Goal: Task Accomplishment & Management: Manage account settings

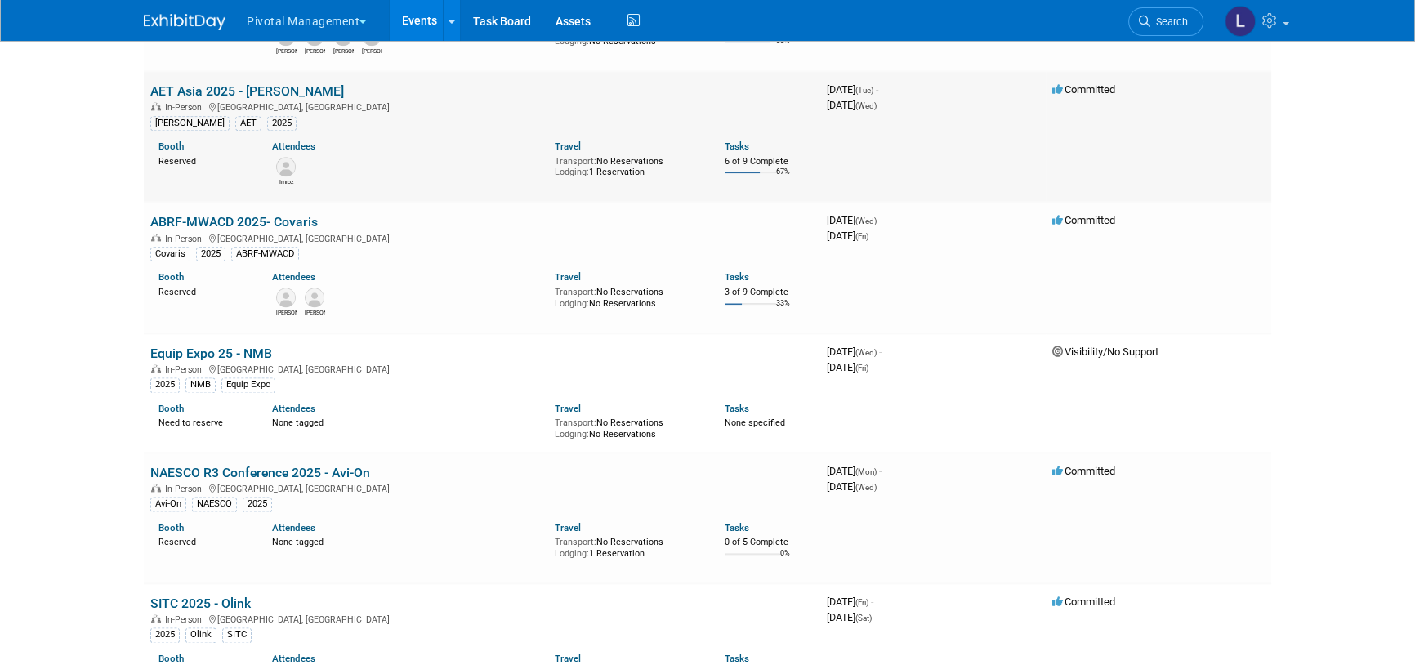
click at [203, 89] on link "AET Asia 2025 - [PERSON_NAME]" at bounding box center [247, 91] width 194 height 16
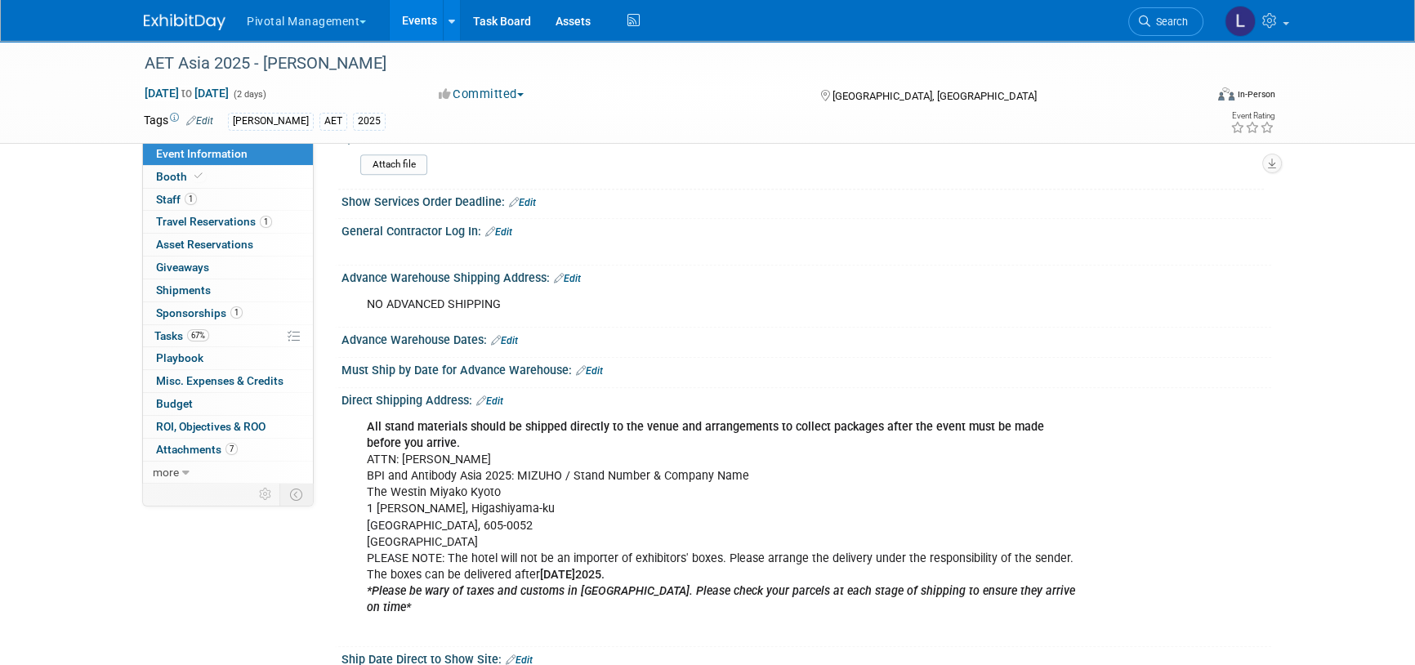
scroll to position [1616, 0]
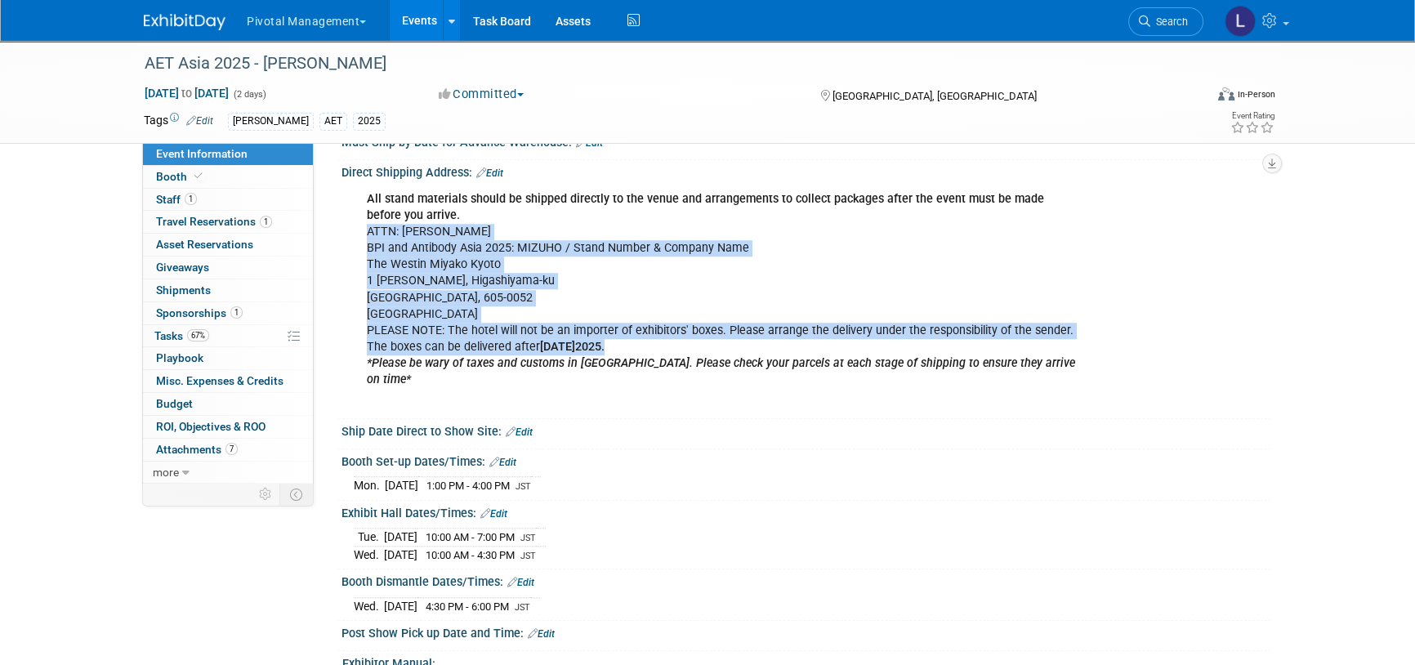
drag, startPoint x: 359, startPoint y: 228, endPoint x: 665, endPoint y: 338, distance: 325.5
click at [665, 338] on div "All stand materials should be shipped directly to the venue and arrangements to…" at bounding box center [723, 298] width 736 height 230
copy div "ATTN: Takuya Kasuntani BPI and Antibody Asia 2025: MIZUHO / Stand Number & Comp…"
click at [167, 177] on span "Booth" at bounding box center [181, 176] width 50 height 13
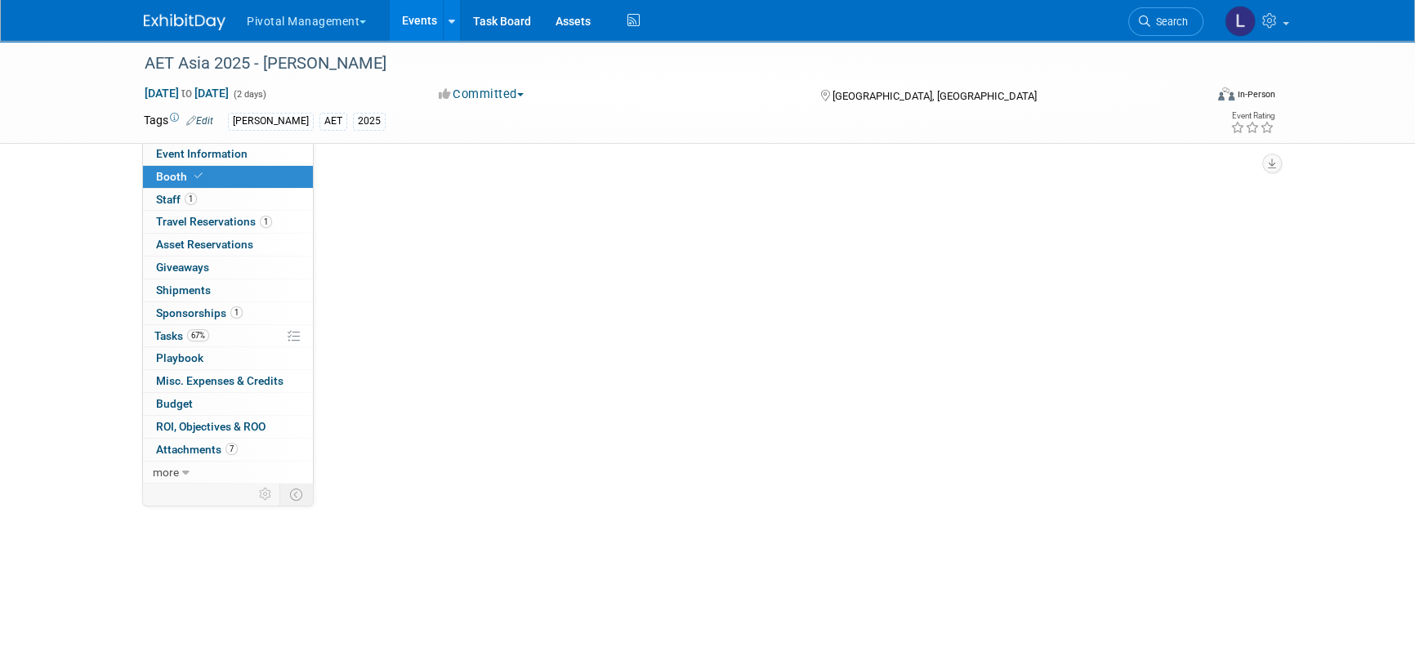
select select "Yes"
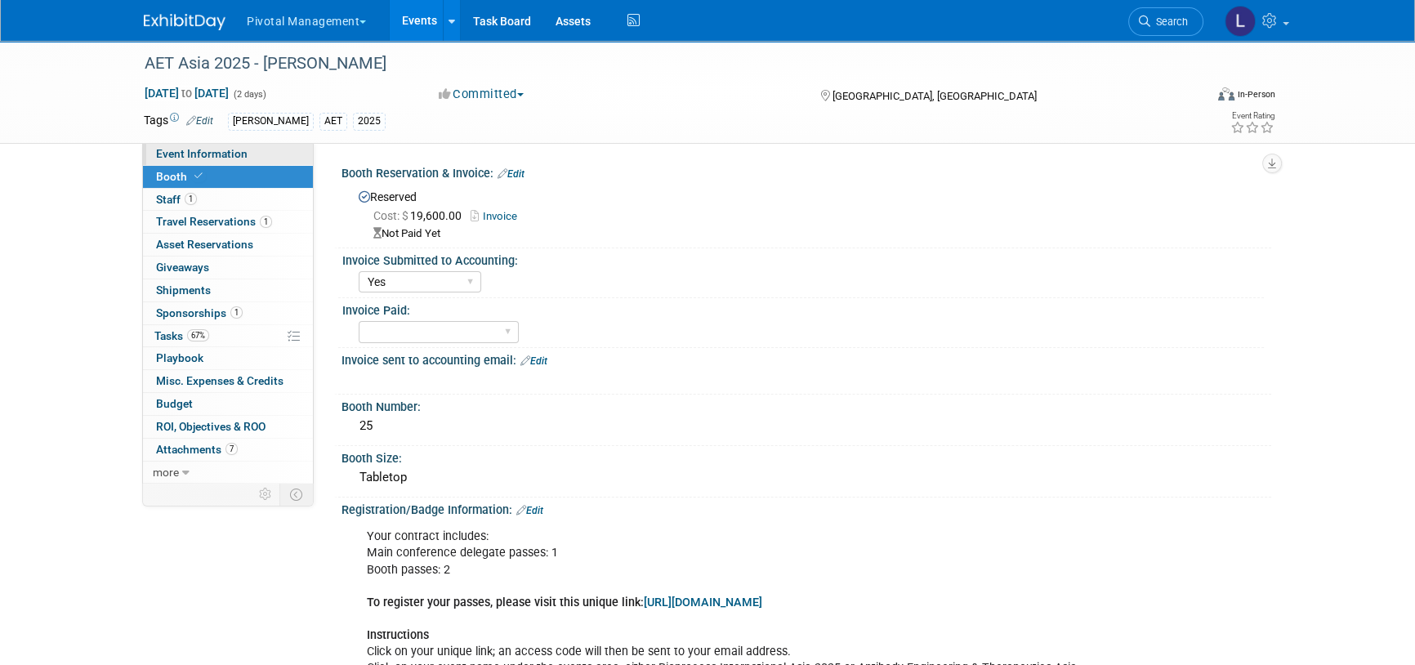
click at [223, 154] on span "Event Information" at bounding box center [201, 153] width 91 height 13
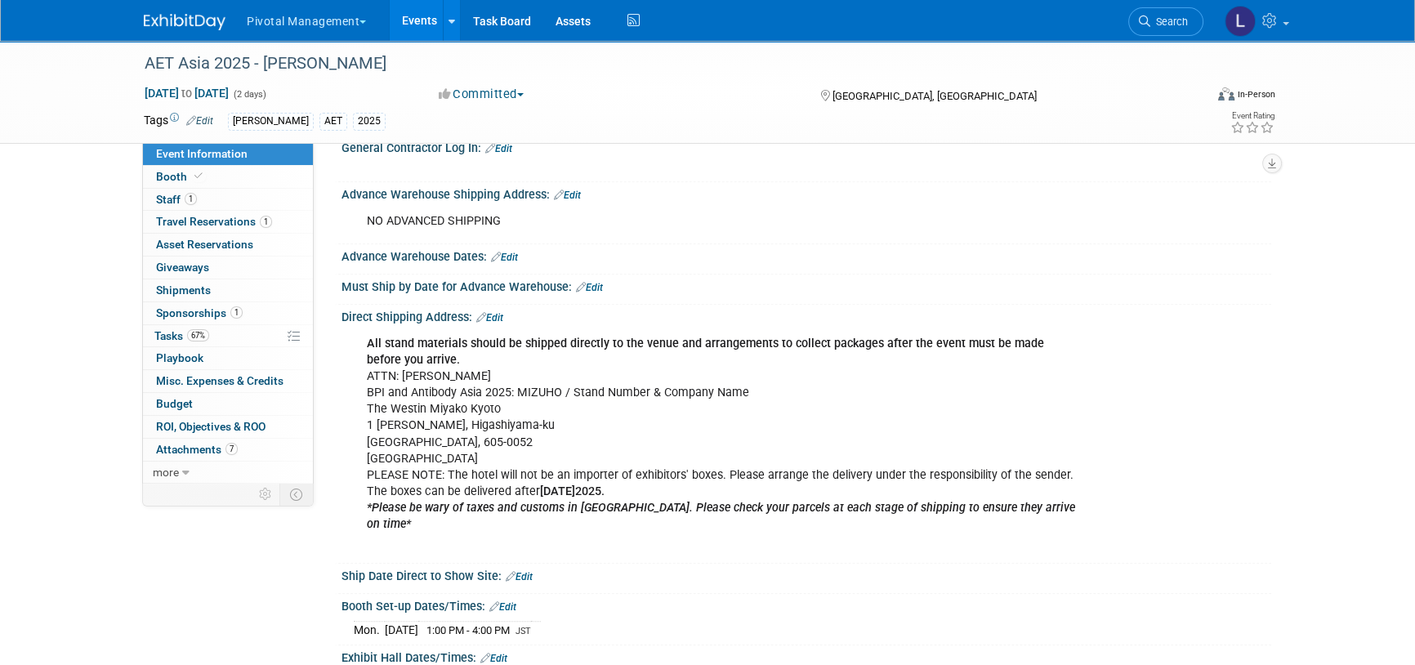
scroll to position [1438, 0]
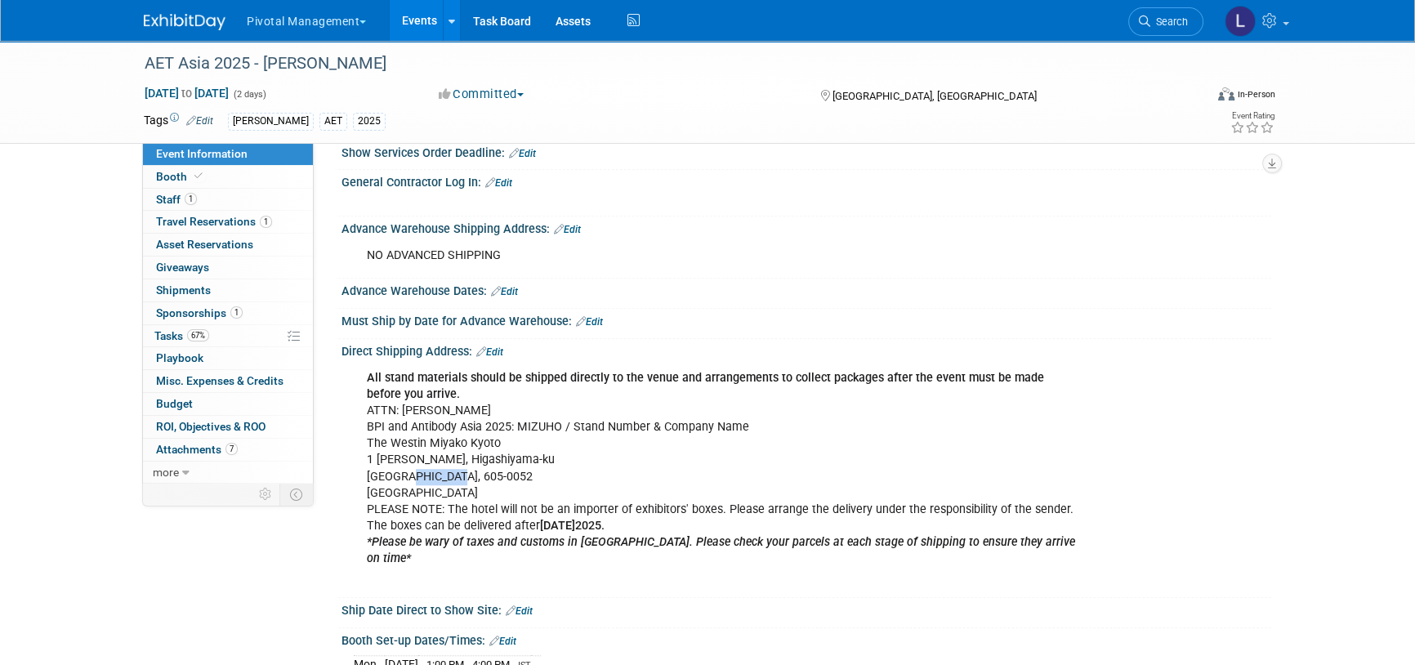
drag, startPoint x: 454, startPoint y: 473, endPoint x: 401, endPoint y: 470, distance: 53.1
click at [401, 470] on div "All stand materials should be shipped directly to the venue and arrangements to…" at bounding box center [723, 477] width 736 height 230
copy div "605-0052"
click at [176, 337] on span "Tasks 67%" at bounding box center [181, 335] width 55 height 13
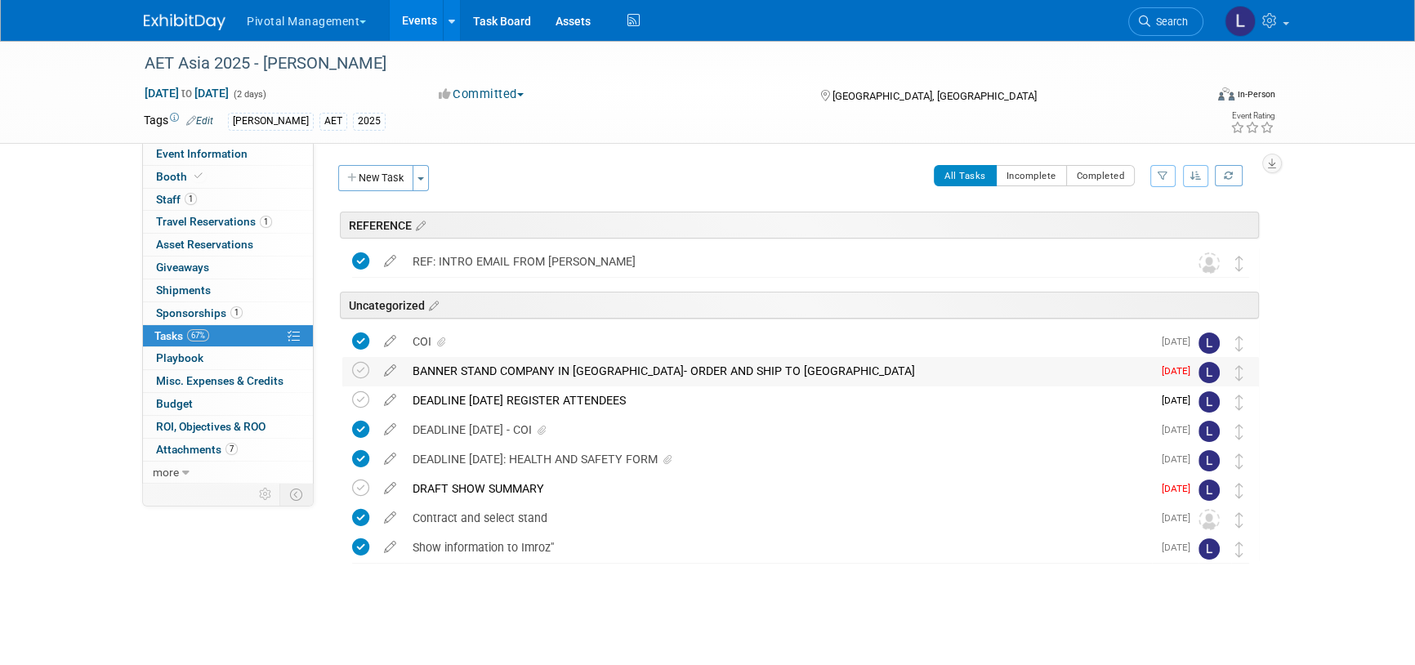
click at [596, 368] on div "BANNER STAND COMPANY IN JAPAN- ORDER AND SHIP TO KYOTO" at bounding box center [777, 371] width 747 height 28
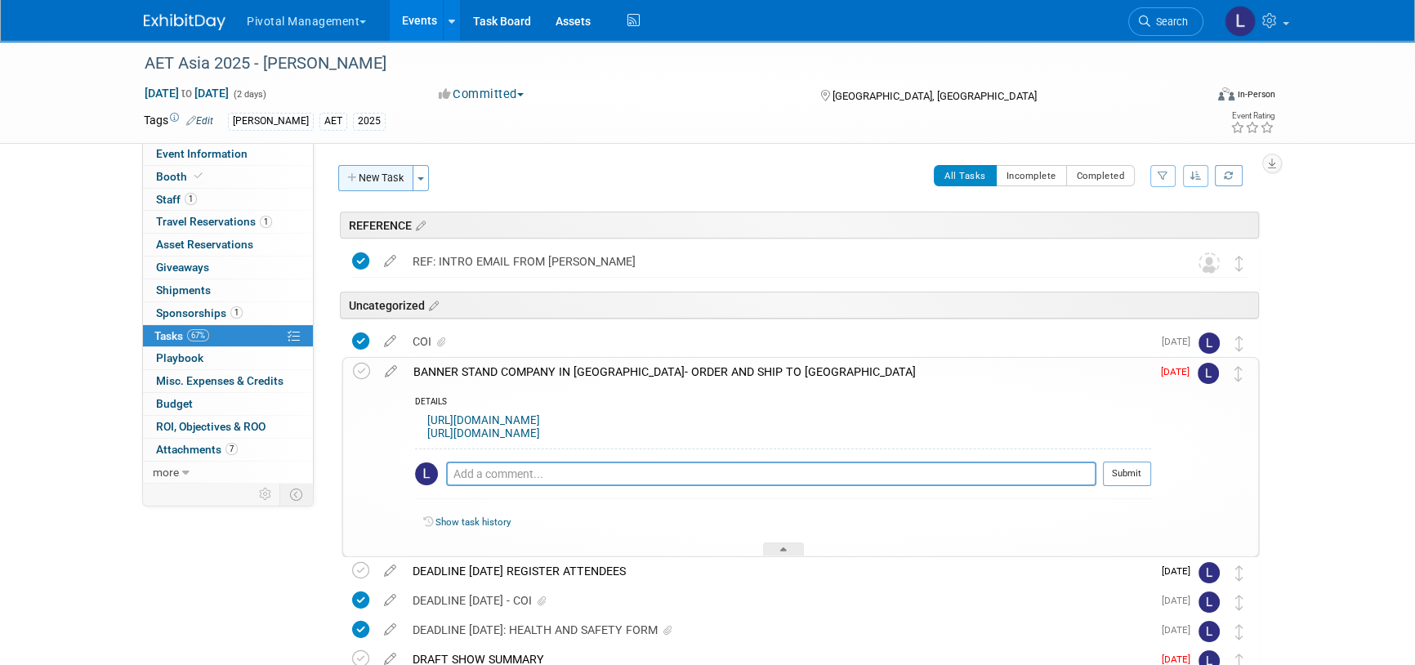
click at [407, 178] on button "New Task" at bounding box center [375, 178] width 75 height 26
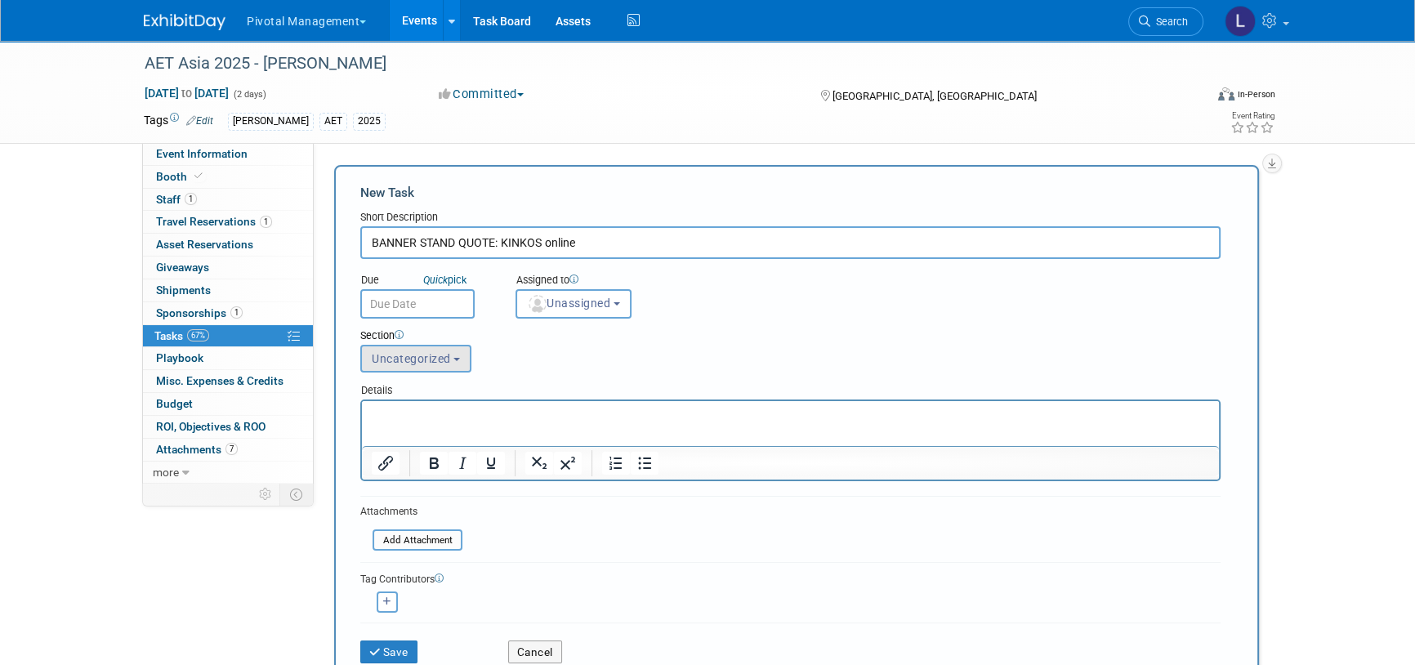
type input "BANNER STAND QUOTE: KINKOS online"
click at [433, 355] on span "Uncategorized" at bounding box center [411, 358] width 79 height 13
click at [448, 413] on label "REFERENCE" at bounding box center [414, 420] width 90 height 21
click at [363, 416] on input "REFERENCE" at bounding box center [358, 421] width 11 height 11
select select "11274170"
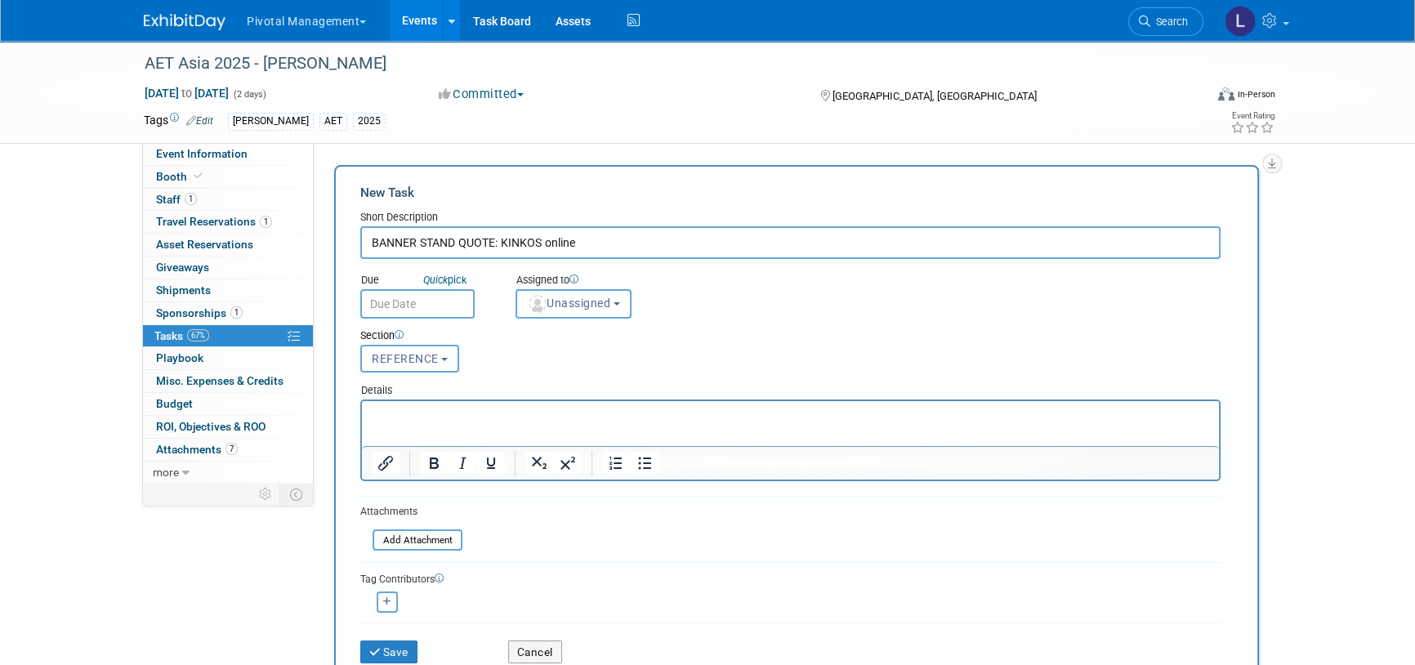
click at [448, 417] on p "Rich Text Area. Press ALT-0 for help." at bounding box center [791, 416] width 838 height 16
click at [384, 657] on button "Save" at bounding box center [388, 651] width 57 height 23
click at [0, 0] on div at bounding box center [0, 0] width 0 height 0
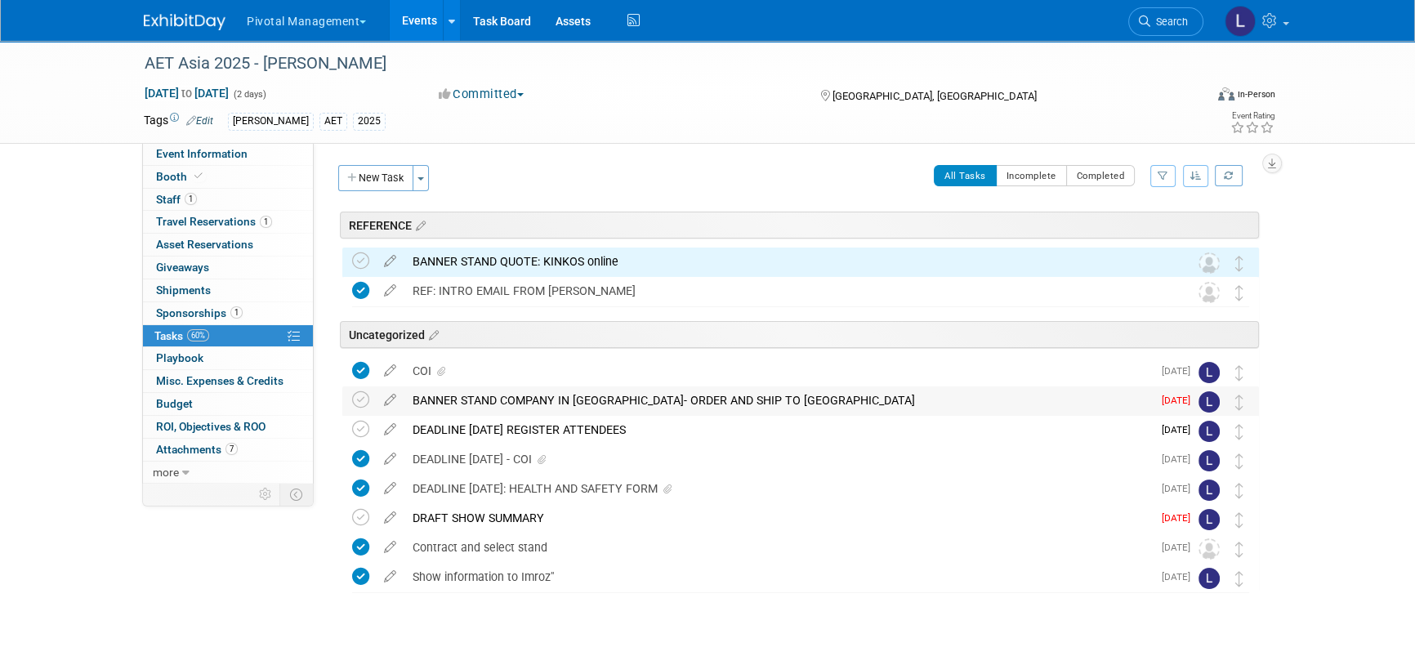
click at [546, 403] on div "BANNER STAND COMPANY IN JAPAN- ORDER AND SHIP TO KYOTO" at bounding box center [777, 400] width 747 height 28
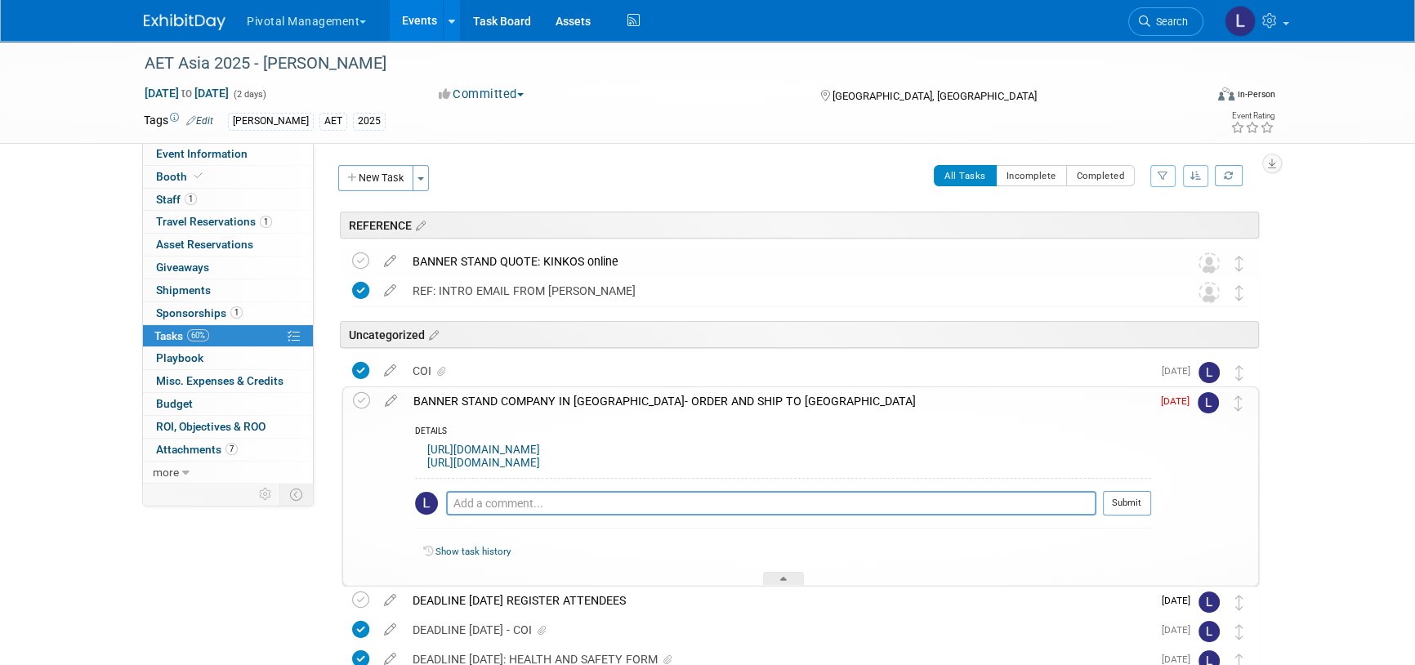
click at [538, 445] on link "https://www.mojoprint.jp/company/" at bounding box center [483, 450] width 113 height 12
click at [493, 465] on link "https://goshikiprinting.com/" at bounding box center [483, 463] width 113 height 12
click at [527, 466] on link "https://goshikiprinting.com/" at bounding box center [483, 463] width 113 height 12
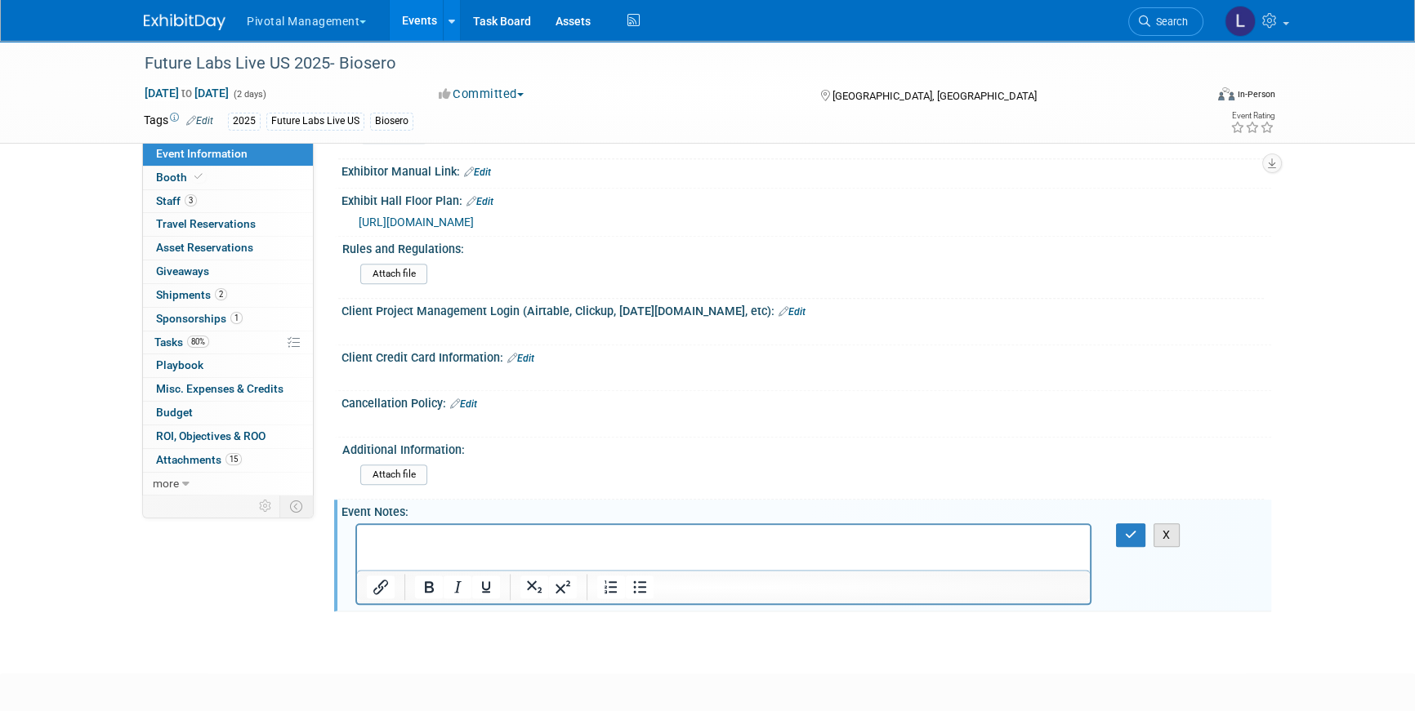
click at [1175, 525] on button "X" at bounding box center [1166, 536] width 26 height 24
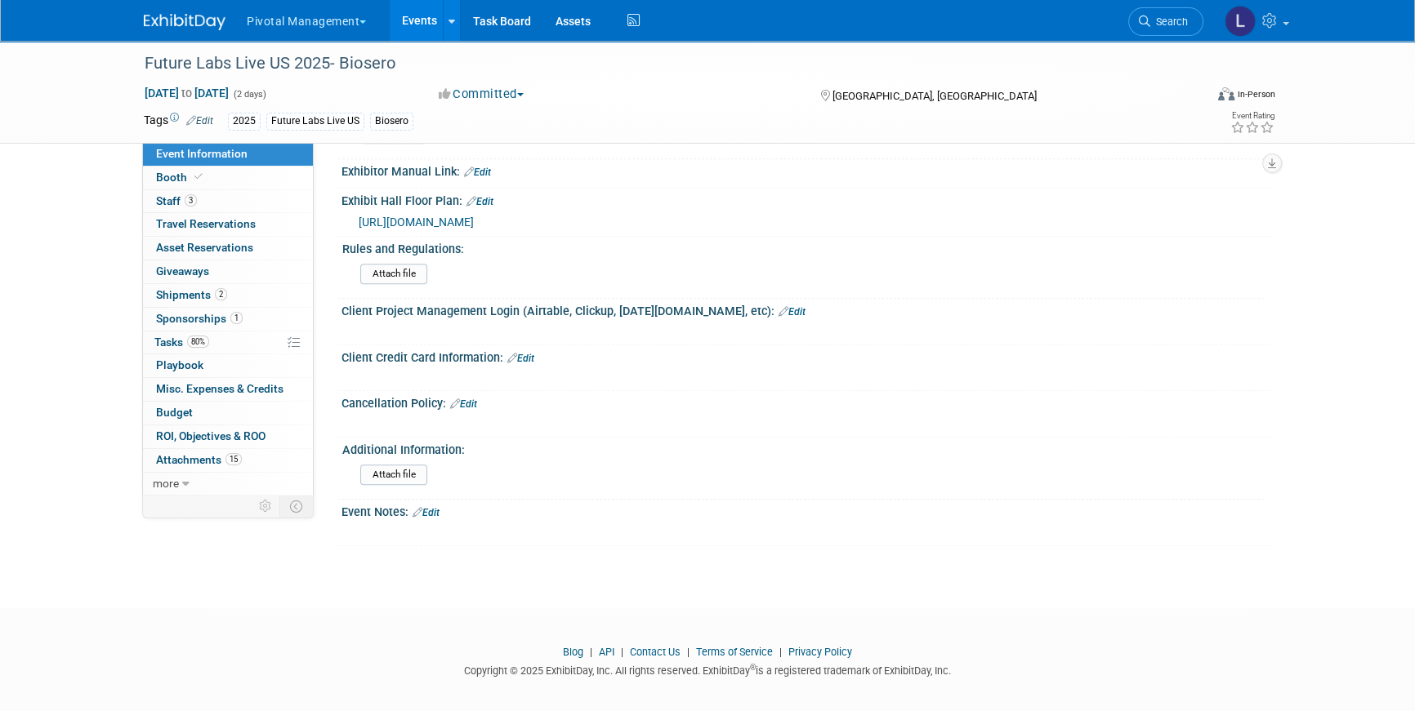
click at [196, 155] on span "Event Information" at bounding box center [201, 153] width 91 height 13
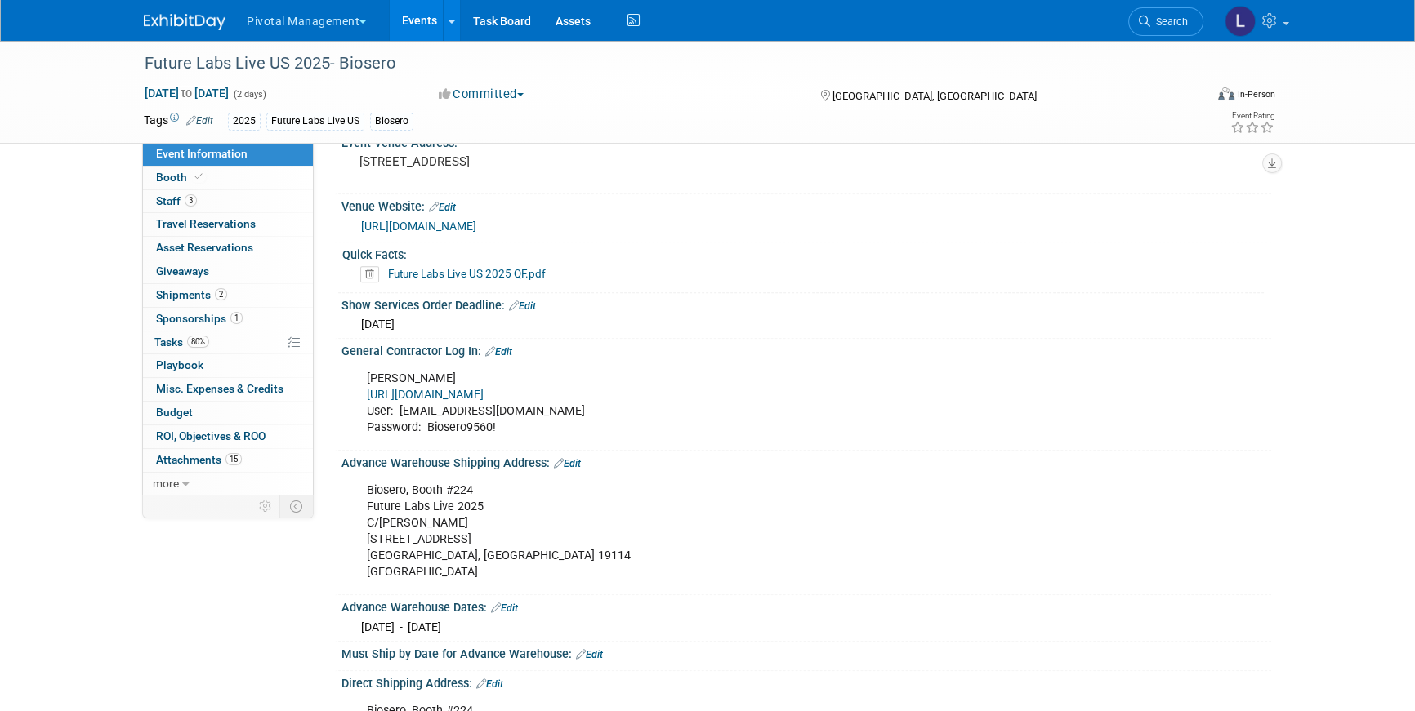
scroll to position [1207, 0]
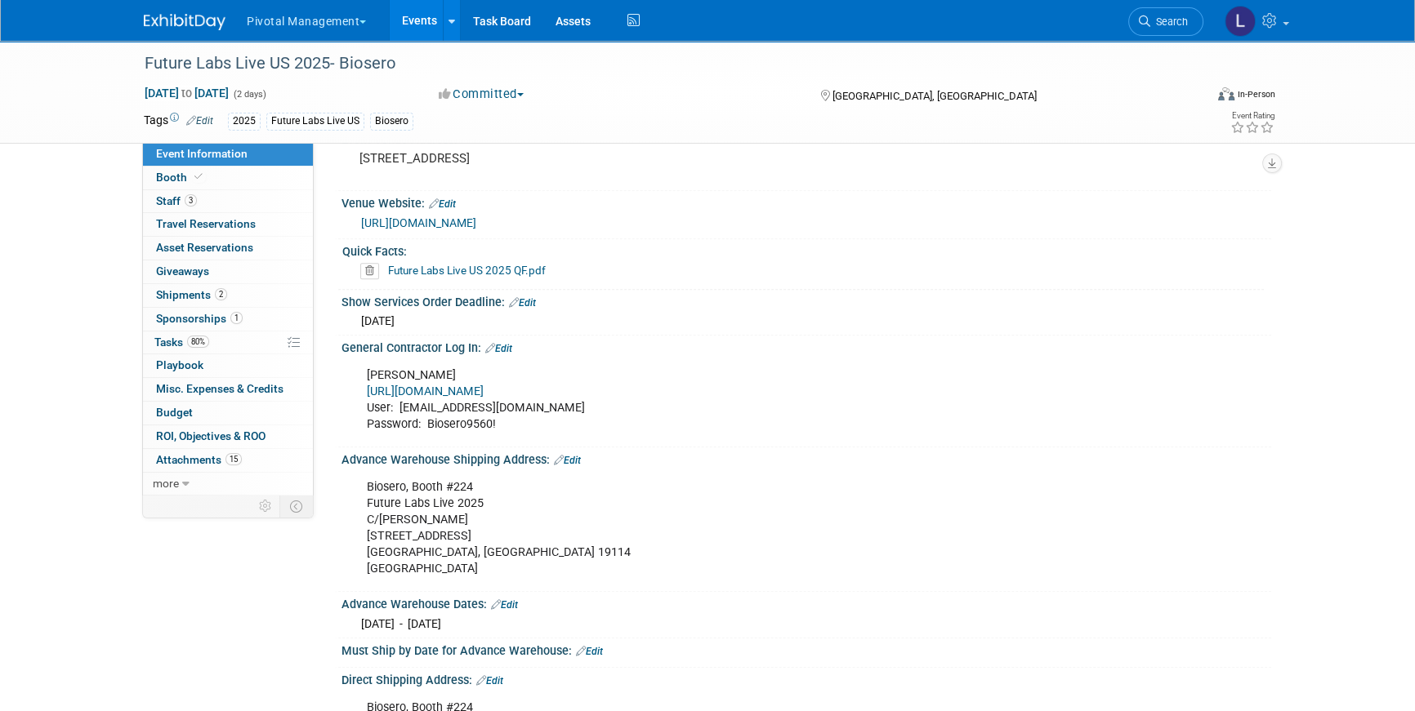
click at [484, 385] on link "https://www.freemanco.com/store/show/landing?showID=538785" at bounding box center [425, 392] width 117 height 14
click at [190, 297] on span "Shipments 2" at bounding box center [191, 294] width 71 height 13
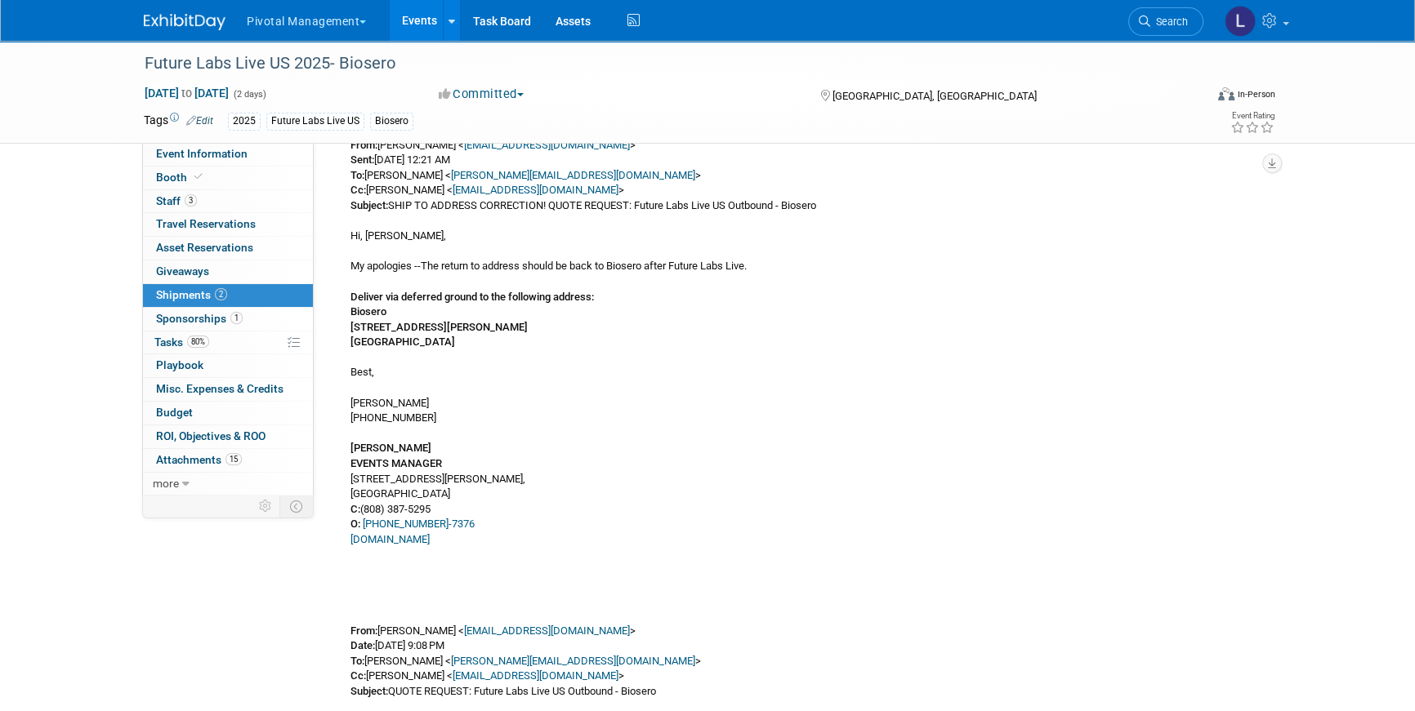
scroll to position [1037, 0]
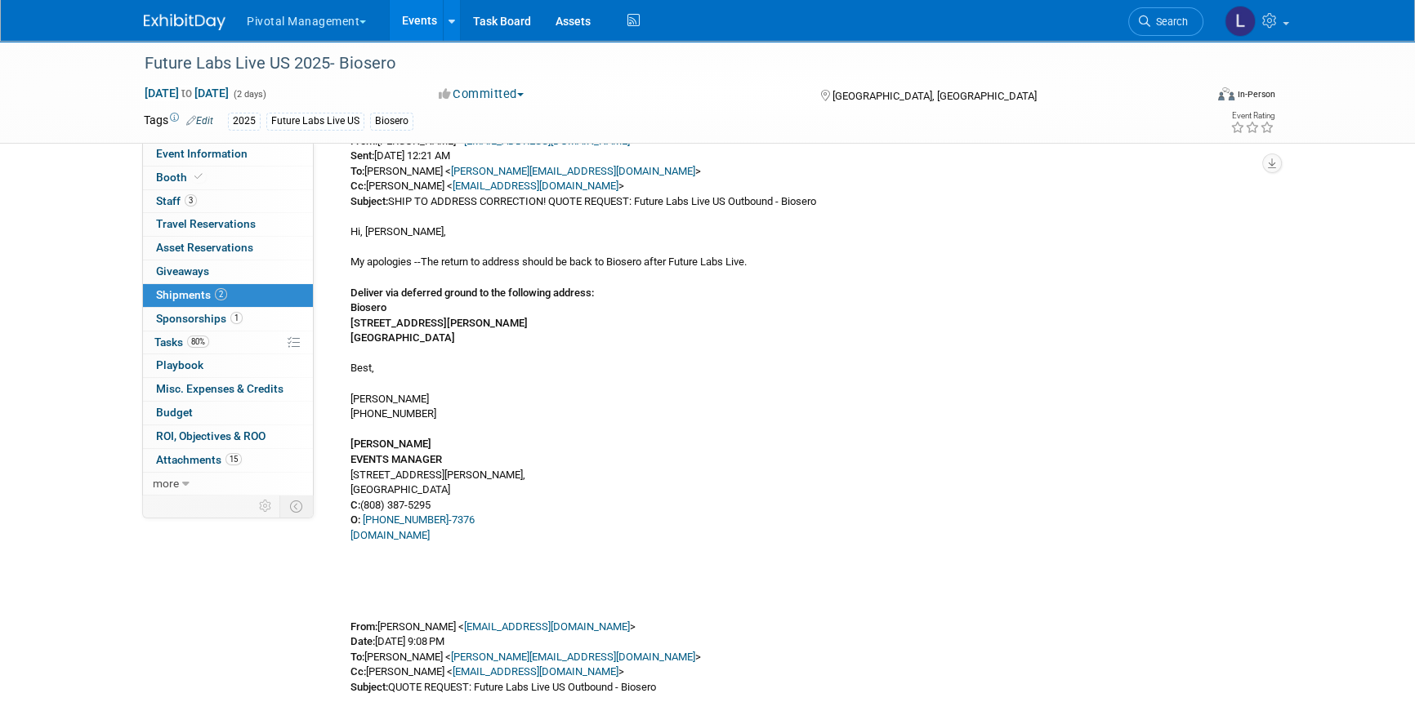
drag, startPoint x: 421, startPoint y: 338, endPoint x: 457, endPoint y: 341, distance: 36.9
click at [457, 341] on div "From: Leslie Pelton < lpelton@biosero.com > Sent: Thursday, July 17, 2025 4:52 …" at bounding box center [798, 353] width 921 height 1809
copy b "92111"
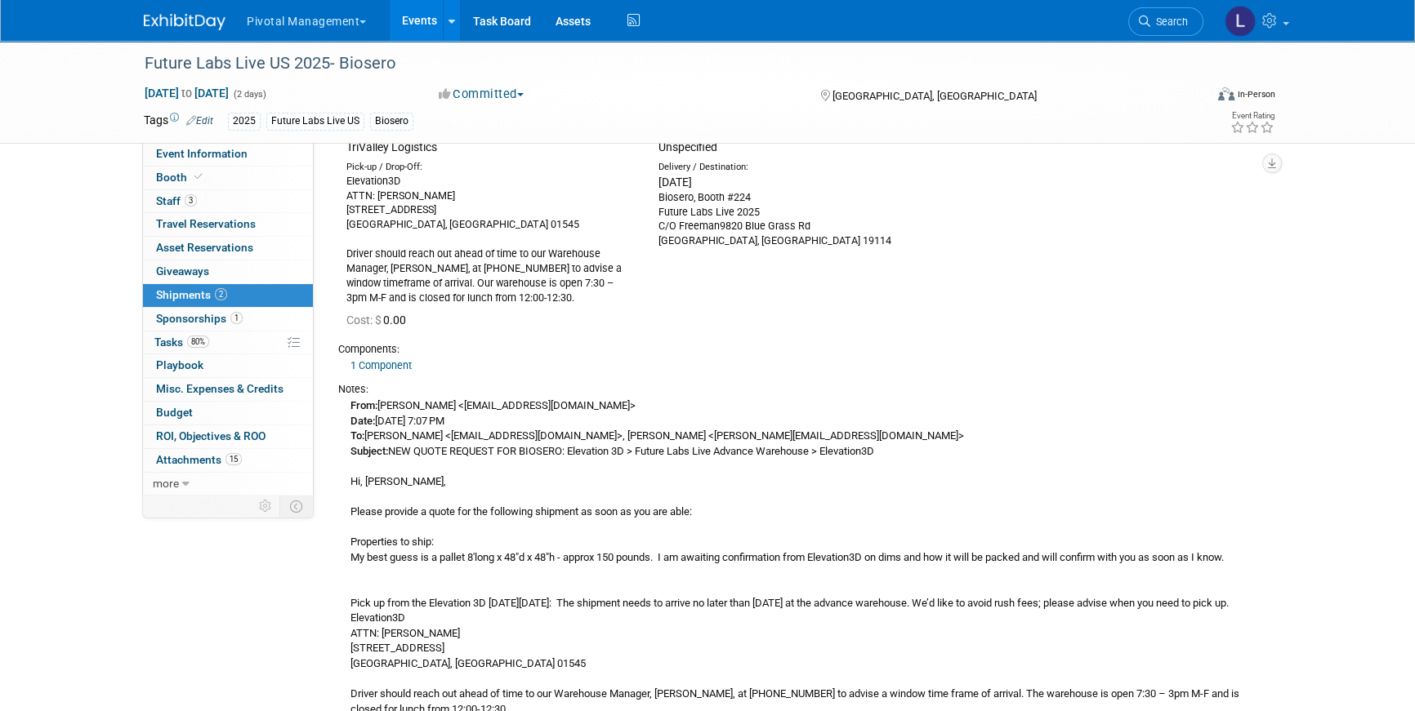
scroll to position [2201, 0]
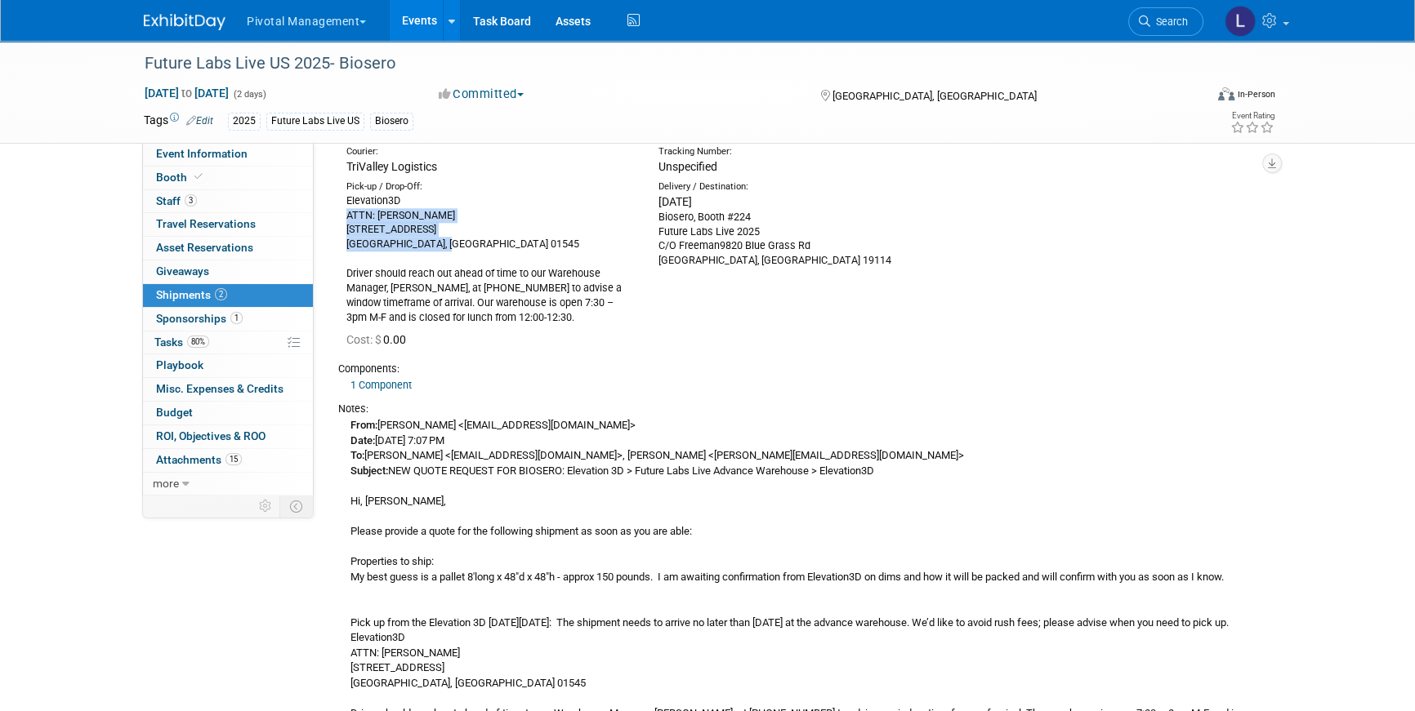
drag, startPoint x: 460, startPoint y: 247, endPoint x: 344, endPoint y: 221, distance: 118.7
click at [344, 221] on div "Pick-up / Drop-Off: Elevation3D ATTN: Rob Gilman 905 Hartford Turnpike Shrewsbu…" at bounding box center [490, 253] width 312 height 145
copy div "ATTN: Rob Gilman 905 Hartford Turnpike Shrewsbury, MA 01545"
click at [474, 236] on div "Elevation3D ATTN: Rob Gilman 905 Hartford Turnpike Shrewsbury, MA 01545 Driver …" at bounding box center [490, 260] width 288 height 132
drag, startPoint x: 457, startPoint y: 247, endPoint x: 314, endPoint y: 242, distance: 142.2
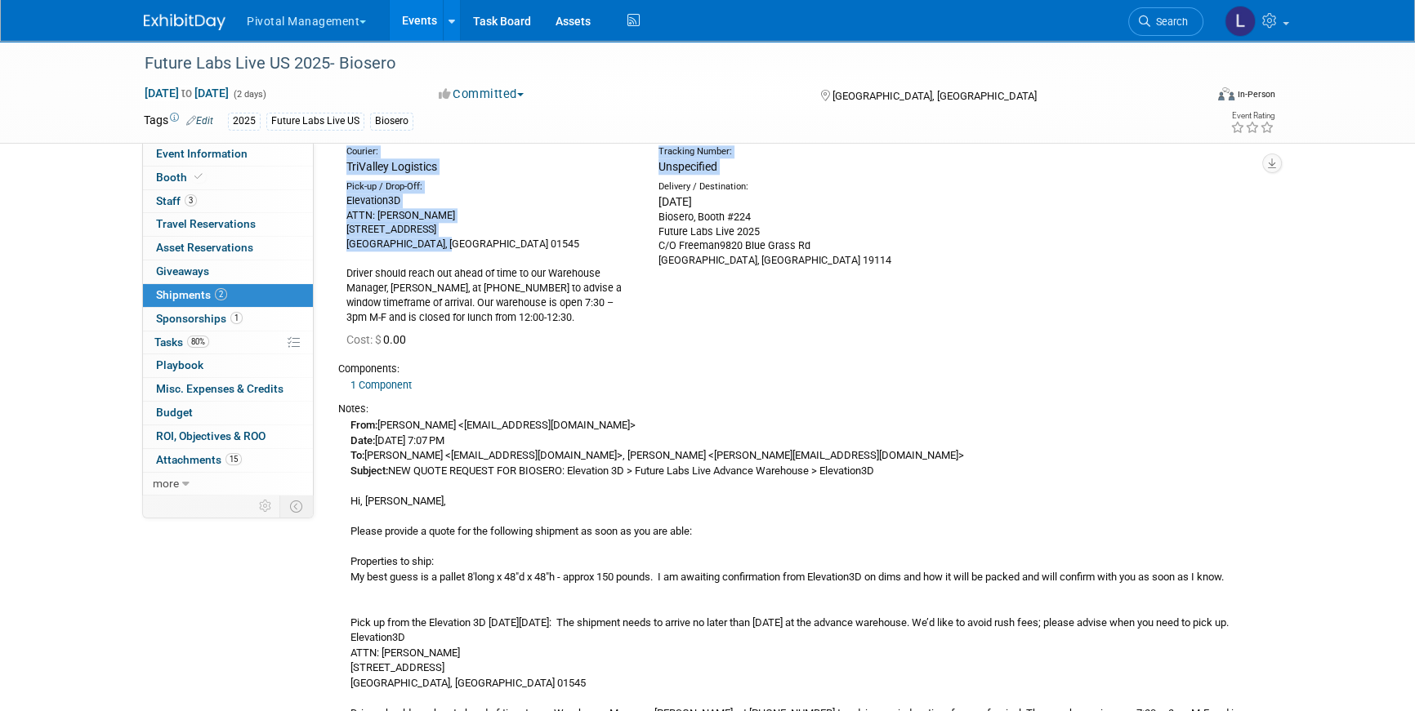
click at [356, 242] on div "Elevation3D ATTN: Rob Gilman 905 Hartford Turnpike Shrewsbury, MA 01545 Driver …" at bounding box center [490, 260] width 288 height 132
drag, startPoint x: 458, startPoint y: 243, endPoint x: 344, endPoint y: 248, distance: 114.5
click at [344, 248] on div "Pick-up / Drop-Off: Elevation3D ATTN: Rob Gilman 905 Hartford Turnpike Shrewsbu…" at bounding box center [490, 253] width 312 height 145
copy div "Shrewsbury, MA 01545"
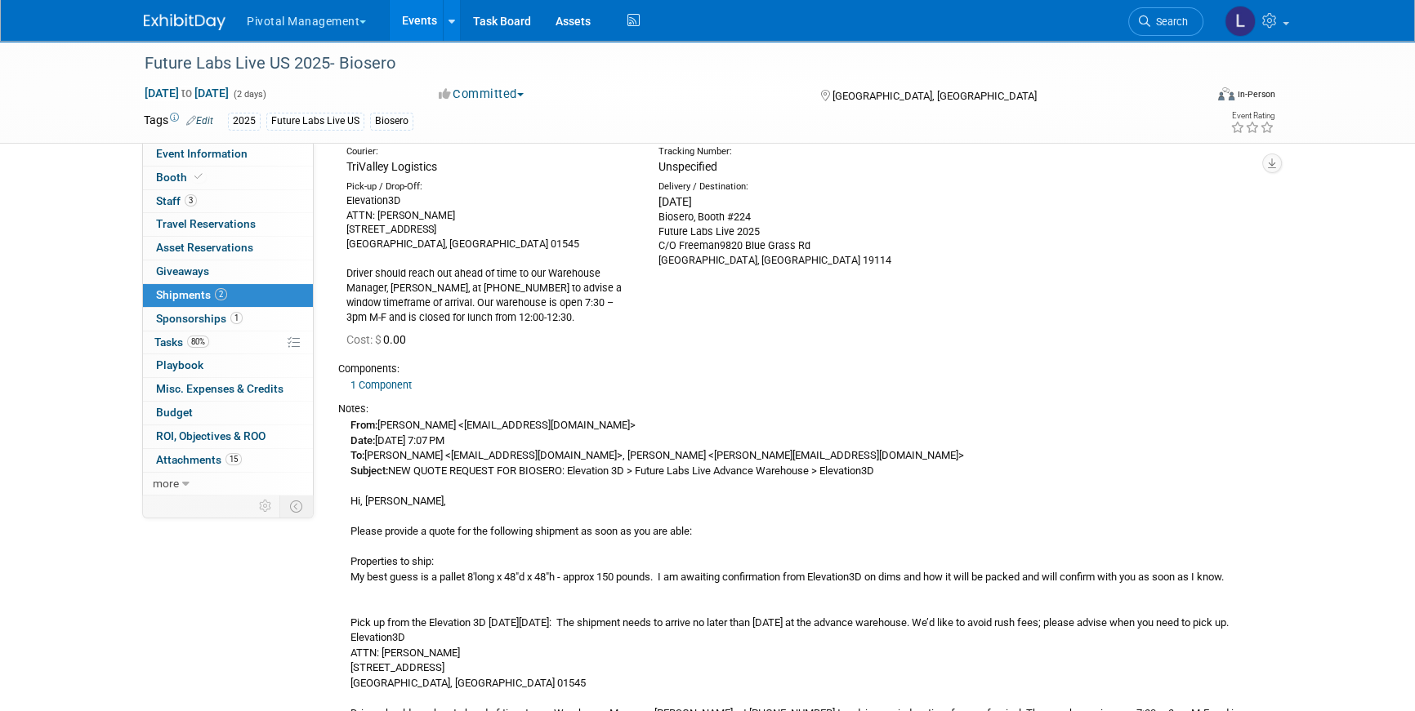
click at [831, 295] on div "Pick-up / Drop-Off: Elevation3D ATTN: Rob Gilman 905 Hartford Turnpike Shrewsbu…" at bounding box center [798, 251] width 945 height 150
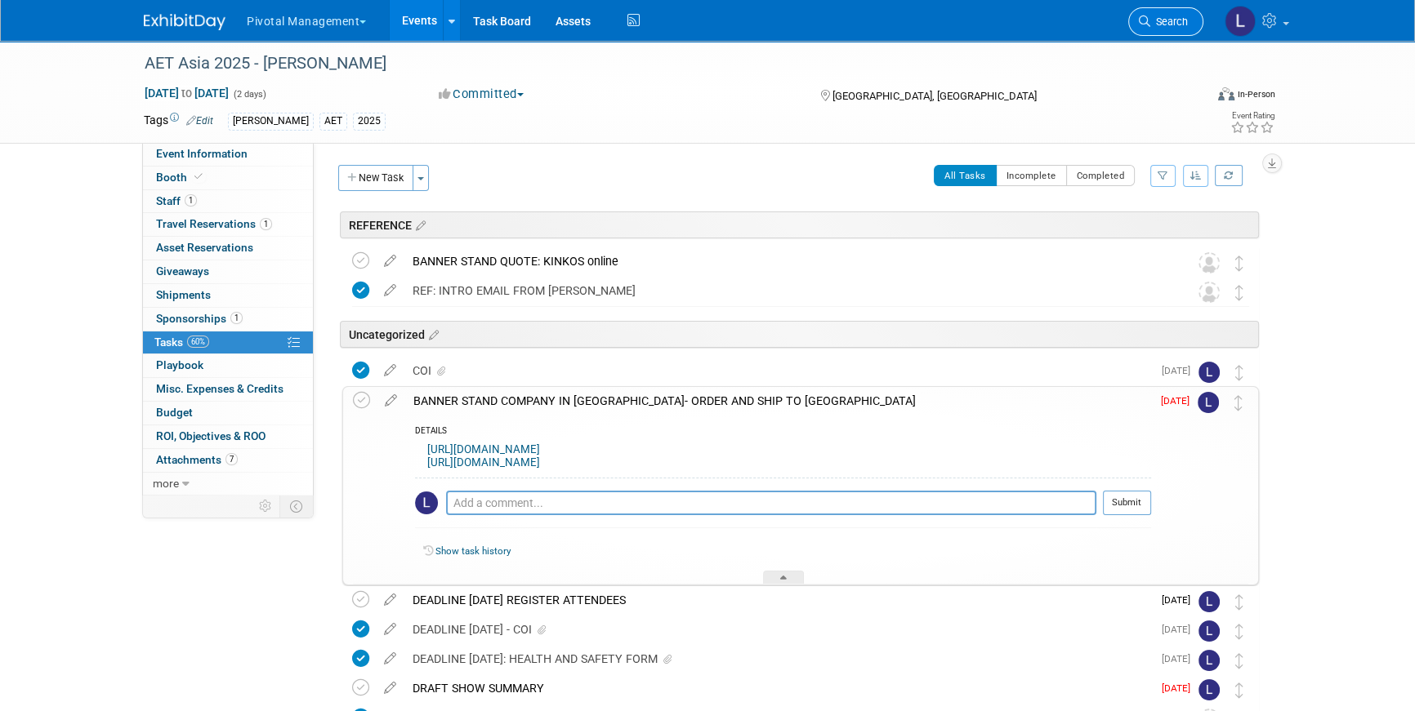
click at [1189, 33] on link "Search" at bounding box center [1165, 21] width 75 height 29
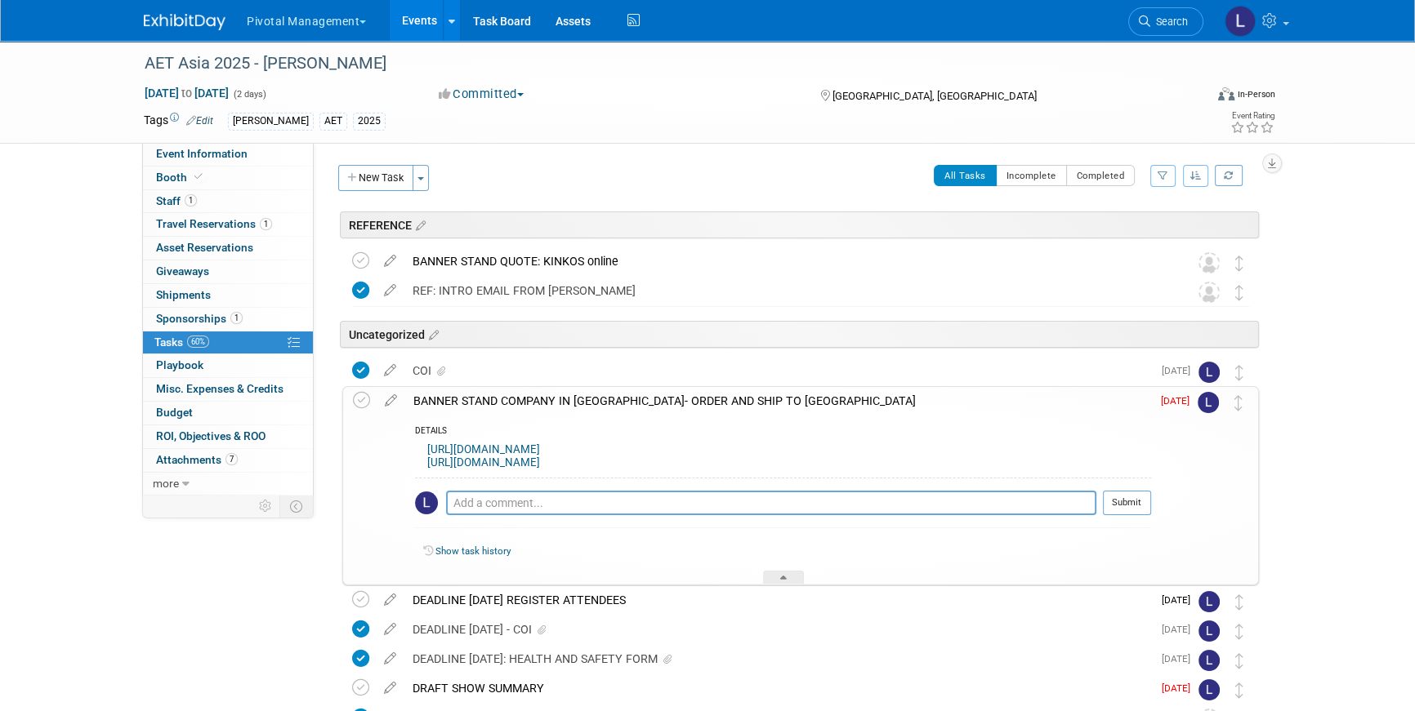
click at [406, 15] on link "Events" at bounding box center [420, 20] width 60 height 41
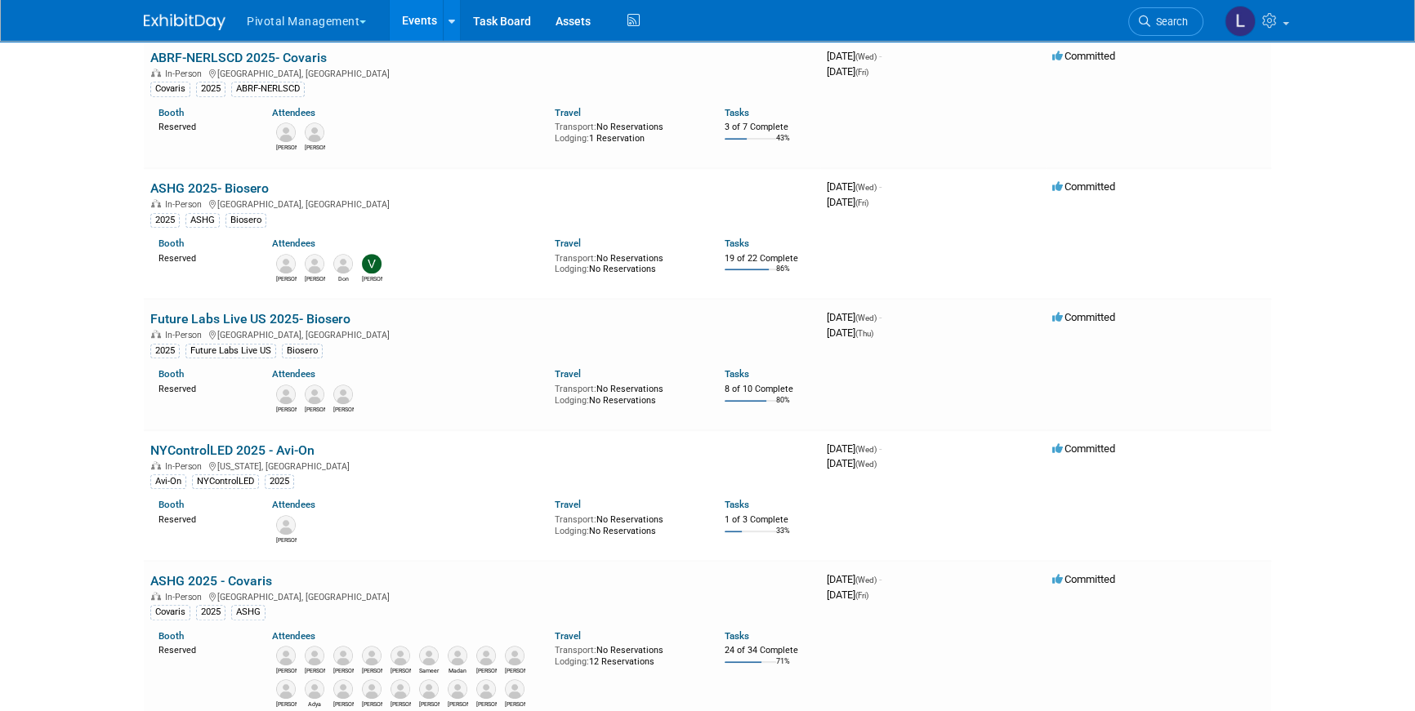
scroll to position [1197, 0]
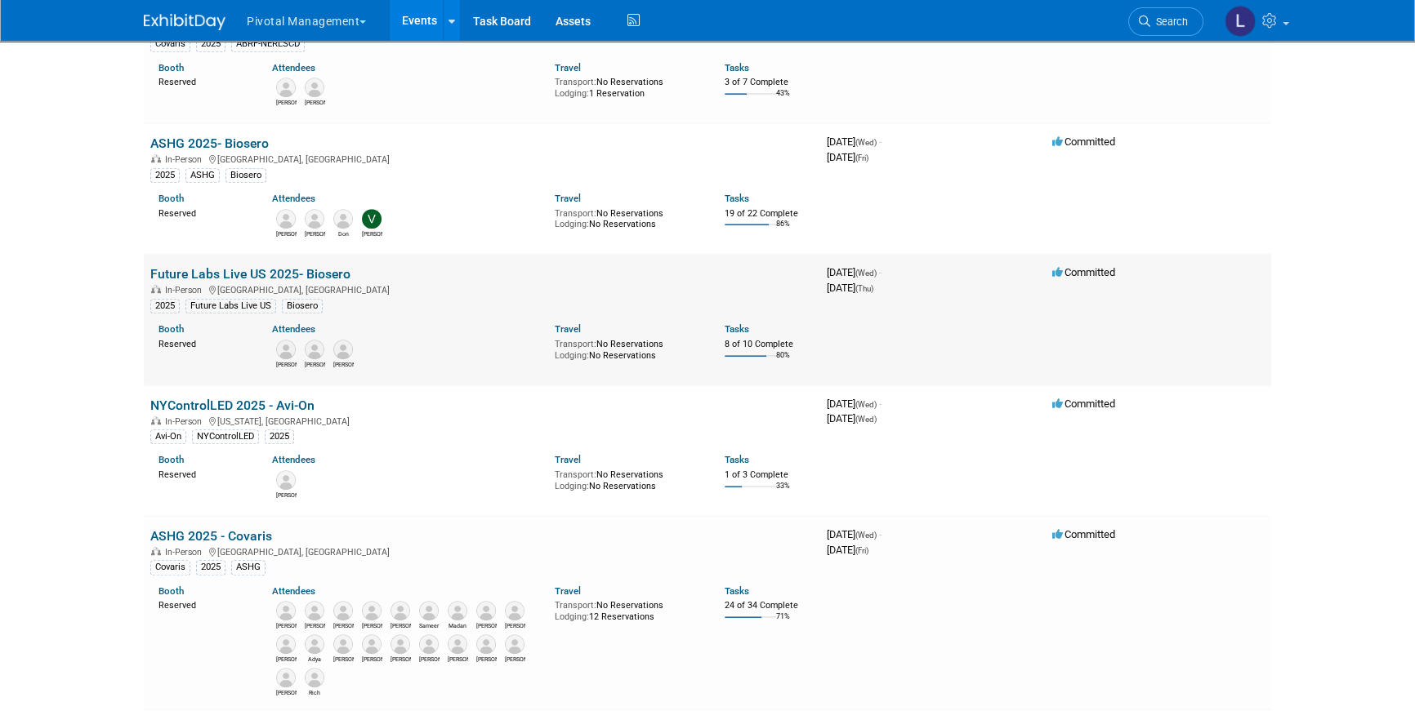
click at [330, 278] on link "Future Labs Live US 2025- Biosero" at bounding box center [250, 274] width 200 height 16
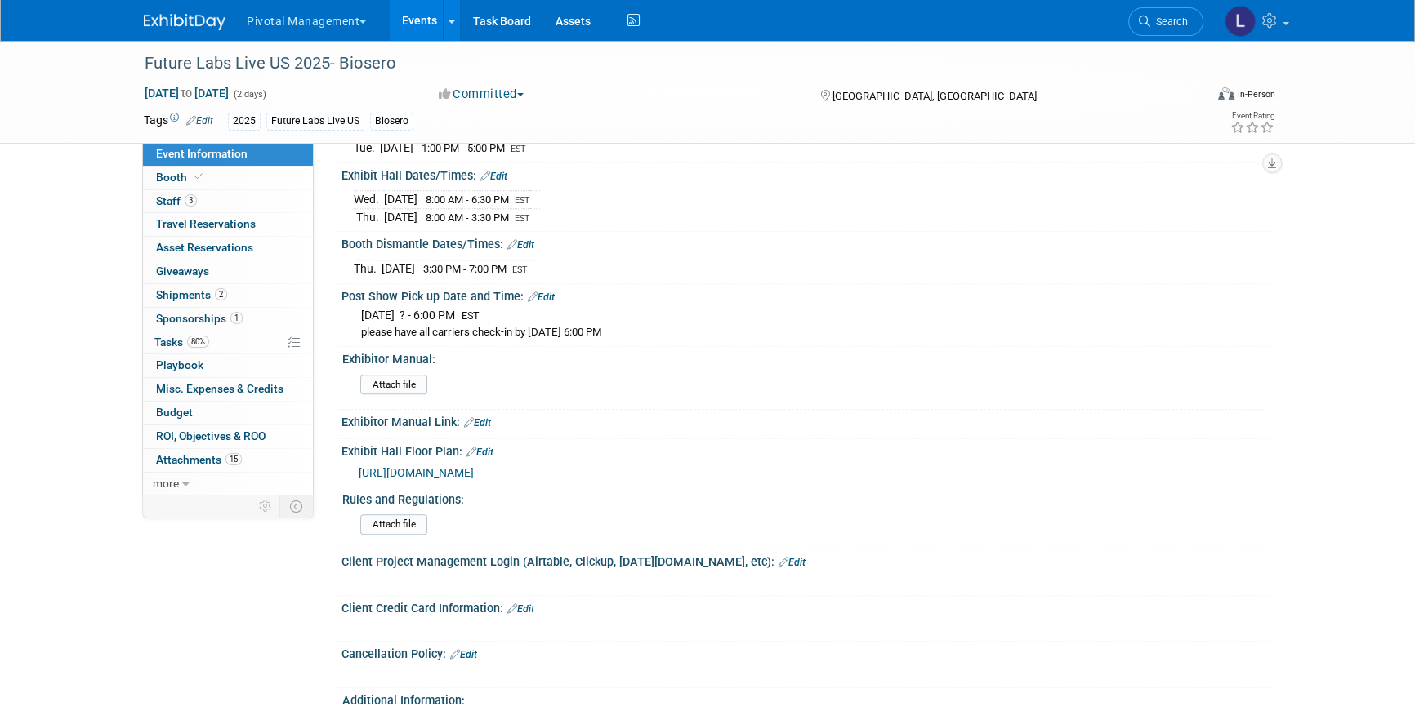
scroll to position [1911, 0]
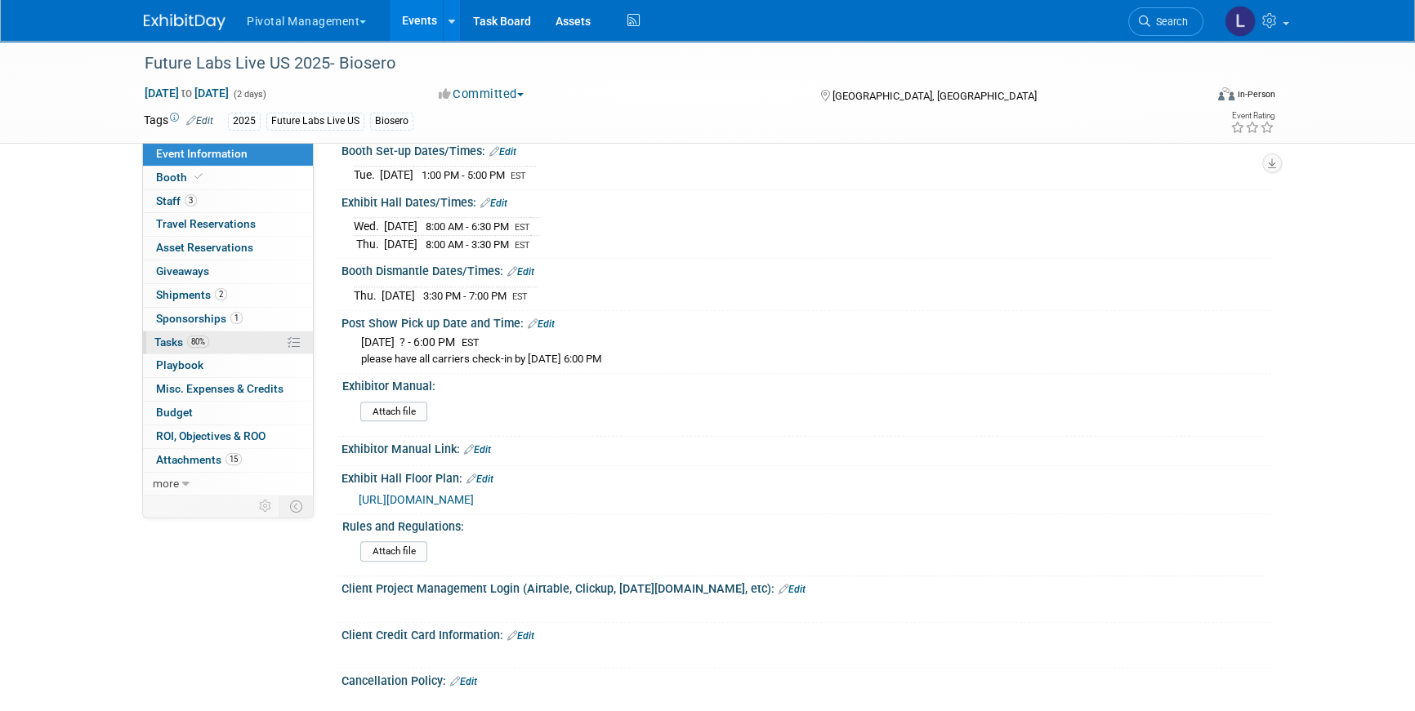
click at [178, 339] on span "Tasks 80%" at bounding box center [181, 342] width 55 height 13
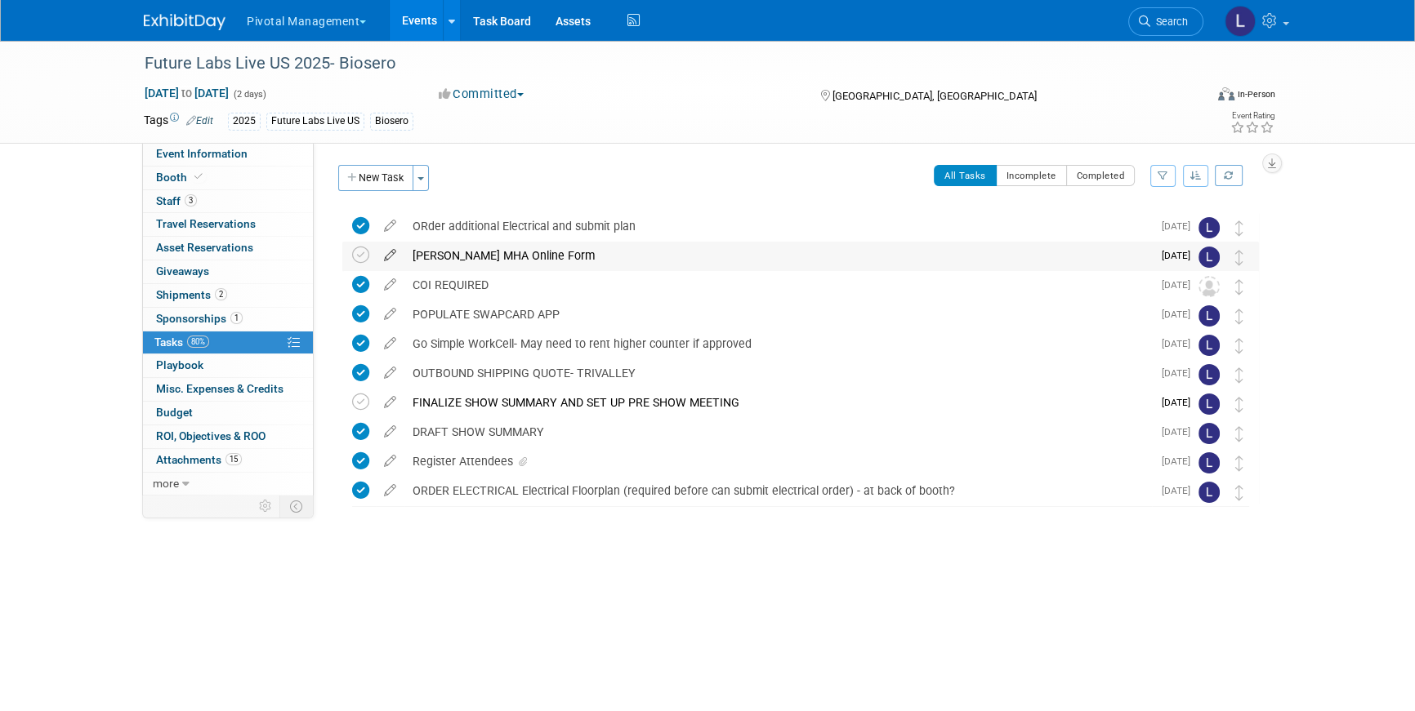
click at [385, 253] on icon at bounding box center [390, 252] width 29 height 20
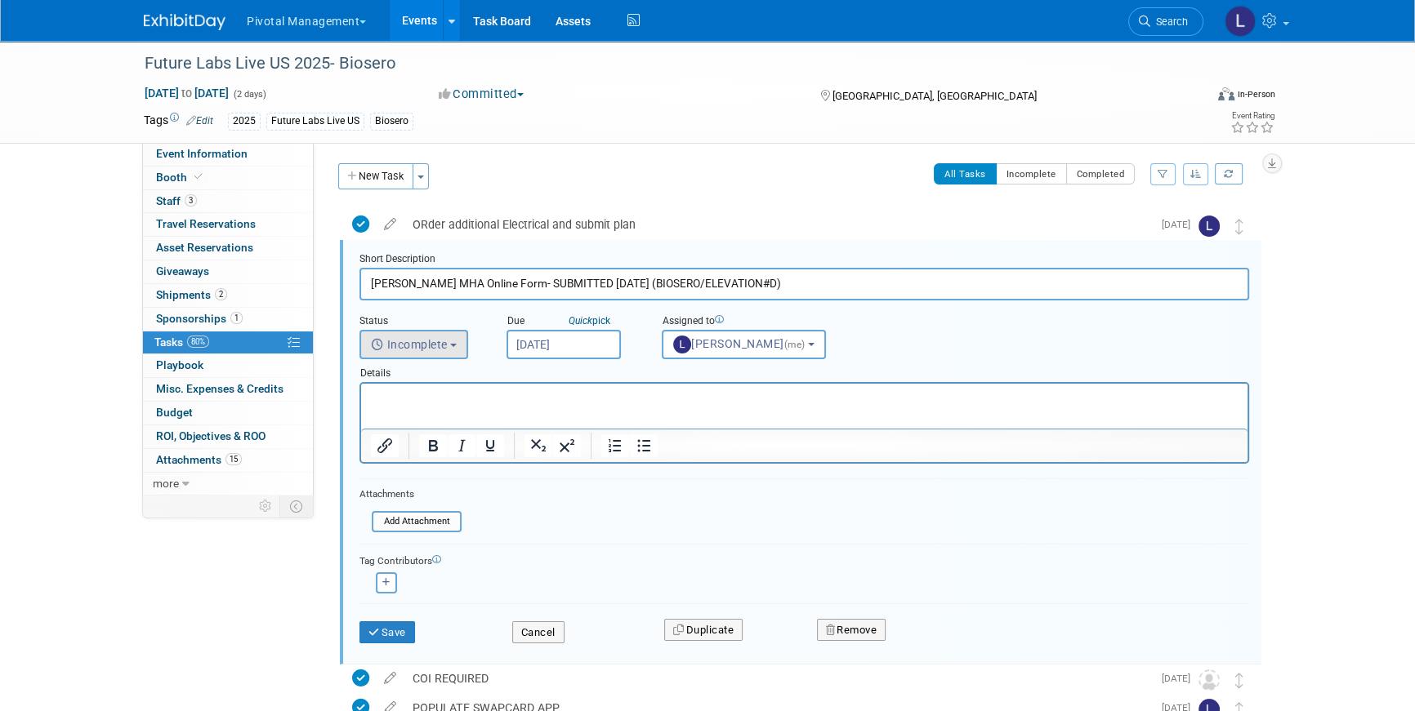
type input "Freeman MHA Online Form- SUBMITTED 9/24/25 (BIOSERO/ELEVATION#D)"
click at [415, 344] on span "Incomplete" at bounding box center [409, 344] width 77 height 13
drag, startPoint x: 429, startPoint y: 408, endPoint x: 63, endPoint y: 34, distance: 523.3
click at [429, 408] on label "Completed" at bounding box center [412, 415] width 88 height 26
click at [363, 408] on input "Completed" at bounding box center [357, 413] width 11 height 11
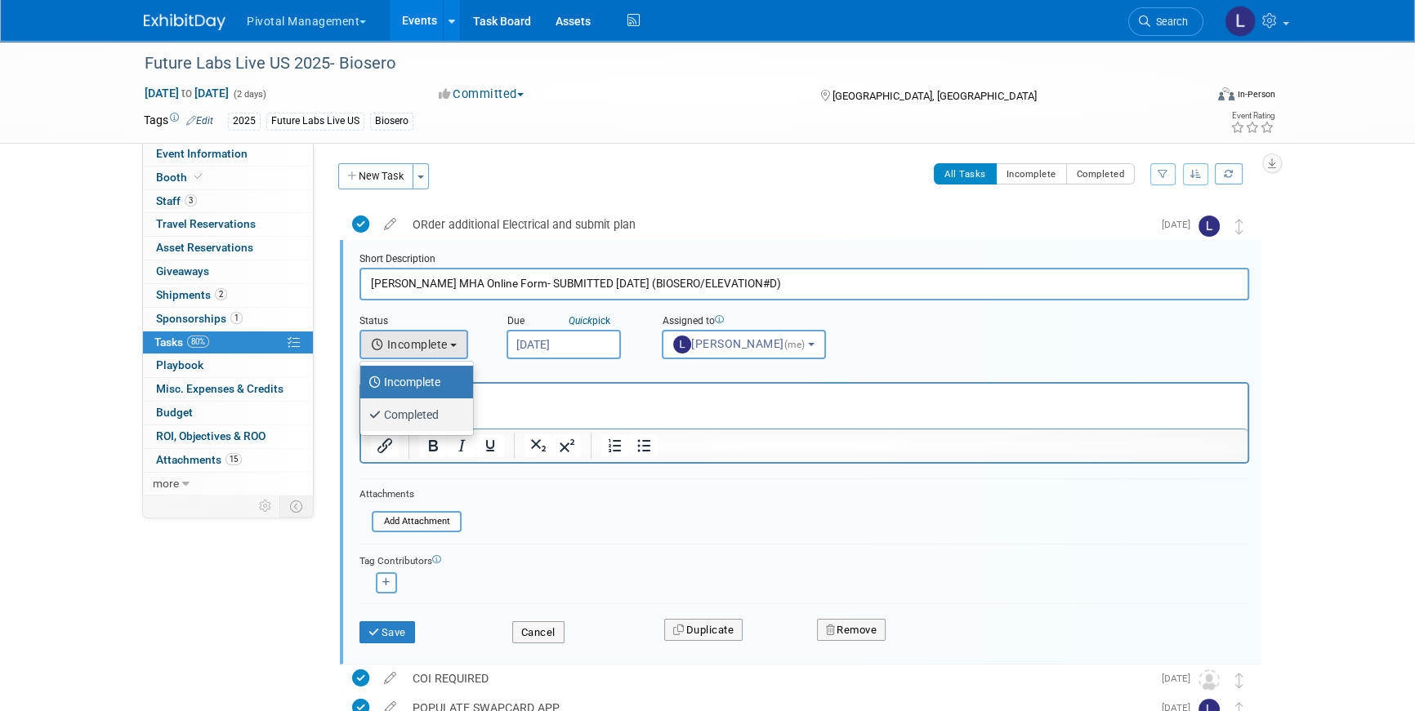
select select "3"
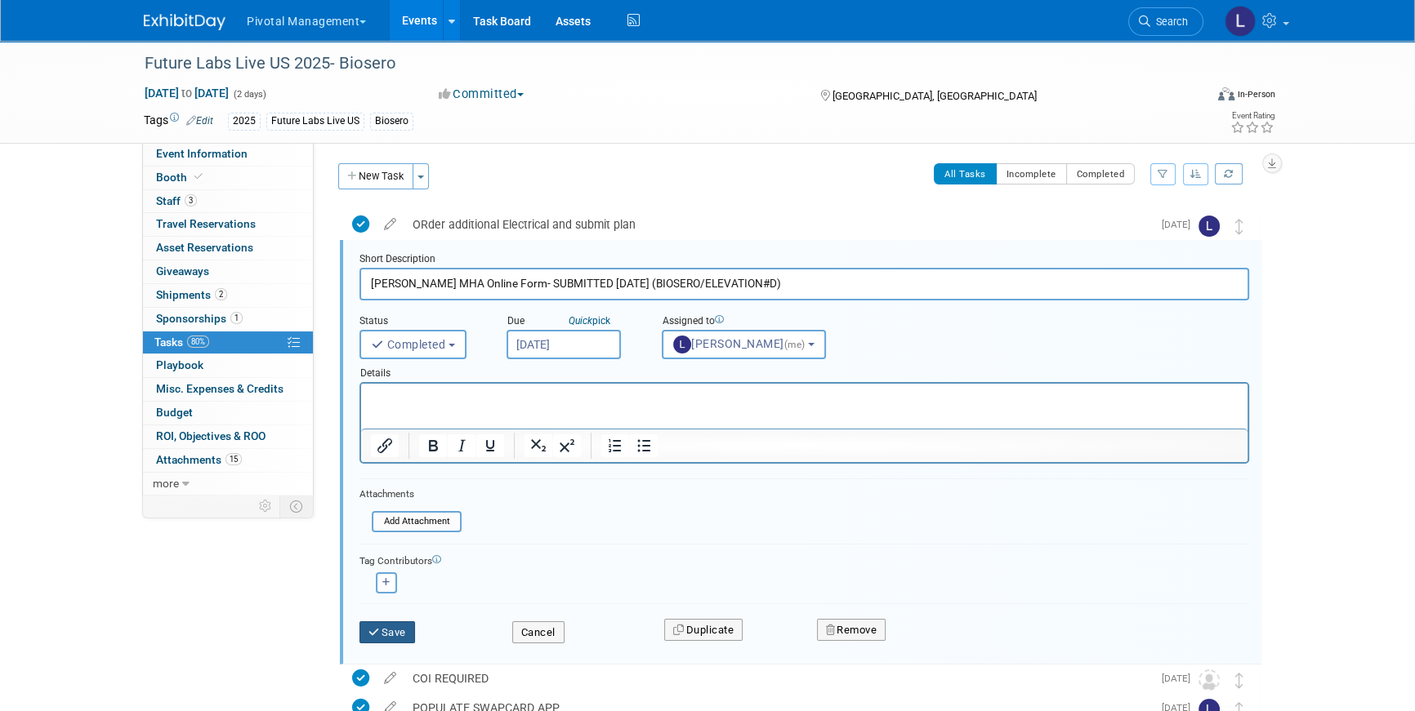
click at [395, 640] on button "Save" at bounding box center [387, 633] width 56 height 23
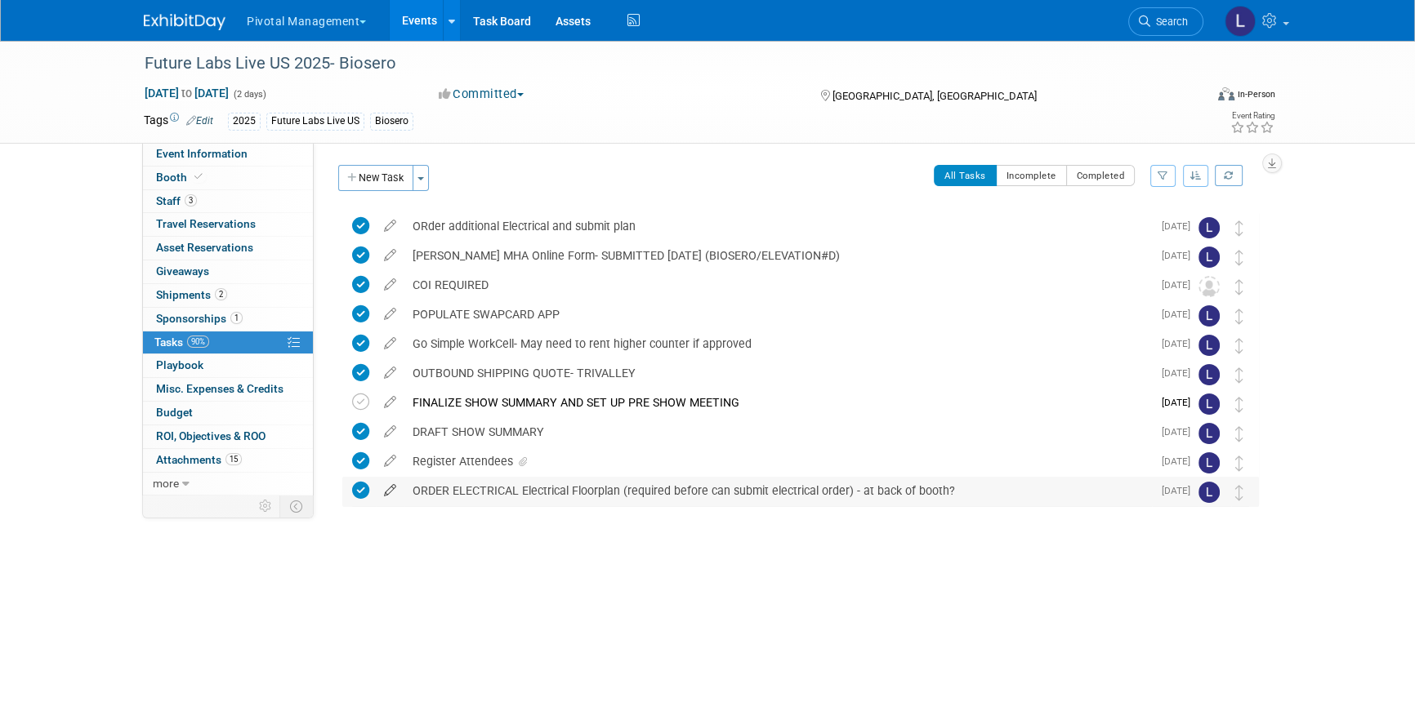
click at [394, 489] on icon at bounding box center [390, 487] width 29 height 20
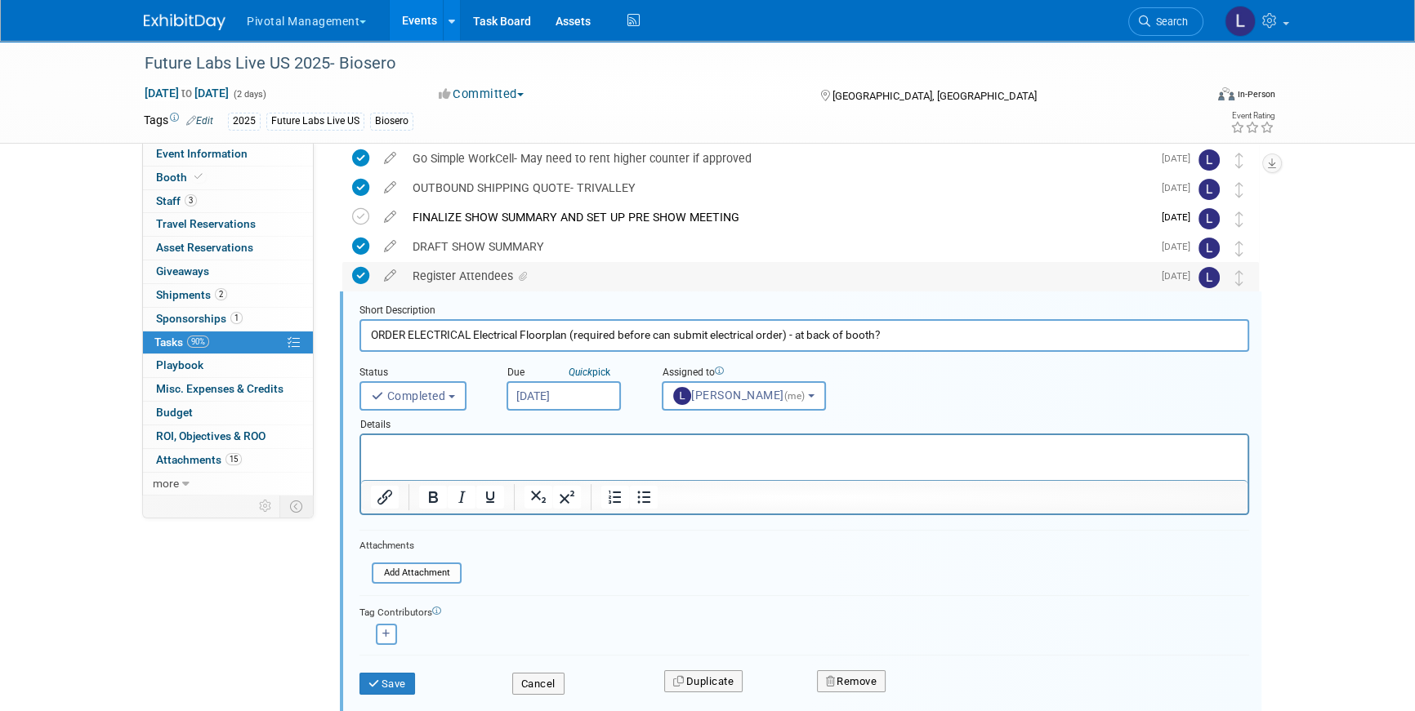
scroll to position [237, 0]
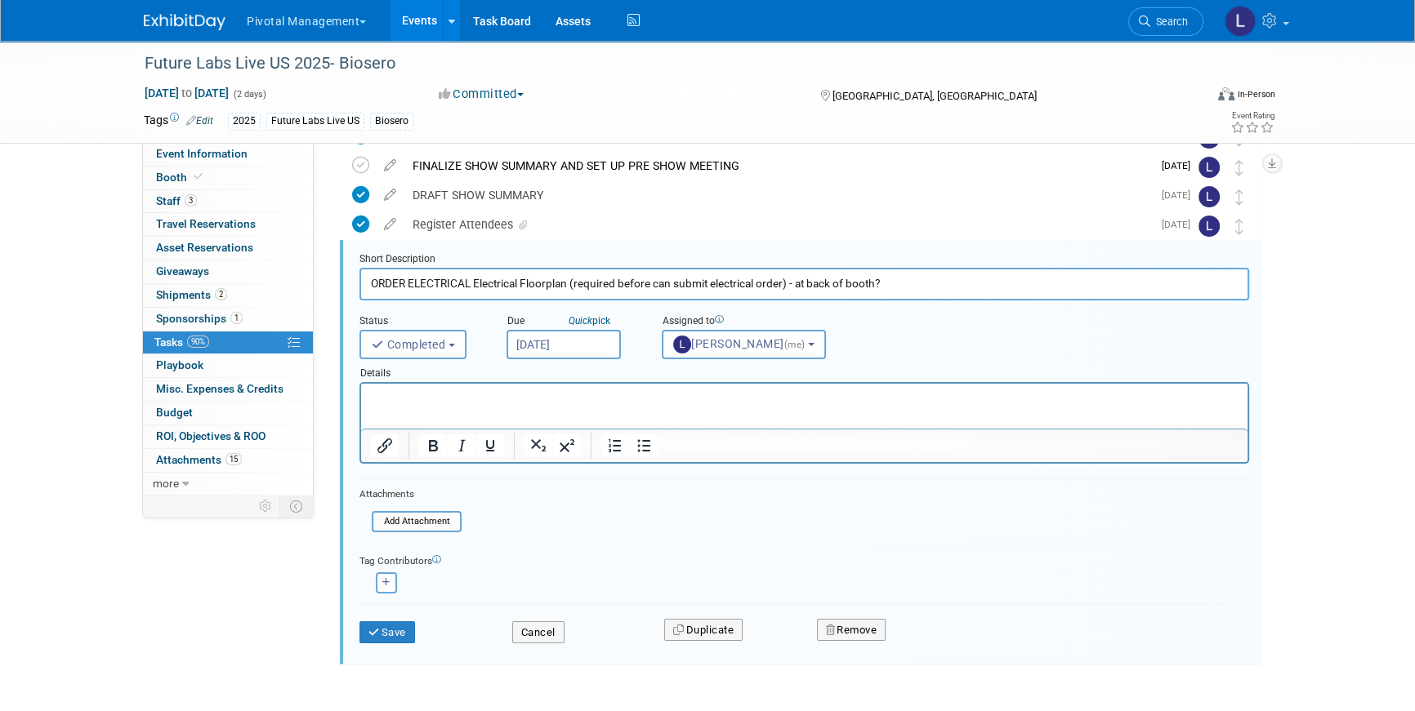
click at [898, 281] on input "ORDER ELECTRICAL Electrical Floorplan (required before can submit electrical or…" at bounding box center [803, 284] width 889 height 32
type input "ORDER ELECTRICAL Electrical Floorplan (required before can submit electrical or…"
click at [381, 632] on button "Save" at bounding box center [387, 633] width 56 height 23
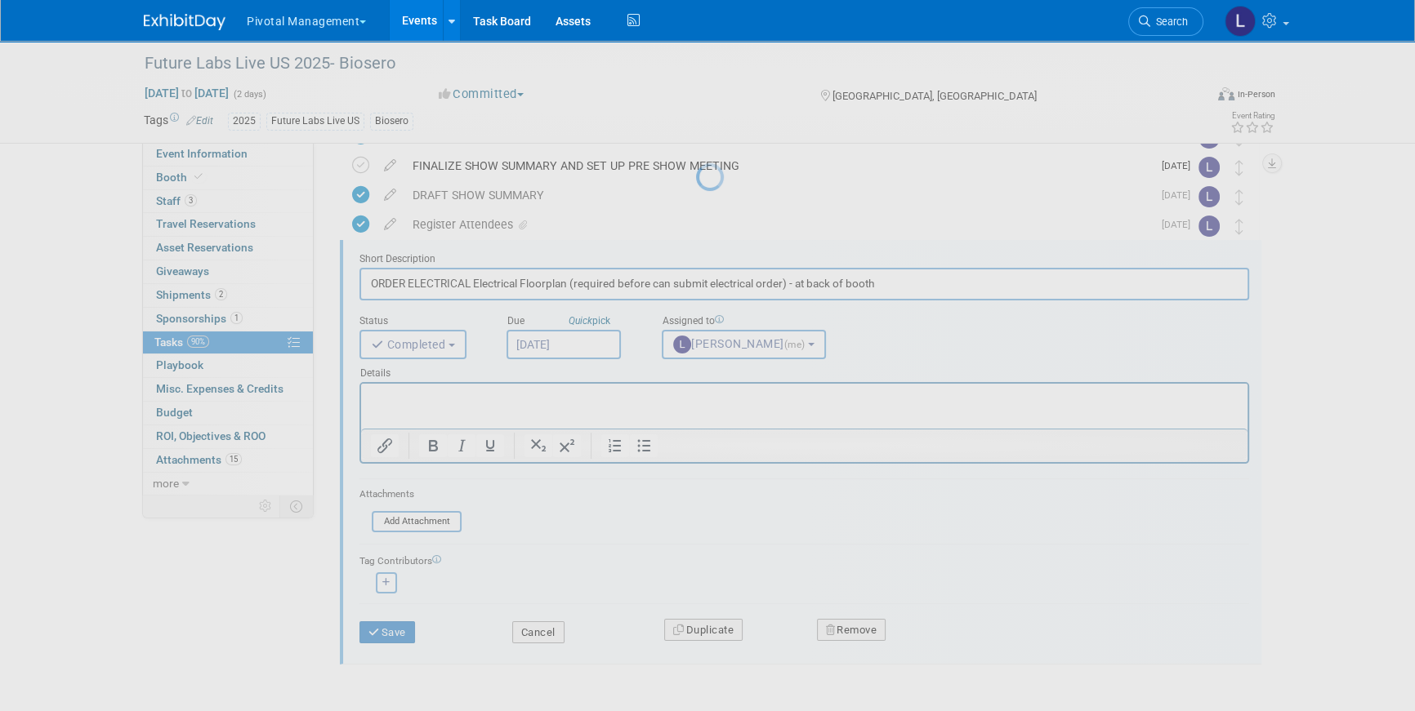
scroll to position [0, 0]
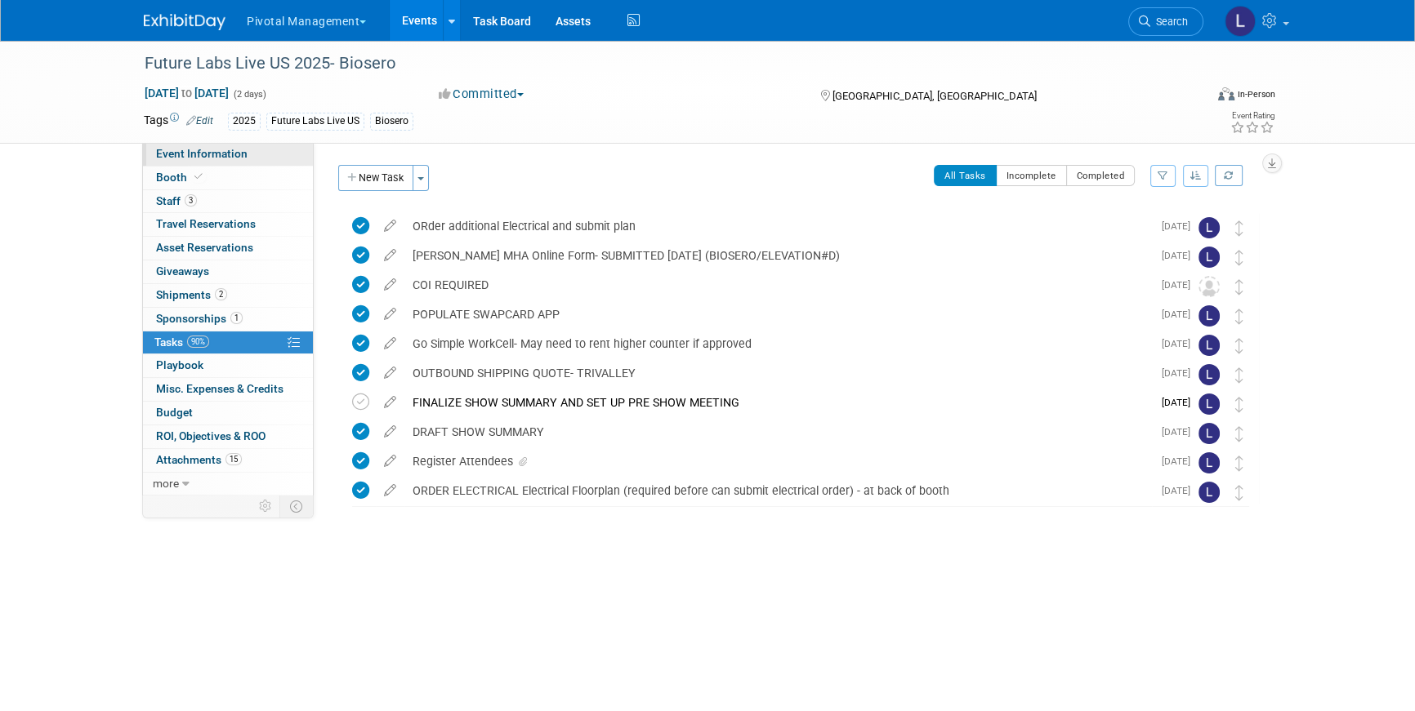
click at [230, 154] on span "Event Information" at bounding box center [201, 153] width 91 height 13
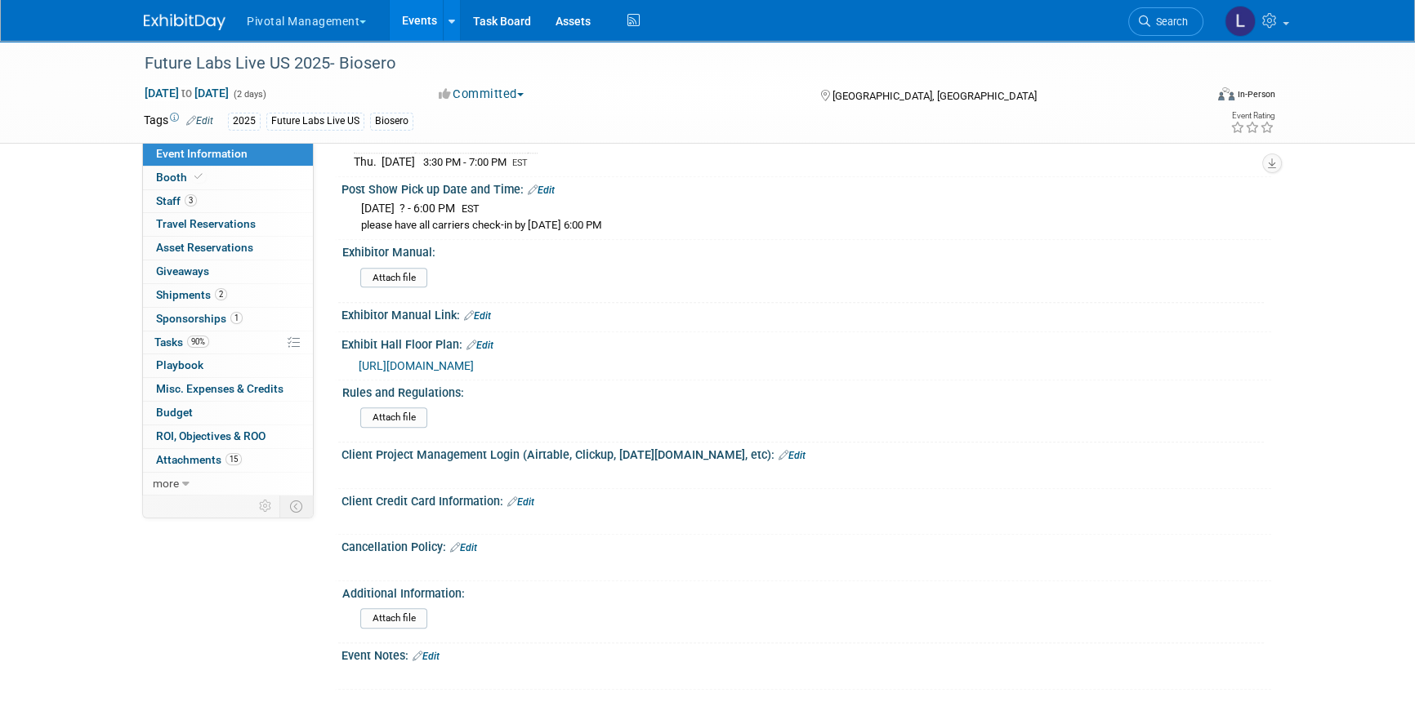
scroll to position [355, 0]
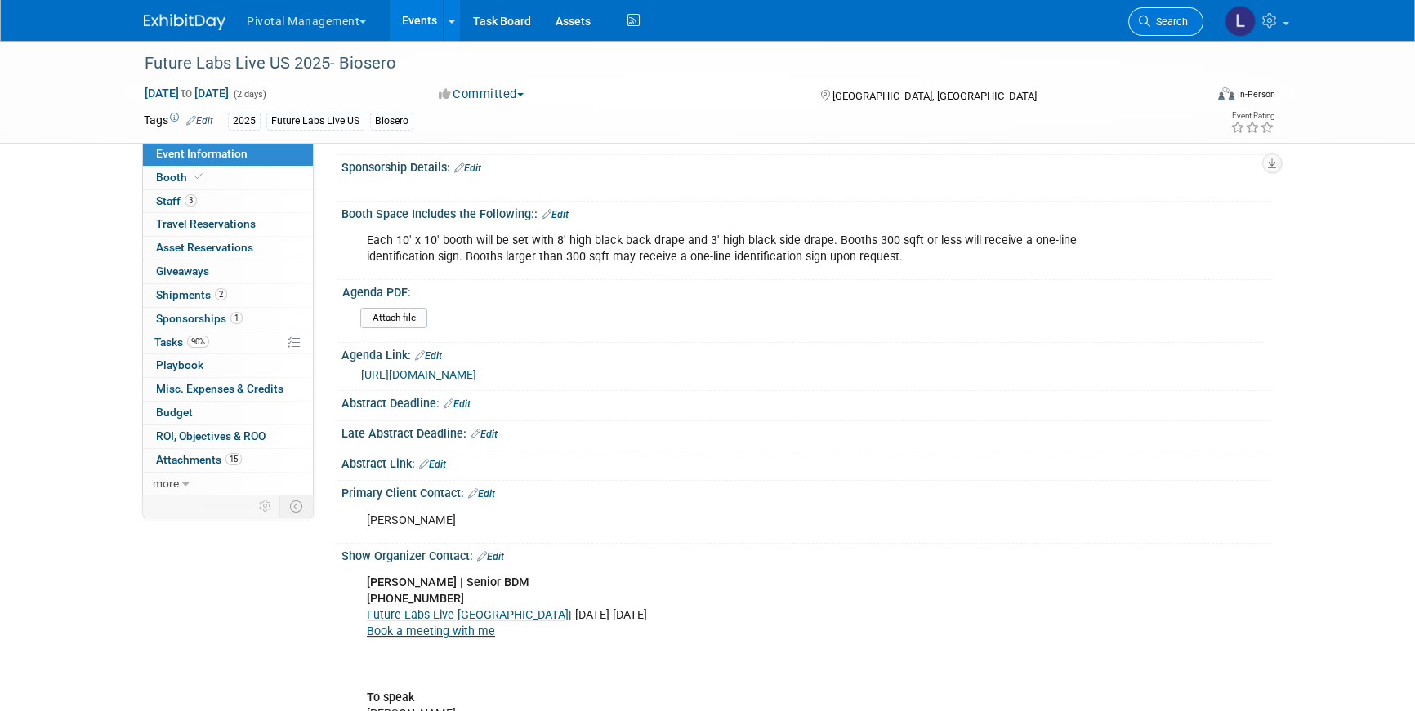
click at [1189, 25] on link "Search" at bounding box center [1165, 21] width 75 height 29
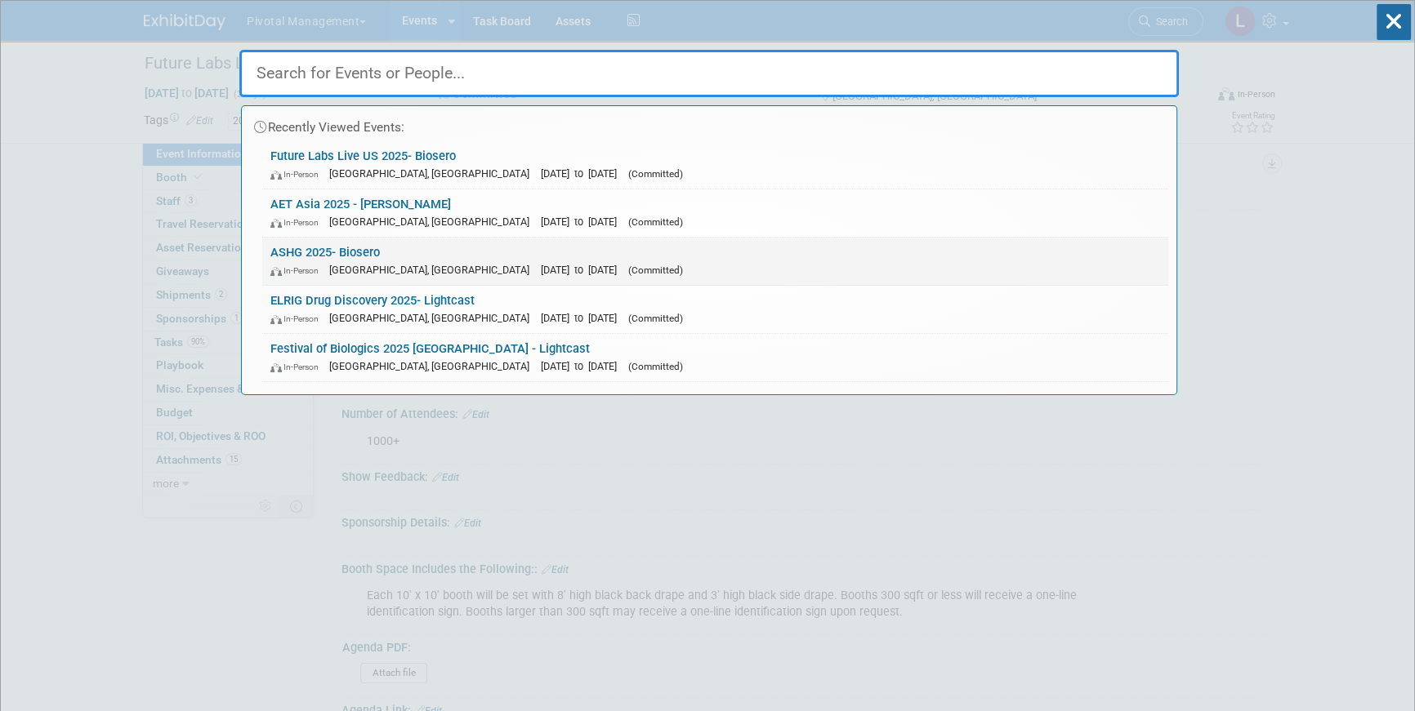
click at [313, 241] on link "ASHG 2025- Biosero In-Person Boston, MA Oct 15, 2025 to Oct 17, 2025 (Committed)" at bounding box center [715, 261] width 906 height 47
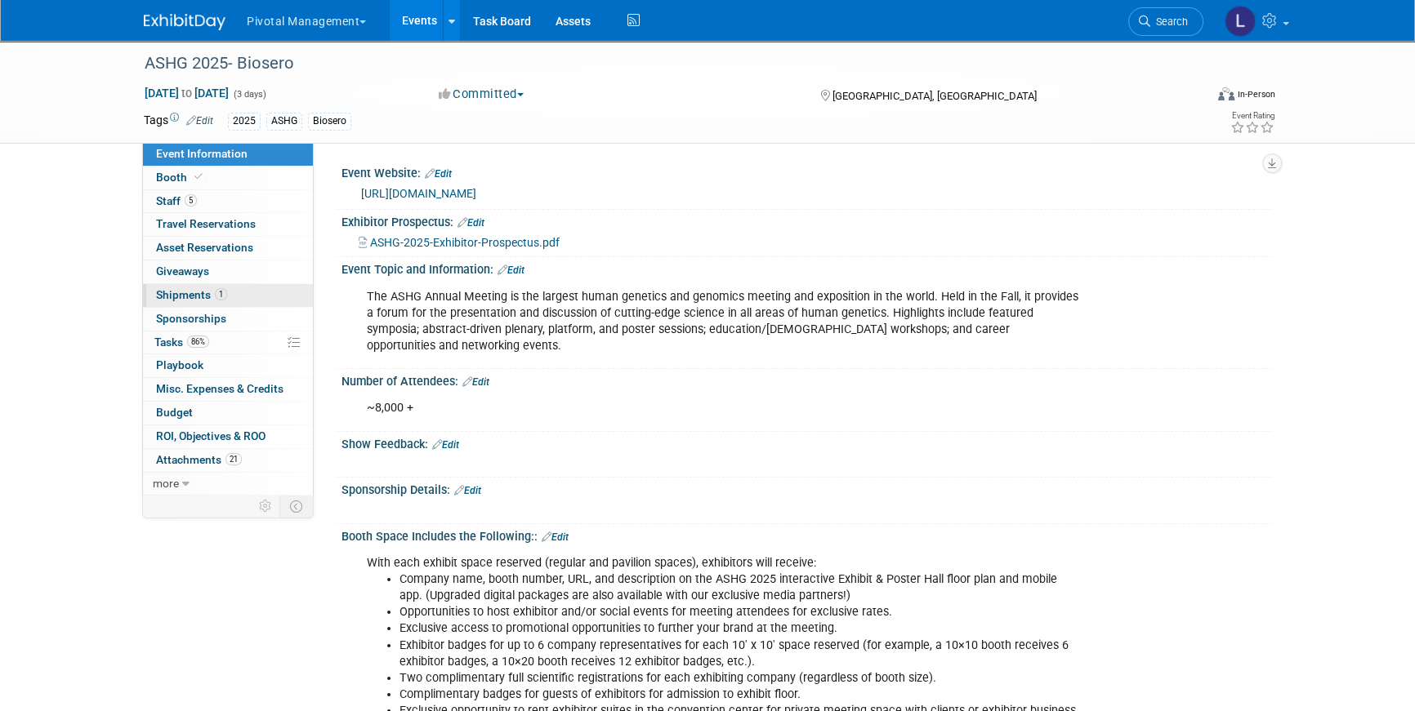
click at [184, 295] on span "Shipments 1" at bounding box center [191, 294] width 71 height 13
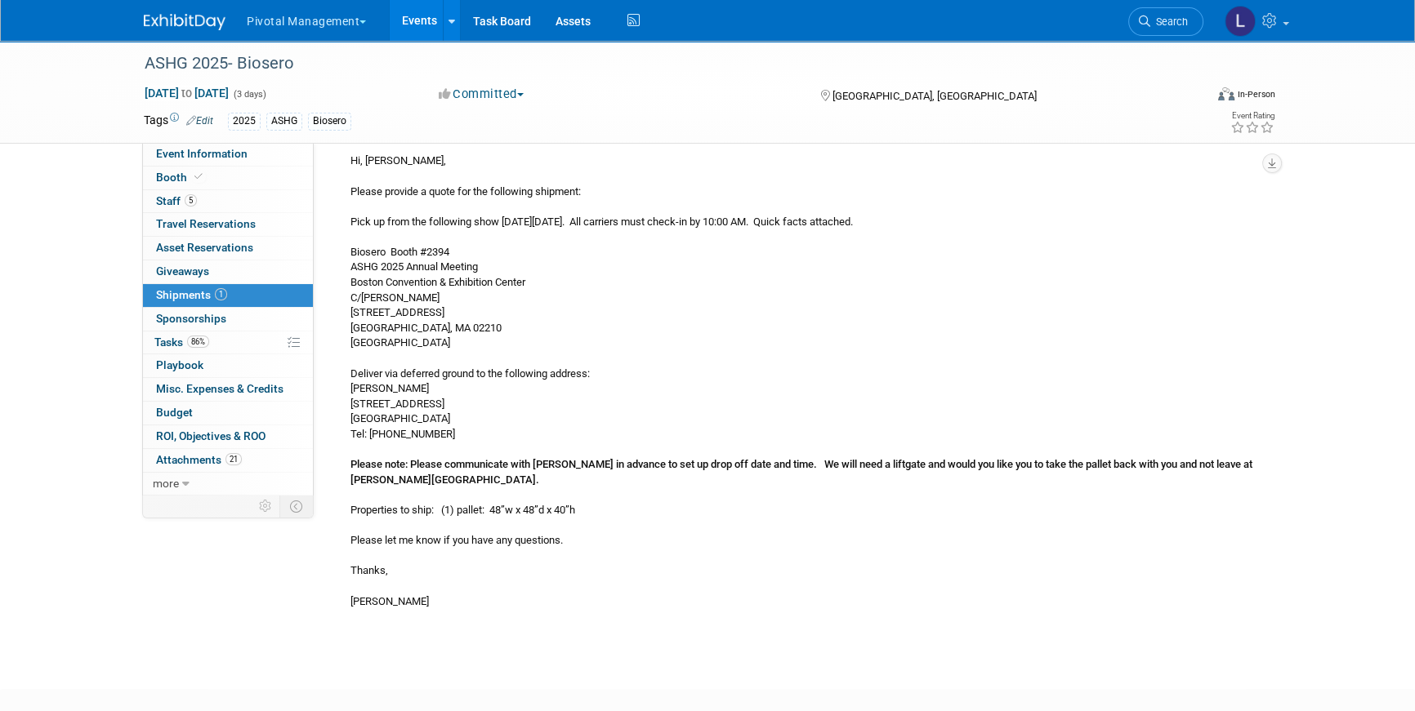
scroll to position [1258, 0]
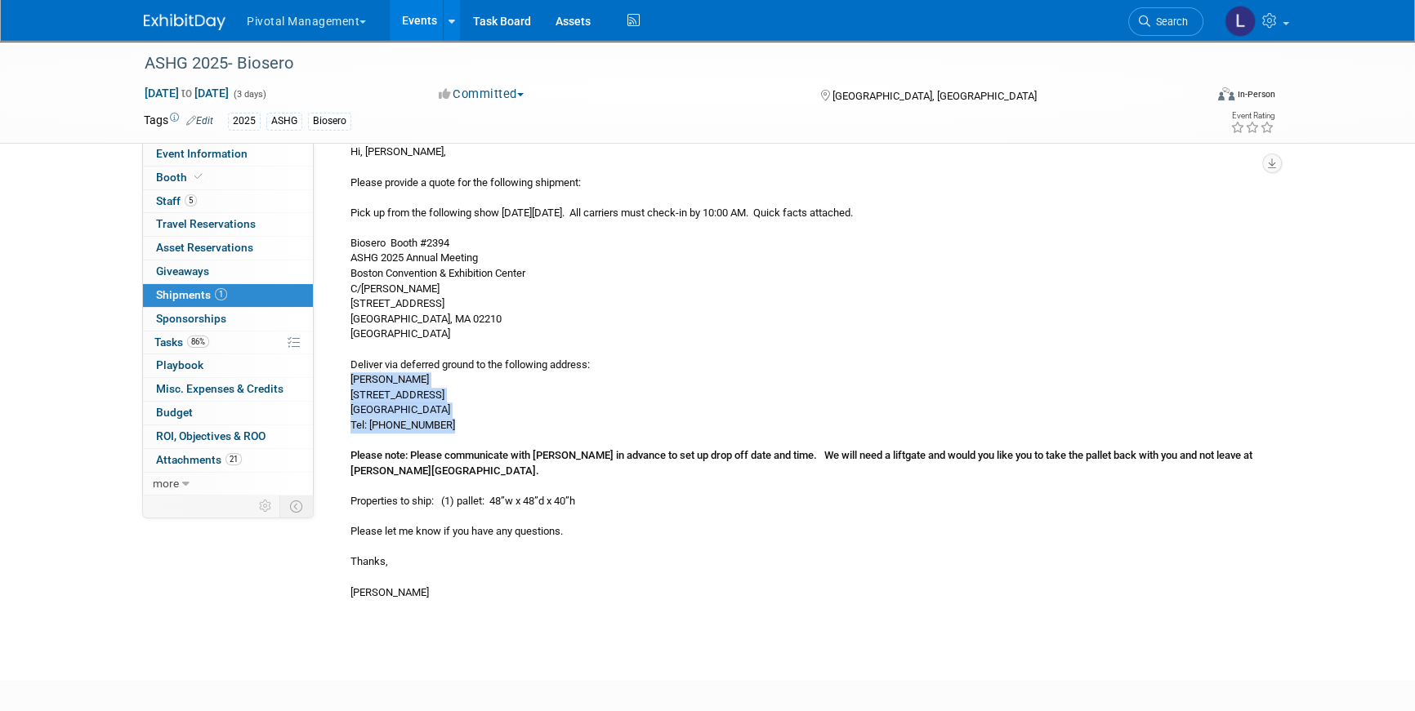
drag, startPoint x: 351, startPoint y: 383, endPoint x: 464, endPoint y: 431, distance: 122.6
copy div "[PERSON_NAME] [STREET_ADDRESS] Tel: [PHONE_NUMBER]"
drag, startPoint x: 460, startPoint y: 410, endPoint x: 430, endPoint y: 410, distance: 30.2
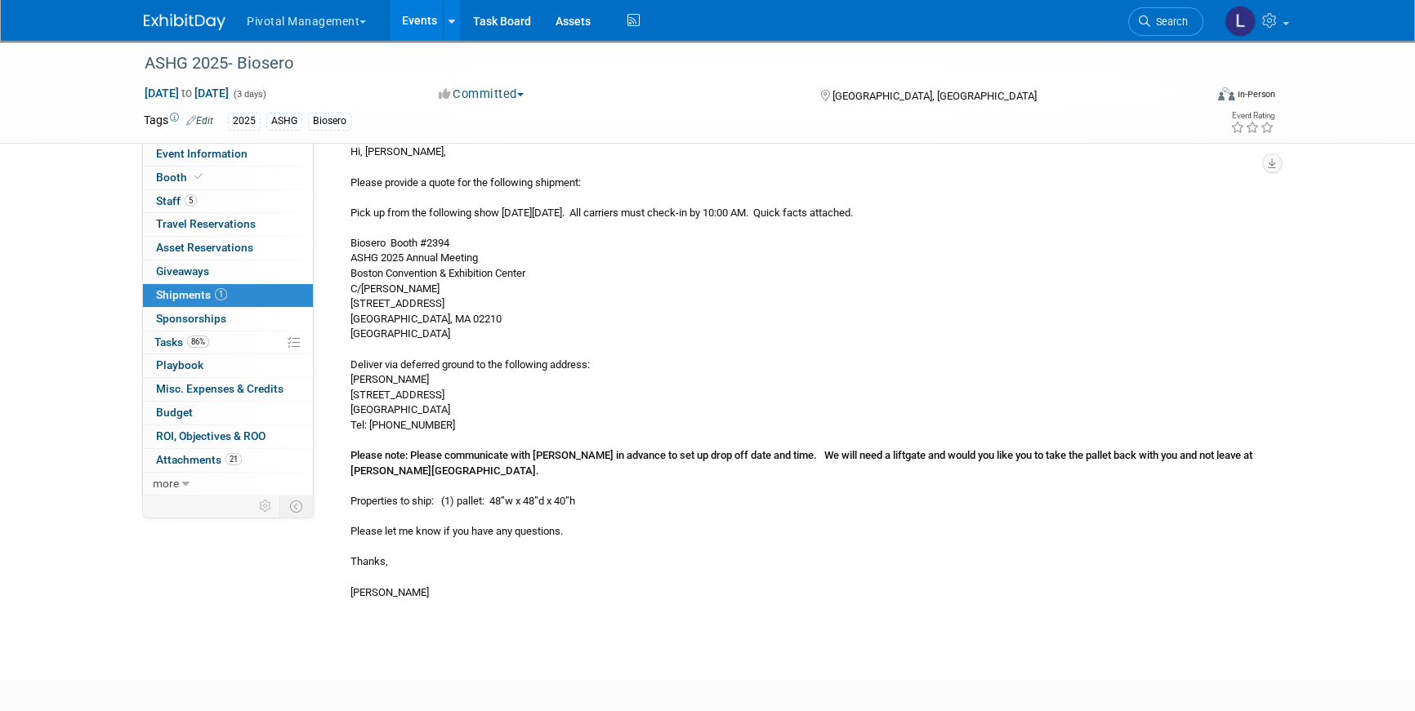
copy div "06489"
click at [167, 345] on span "Tasks 86%" at bounding box center [181, 342] width 55 height 13
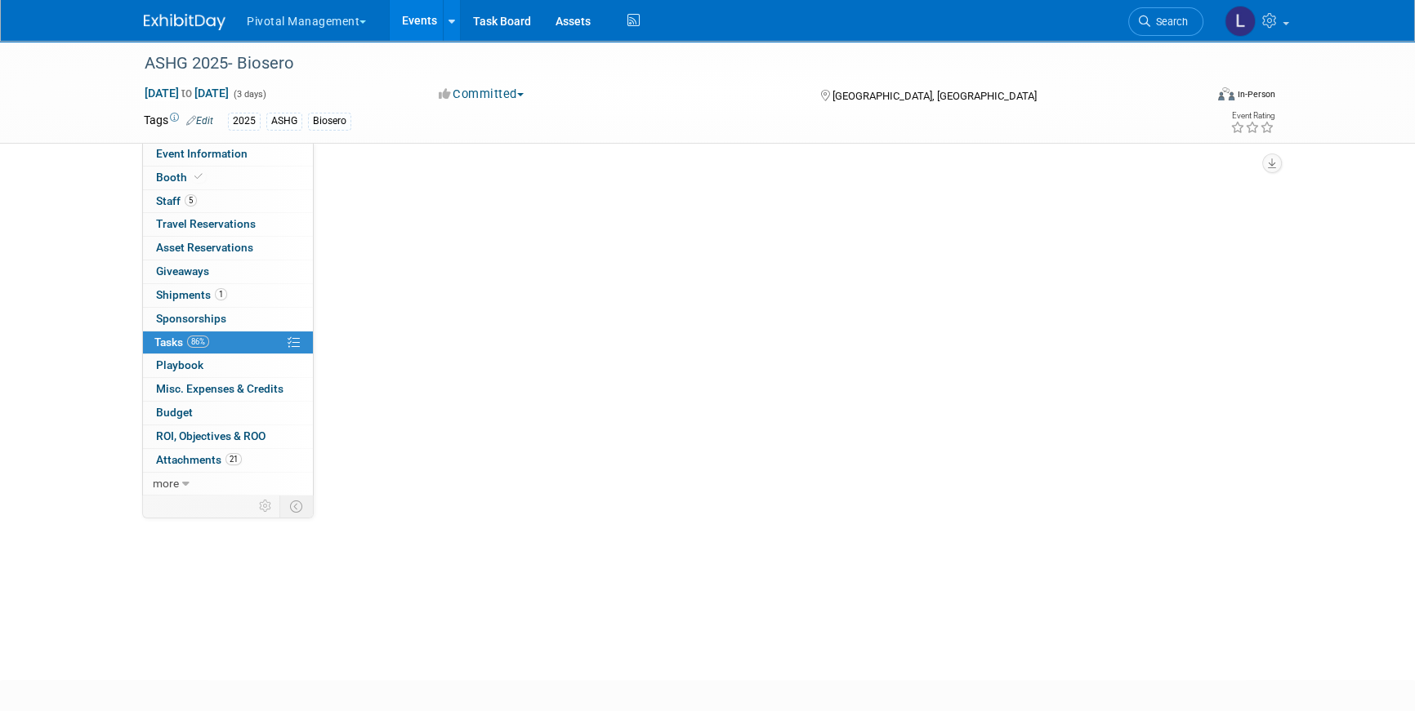
scroll to position [0, 0]
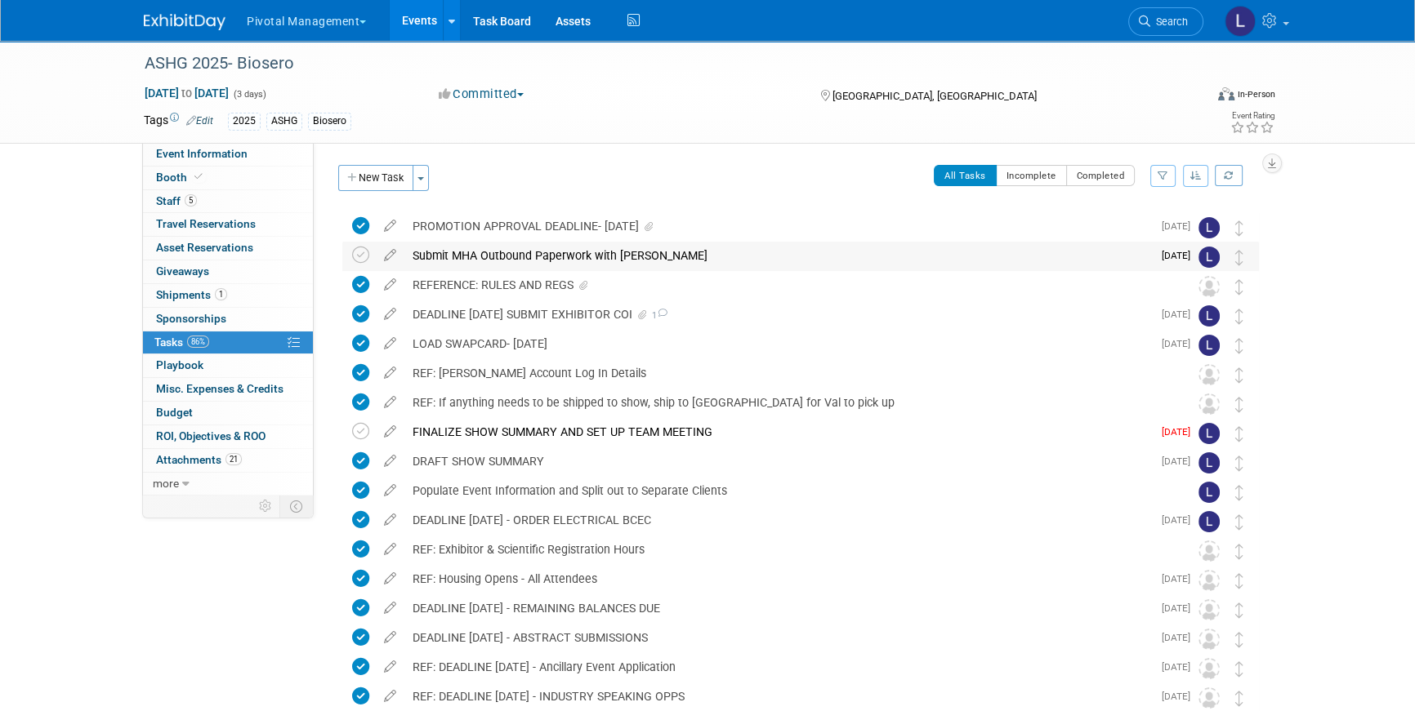
click at [446, 257] on div "Submit MHA Outbound Paperwork with [PERSON_NAME]" at bounding box center [777, 256] width 747 height 28
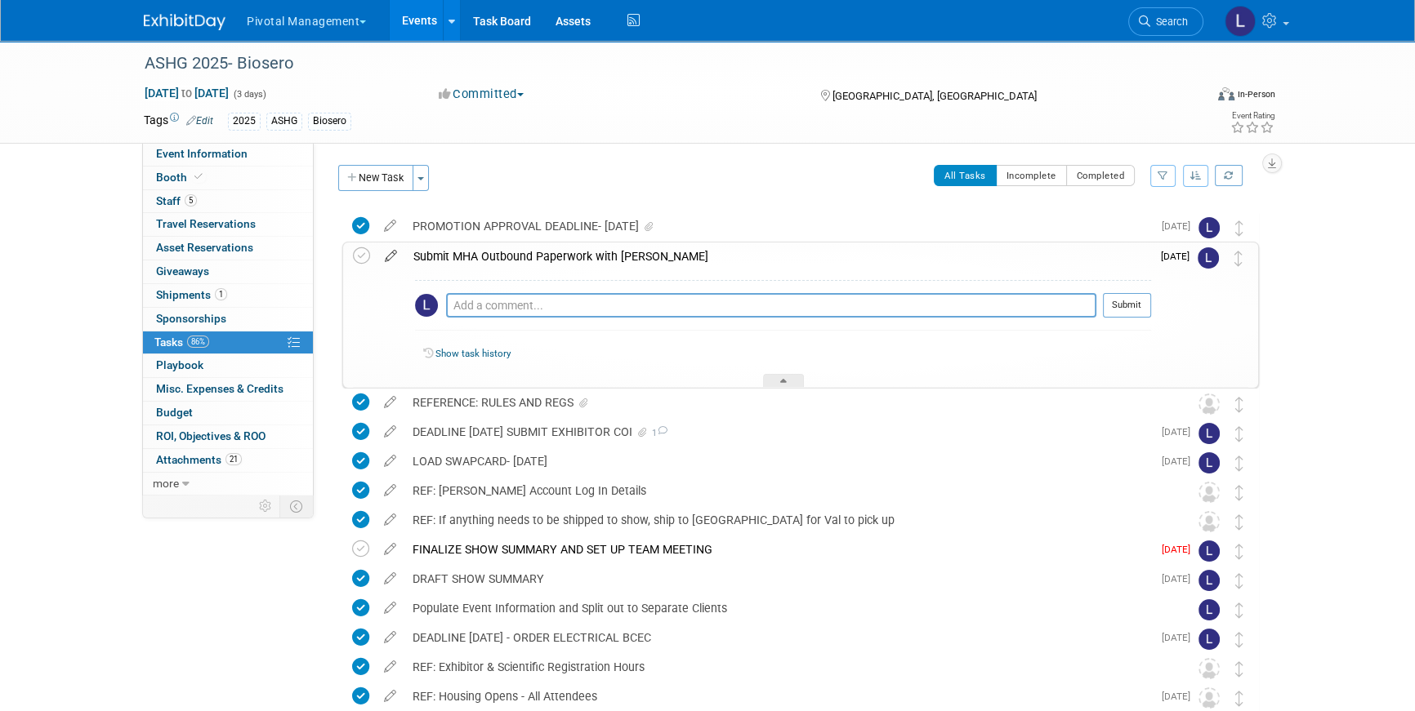
click at [386, 255] on icon at bounding box center [391, 253] width 29 height 20
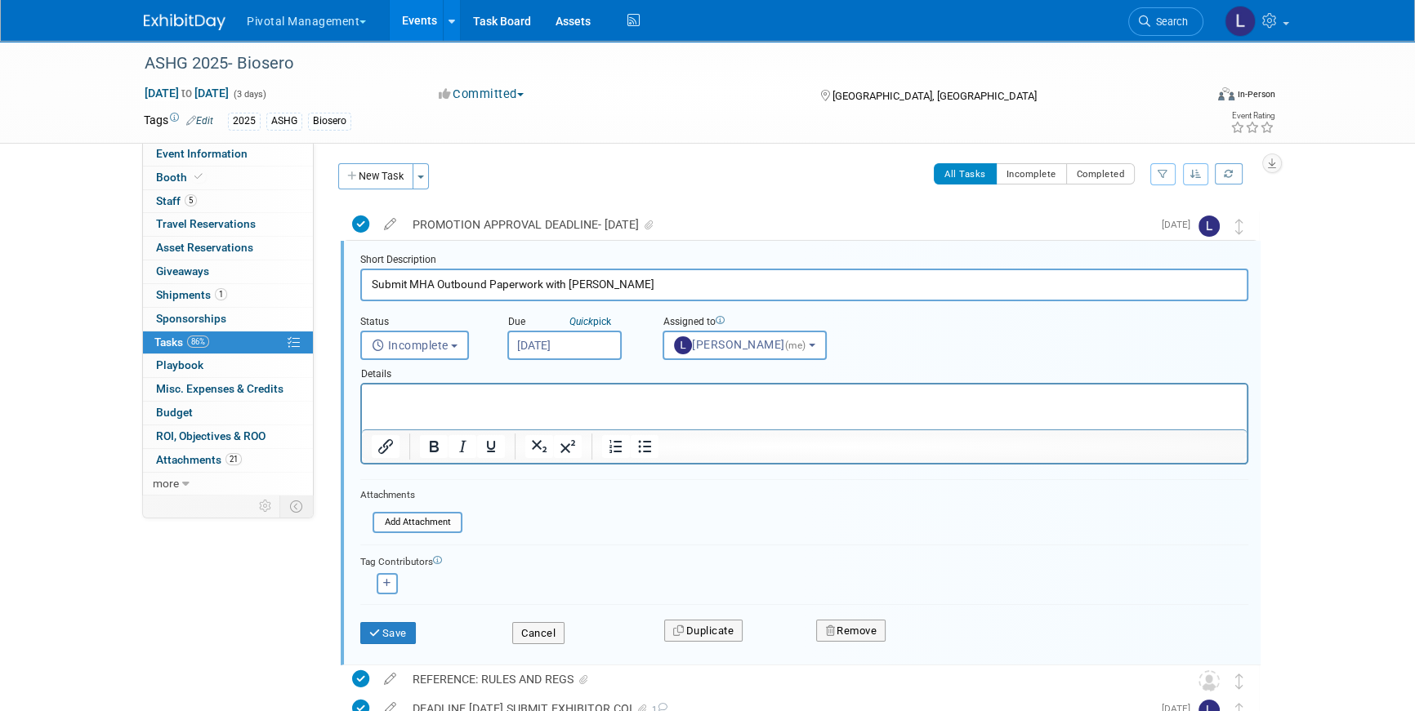
scroll to position [2, 0]
type input "Submit MHA Outbound Paperwork with [PERSON_NAME]- [DATE] SUBMITTED"
click at [435, 341] on span "Incomplete" at bounding box center [410, 344] width 77 height 13
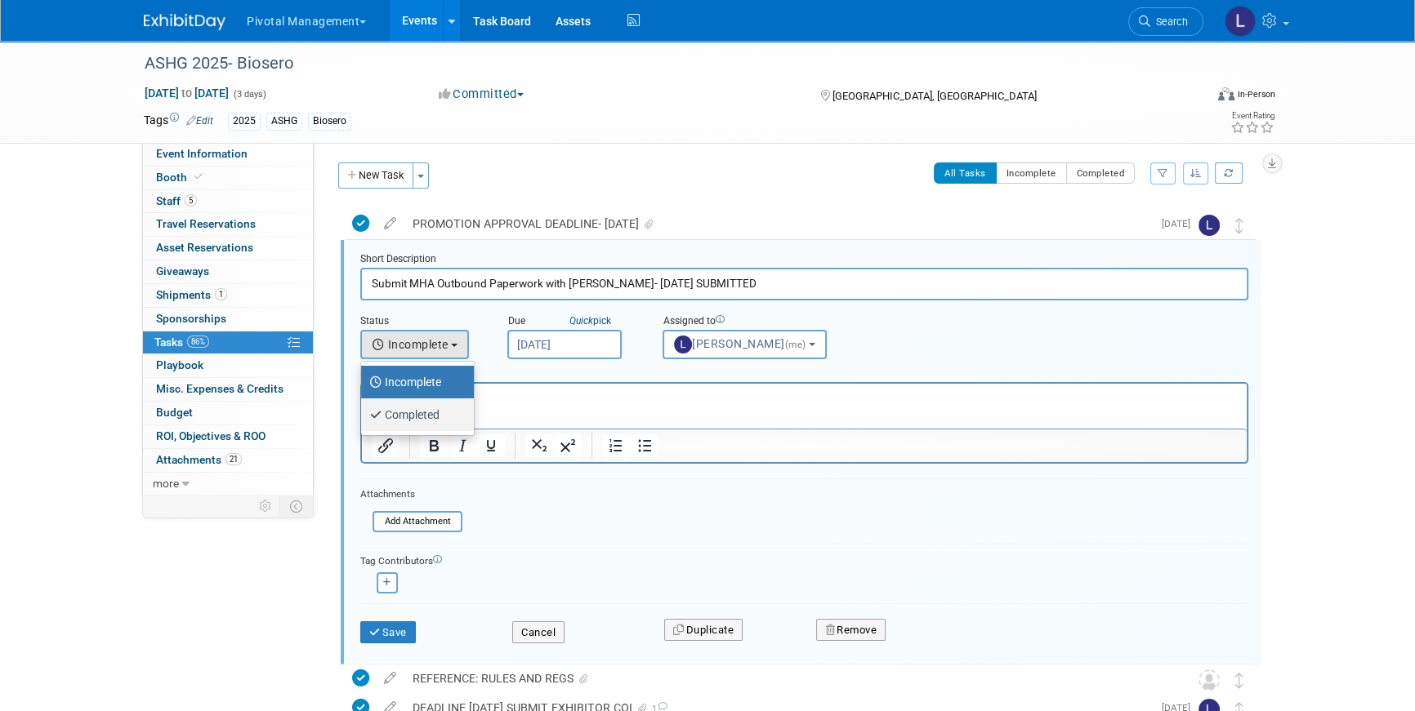
click at [425, 404] on label "Completed" at bounding box center [413, 415] width 88 height 26
click at [363, 408] on input "Completed" at bounding box center [358, 413] width 11 height 11
select select "3"
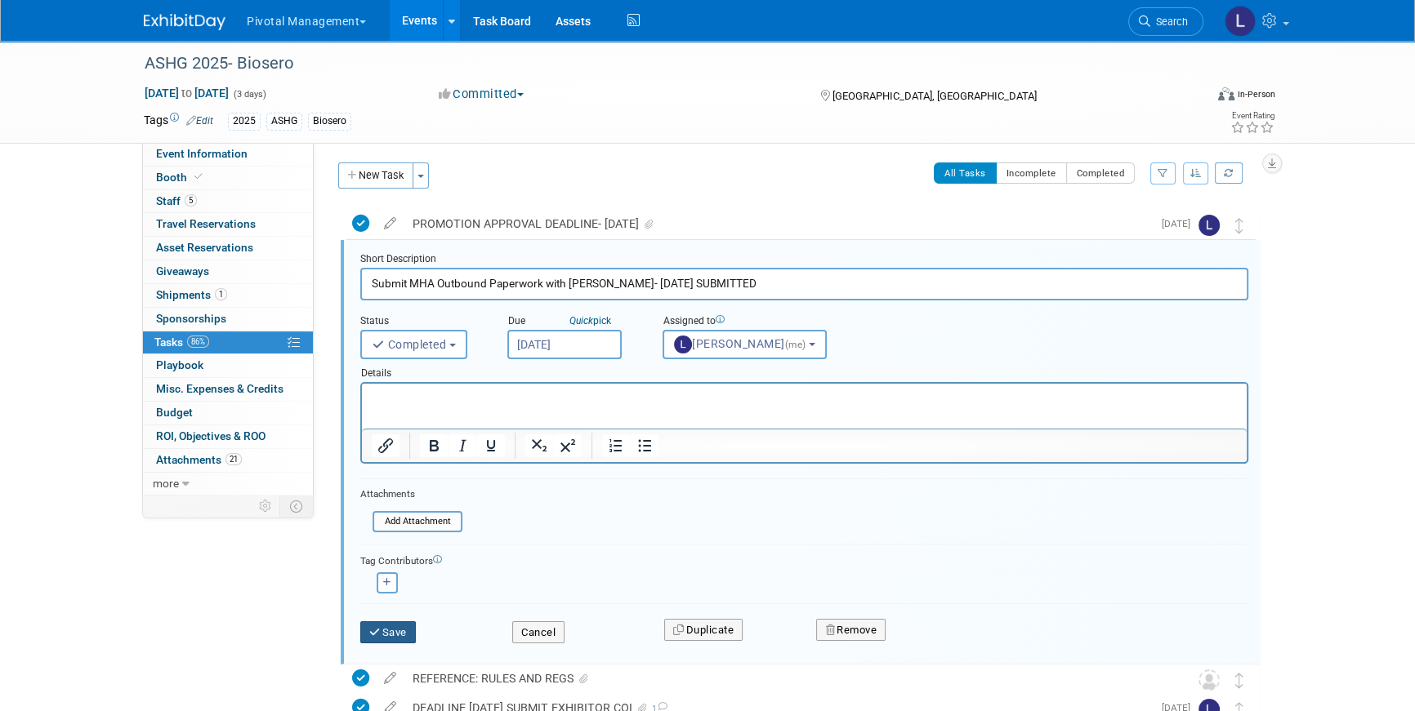
click at [393, 625] on button "Save" at bounding box center [388, 633] width 56 height 23
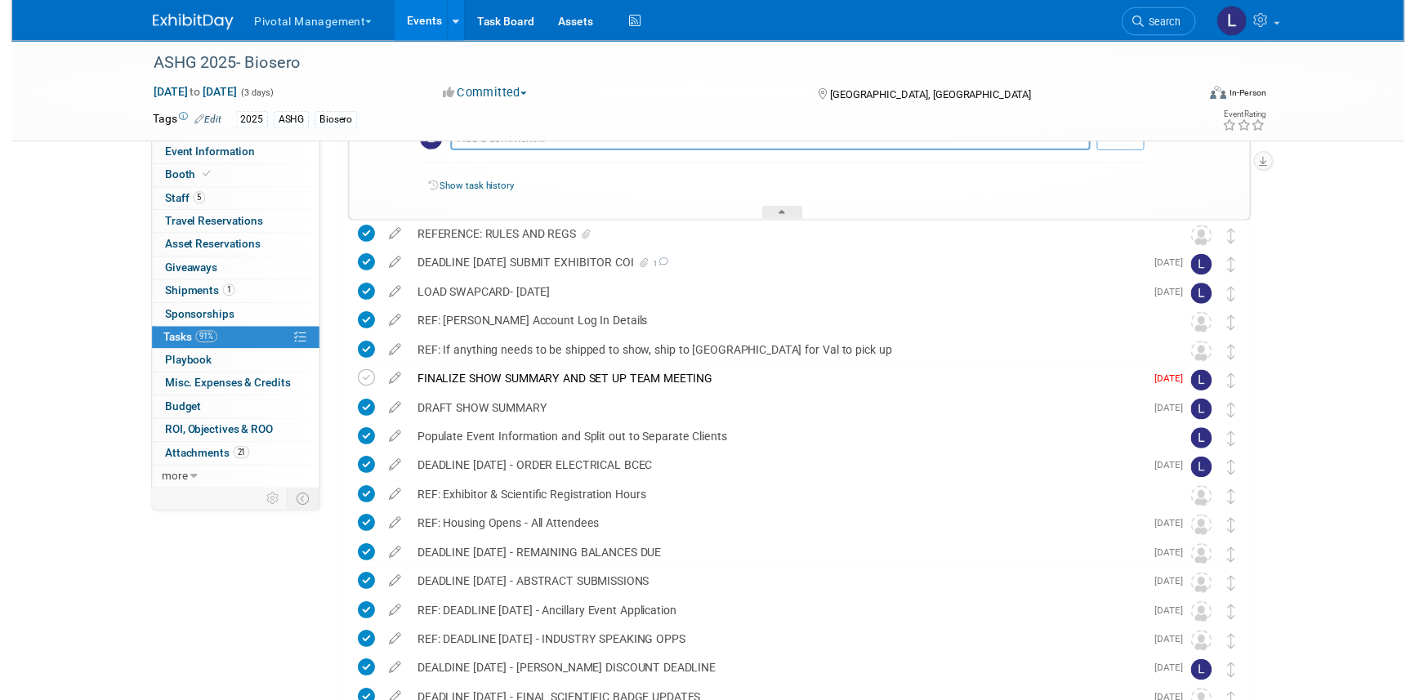
scroll to position [365, 0]
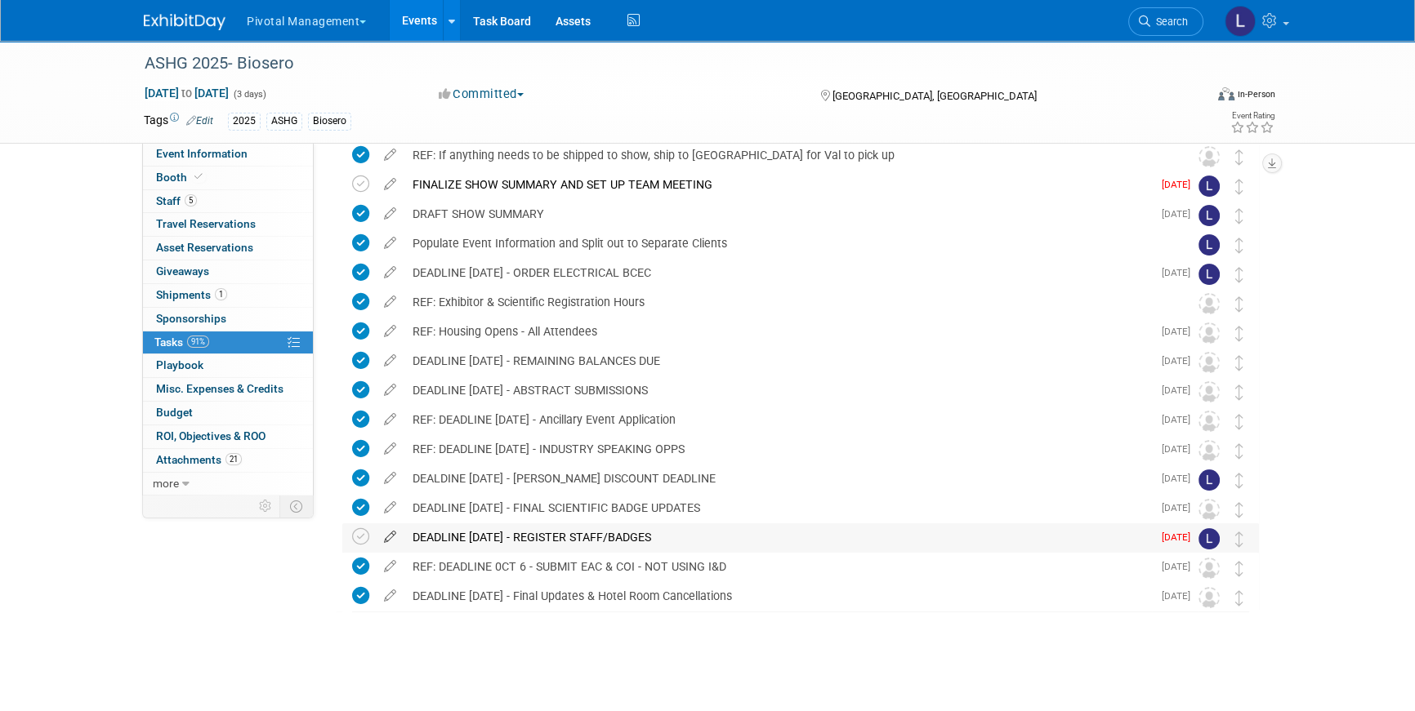
click at [395, 536] on icon at bounding box center [390, 534] width 29 height 20
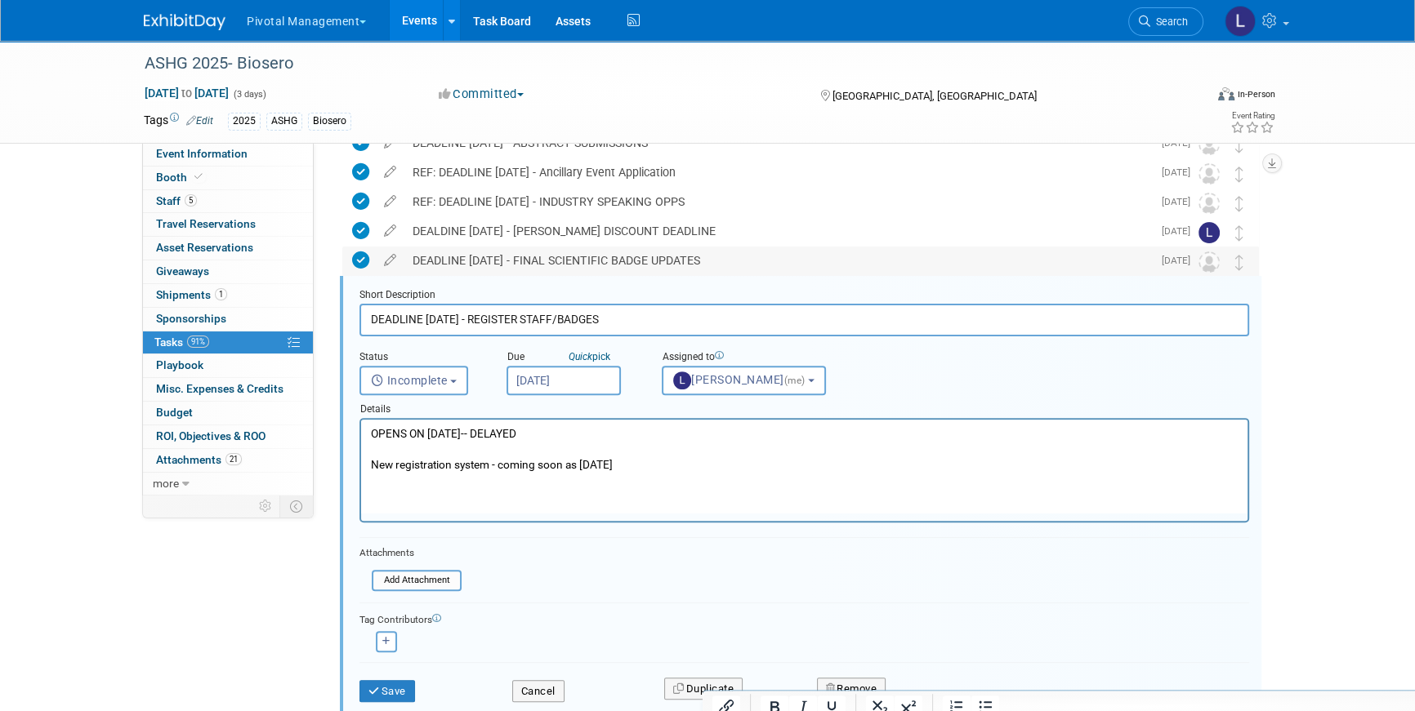
scroll to position [649, 0]
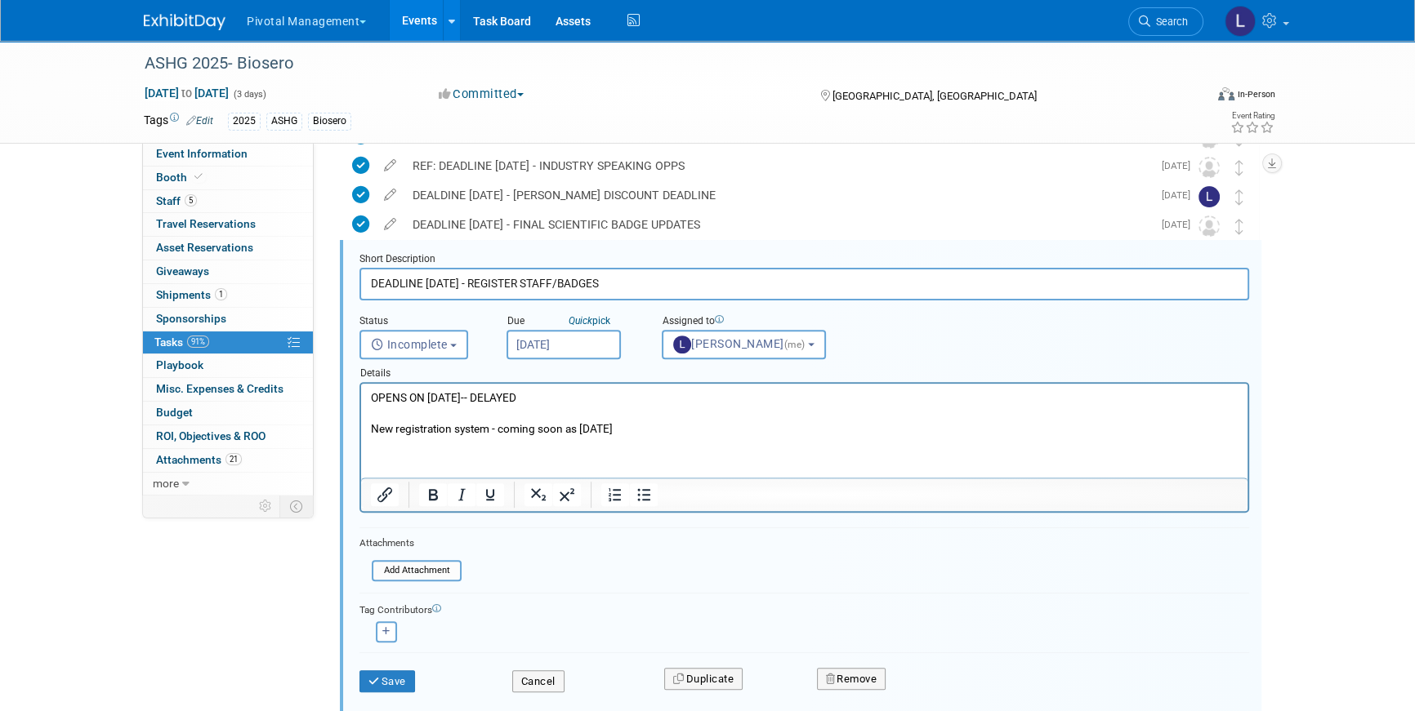
click at [564, 337] on input "Sep 19, 2025" at bounding box center [563, 344] width 114 height 29
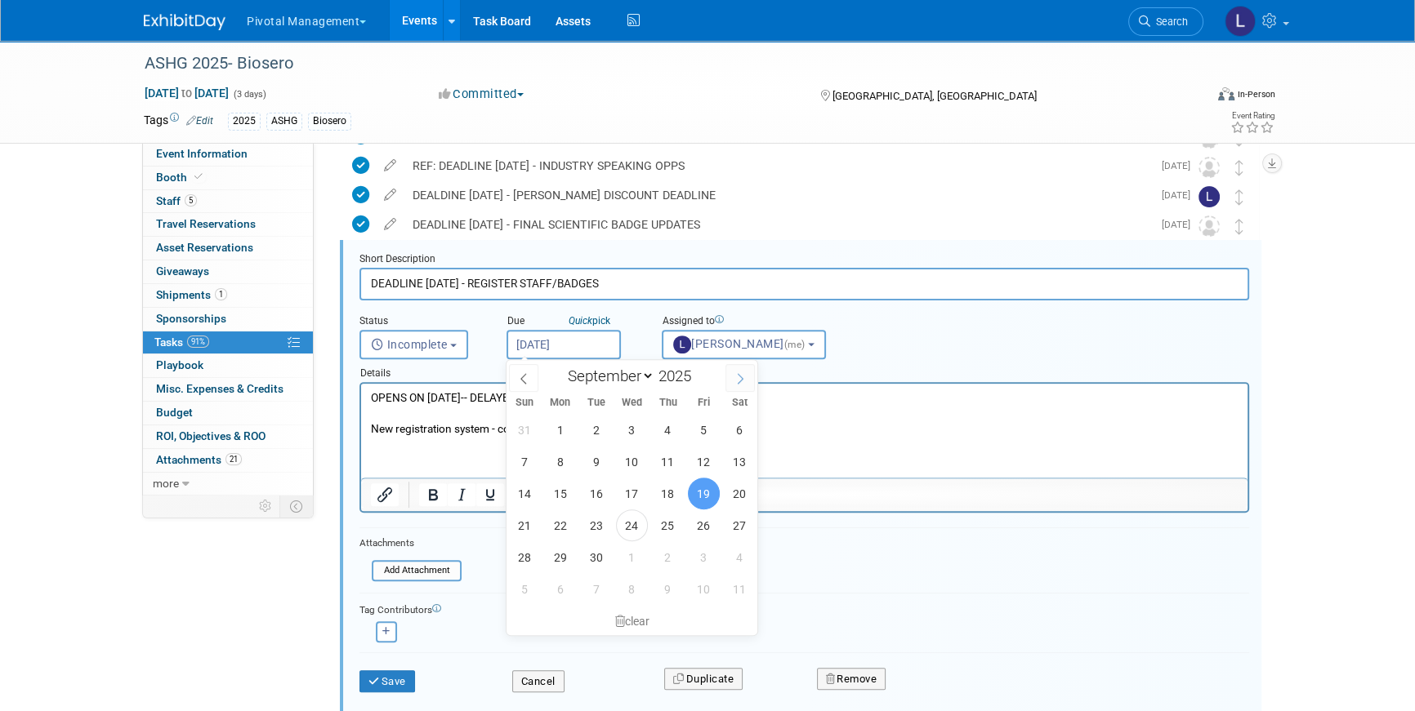
click at [738, 377] on icon at bounding box center [739, 378] width 11 height 11
select select "9"
click at [595, 484] on span "14" at bounding box center [596, 494] width 32 height 32
type input "Oct 14, 2025"
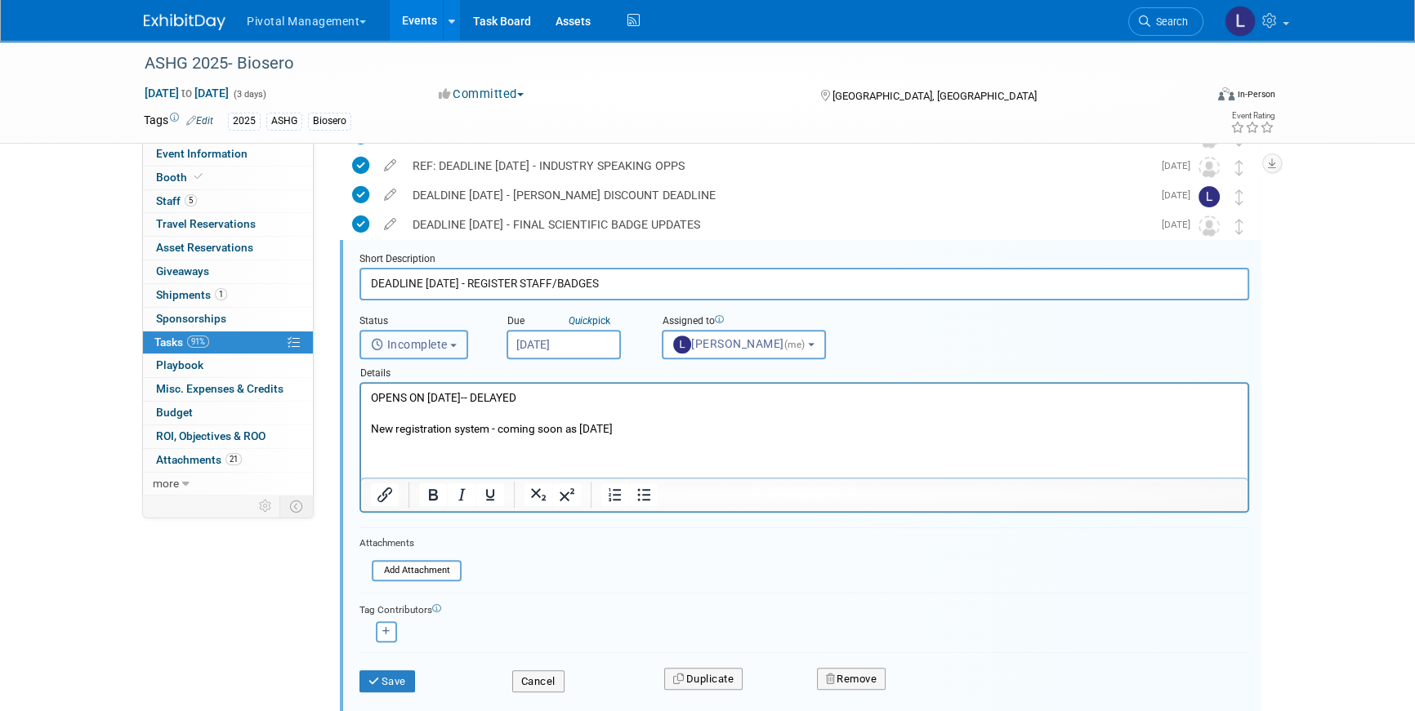
drag, startPoint x: 441, startPoint y: 341, endPoint x: 452, endPoint y: 369, distance: 29.7
click at [452, 371] on form "Short Description DEADLINE SEPT 22 - REGISTER STAFF/BADGES Status <i class="far…" at bounding box center [804, 480] width 914 height 457
drag, startPoint x: 466, startPoint y: 281, endPoint x: 424, endPoint y: 280, distance: 41.7
click at [424, 280] on input "DEADLINE SEPT 22 - REGISTER STAFF/BADGES" at bounding box center [803, 284] width 889 height 32
type input "DEADLINE OCT 14 - REGISTER STAFF/BADGES"
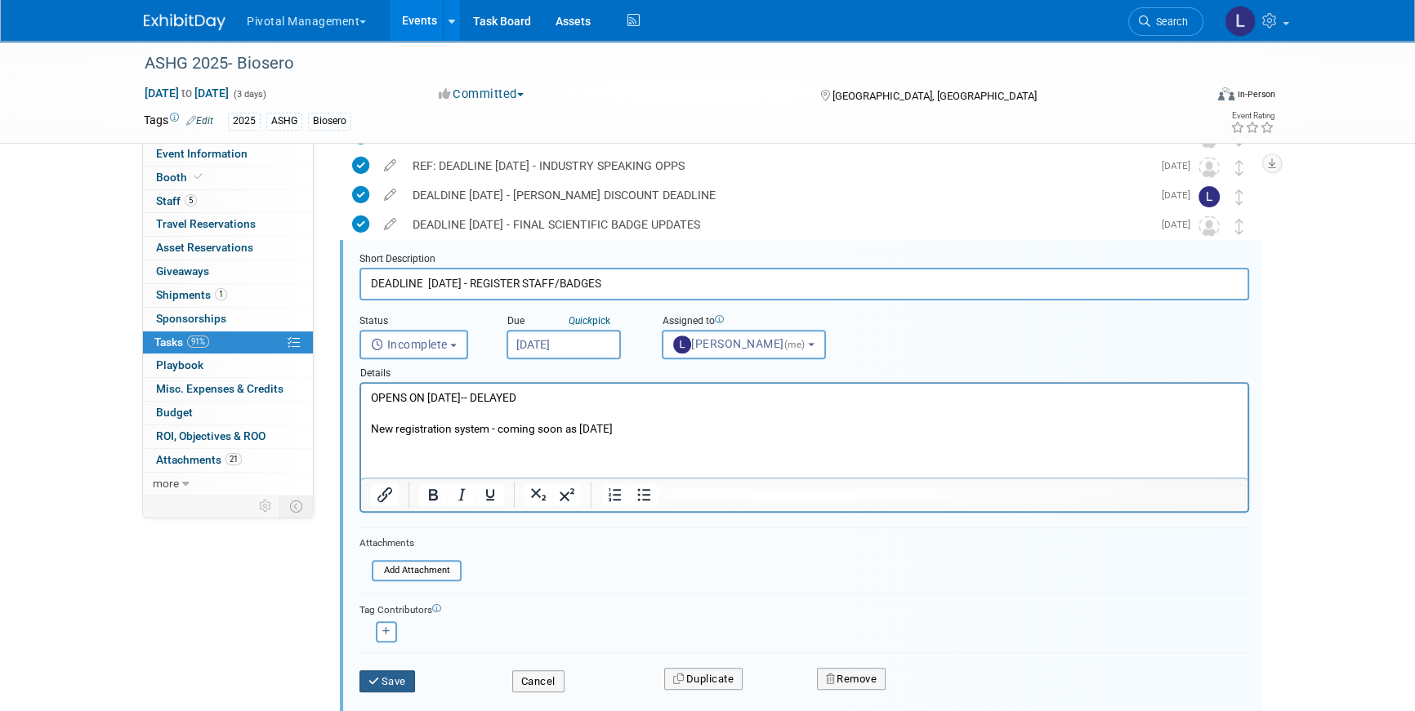
click at [390, 682] on button "Save" at bounding box center [387, 682] width 56 height 23
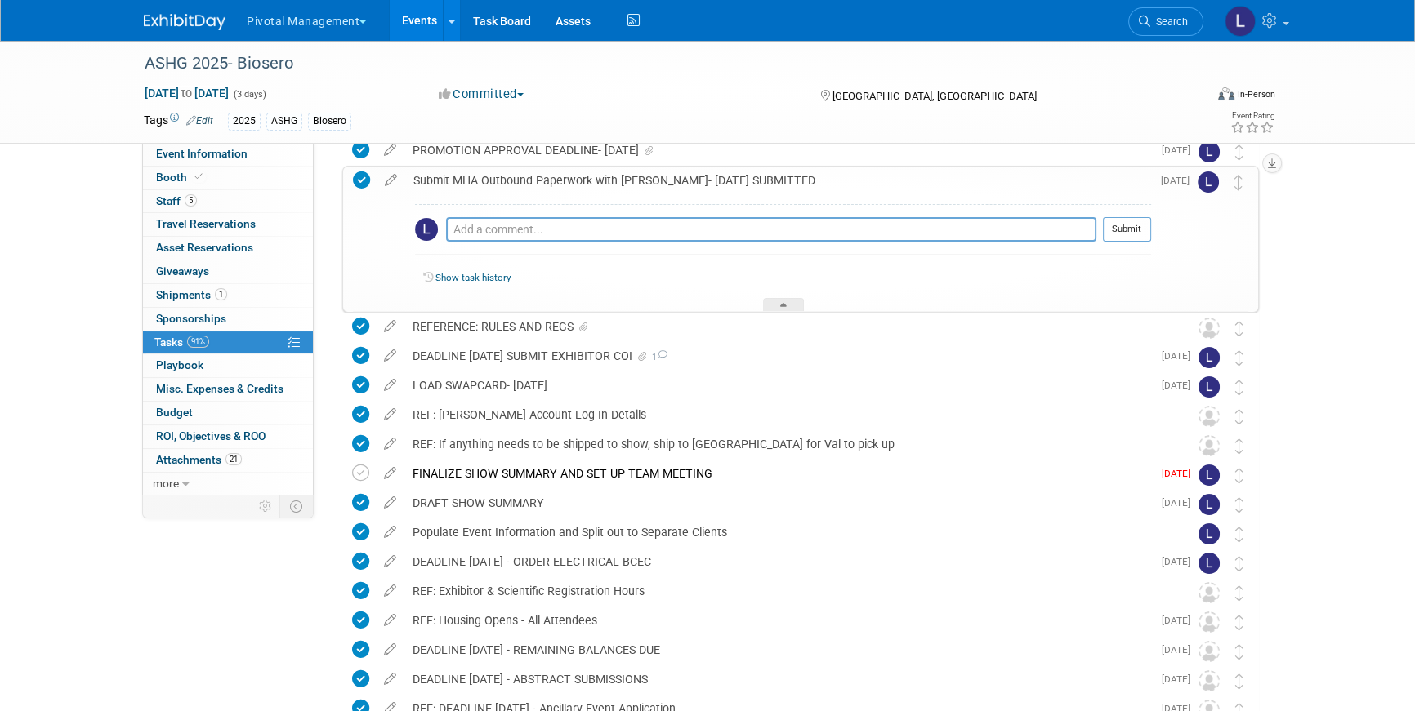
scroll to position [77, 0]
click at [1153, 17] on span "Search" at bounding box center [1169, 22] width 38 height 12
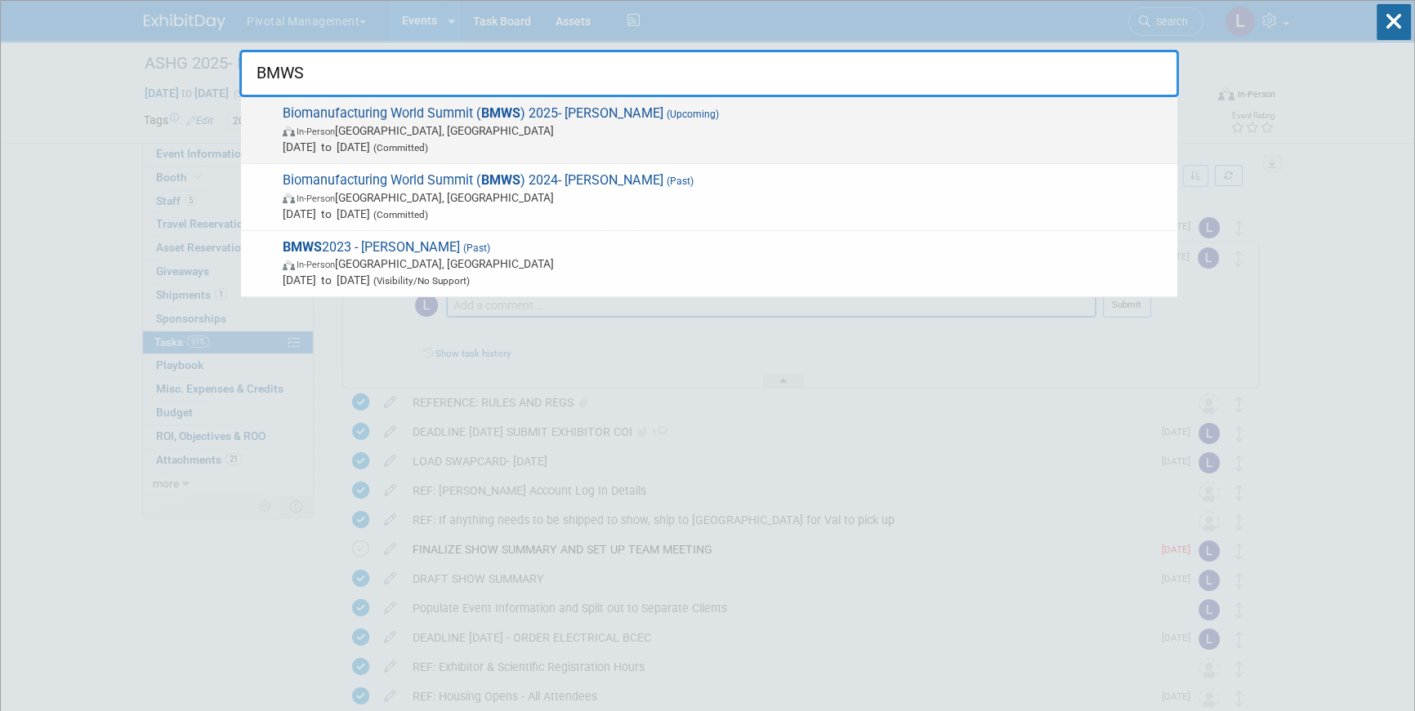
type input "BMWS"
click at [571, 124] on span "In-Person San Diego, CA" at bounding box center [726, 131] width 886 height 16
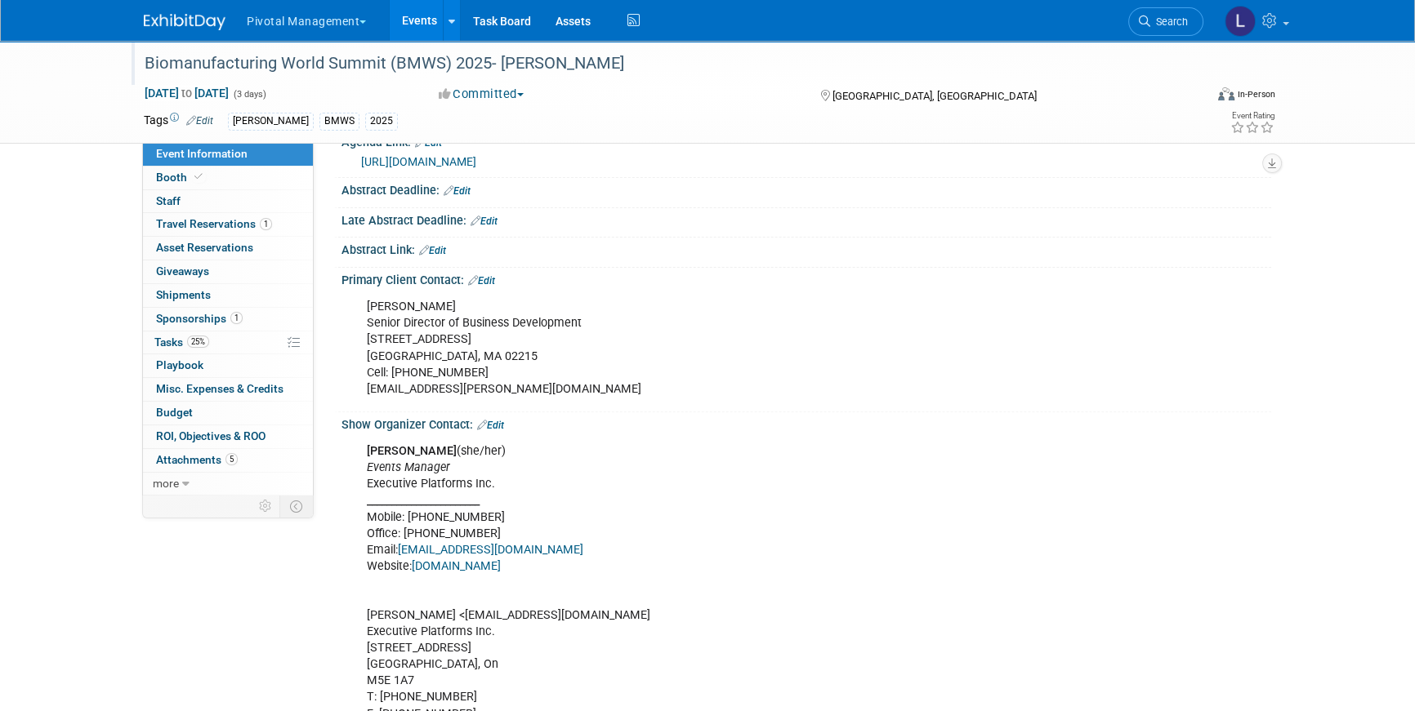
scroll to position [696, 0]
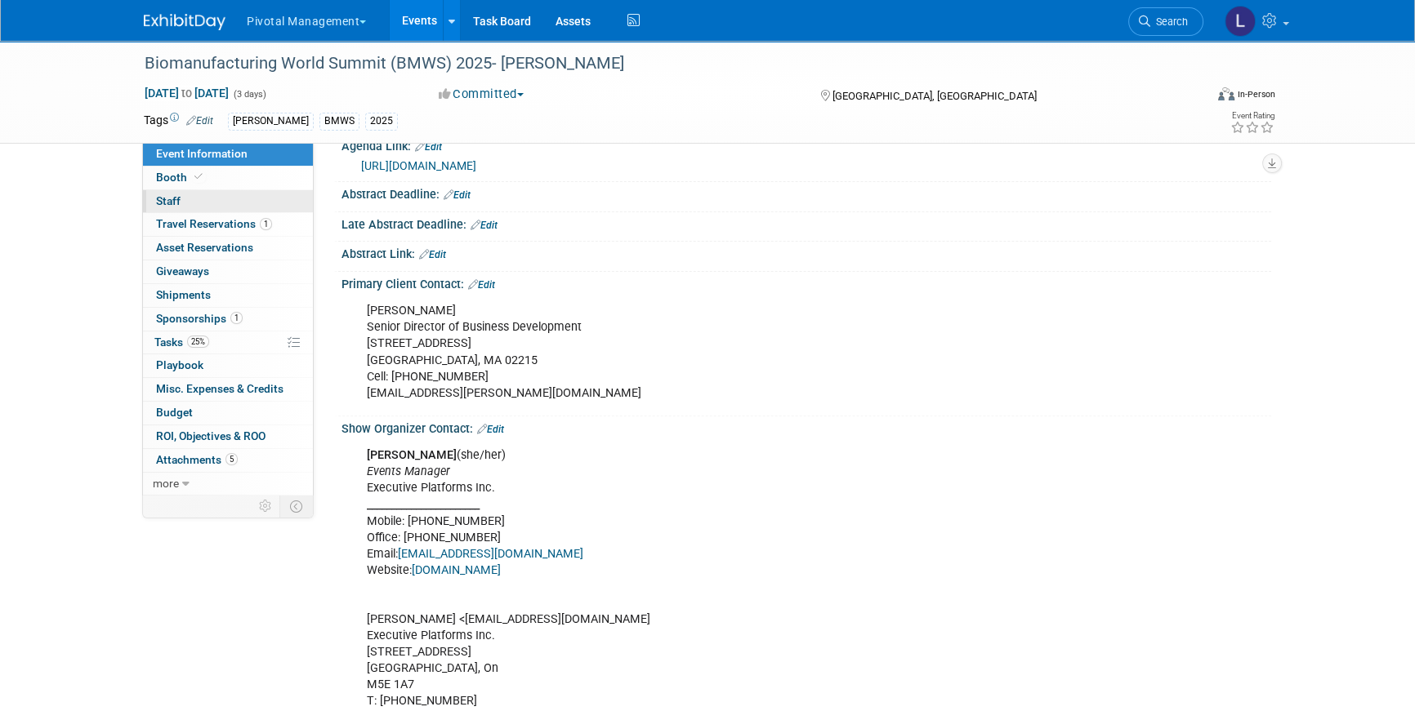
click at [176, 202] on span "Staff 0" at bounding box center [168, 200] width 25 height 13
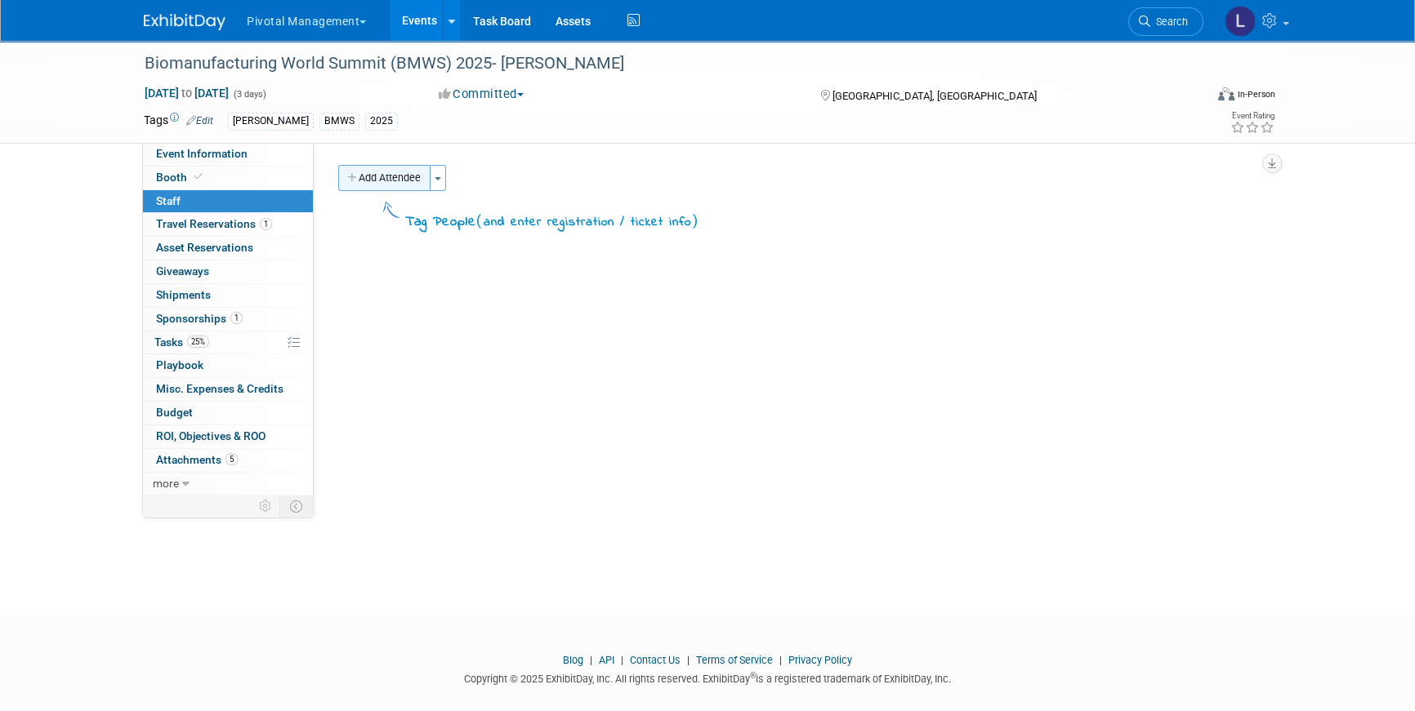
click at [411, 172] on button "Add Attendee" at bounding box center [384, 178] width 92 height 26
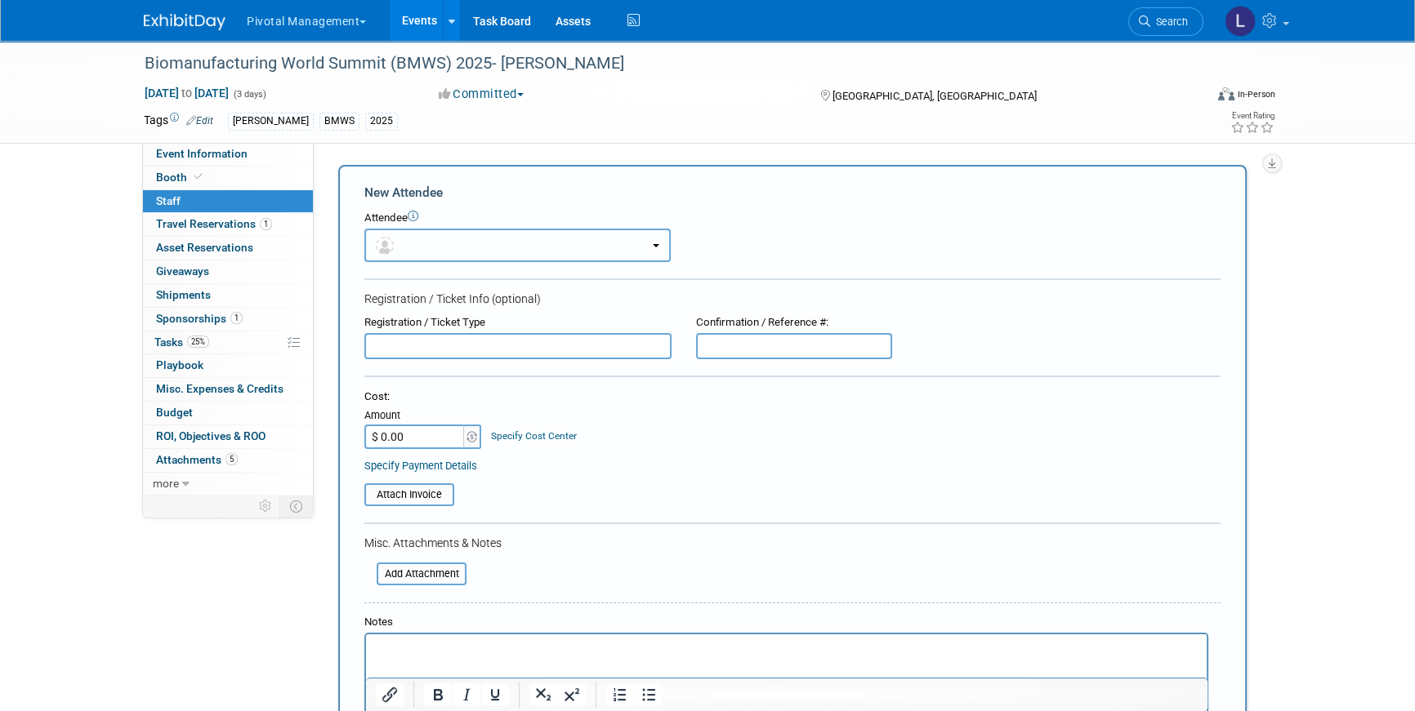
click at [470, 242] on button "button" at bounding box center [517, 245] width 306 height 33
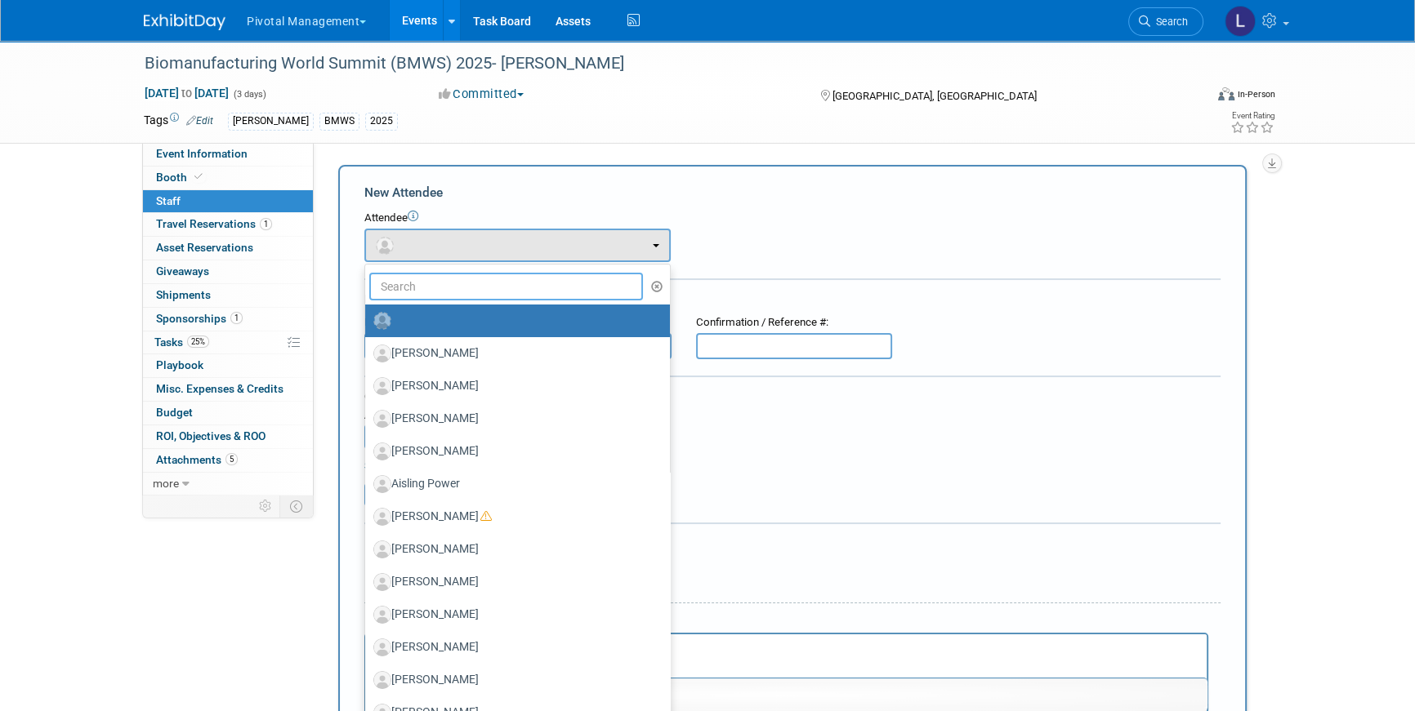
click at [480, 291] on input "text" at bounding box center [506, 287] width 274 height 28
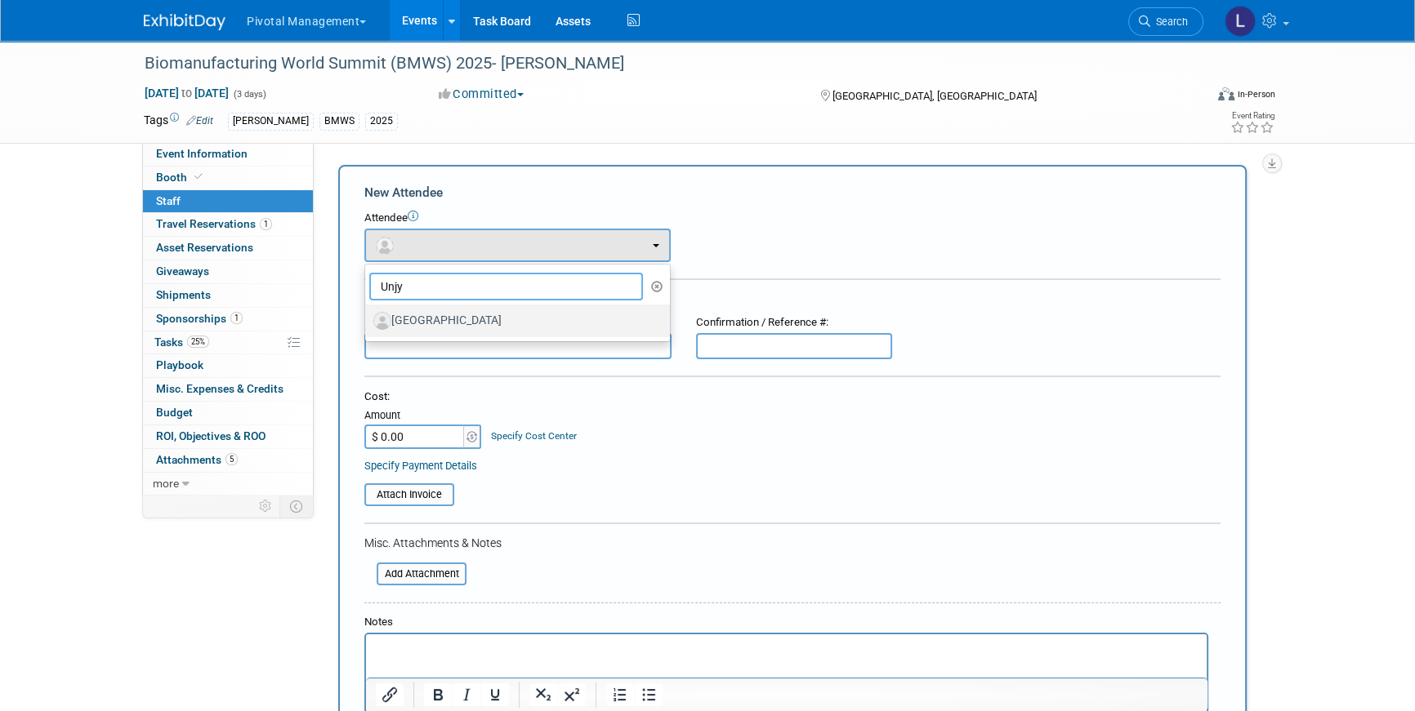
type input "Unjy"
click at [482, 314] on label "Unjy Park" at bounding box center [513, 321] width 280 height 26
click at [368, 314] on input "Unjy Park" at bounding box center [362, 319] width 11 height 11
select select "a8e92120-8944-4930-89b7-799159efedba"
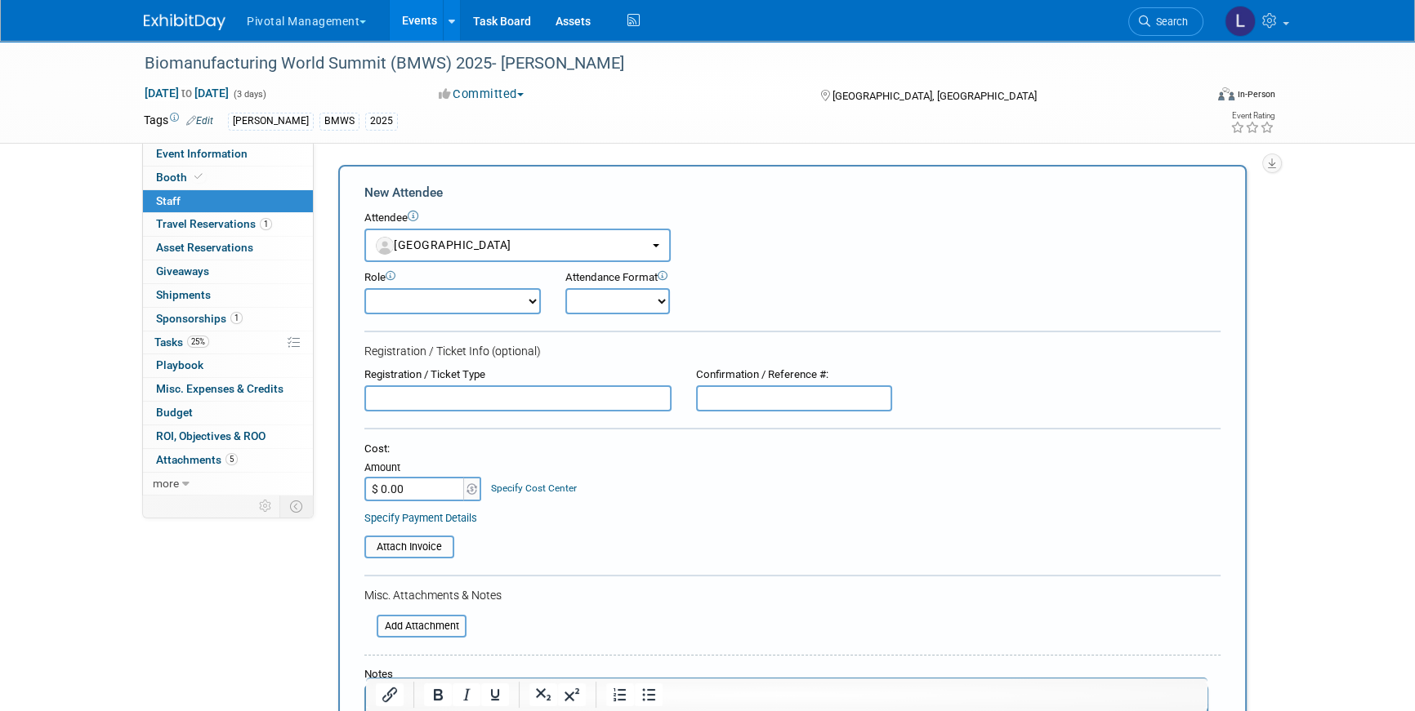
click at [471, 302] on select "Applications Business Development CCO CEO CGO, Co-Founder CRO Demonstrator" at bounding box center [452, 301] width 176 height 26
select select "4"
click at [364, 288] on select "Applications Business Development CCO CEO CGO, Co-Founder CRO Demonstrator" at bounding box center [452, 301] width 176 height 26
click at [610, 310] on select "Onsite Remote" at bounding box center [617, 301] width 105 height 26
select select "1"
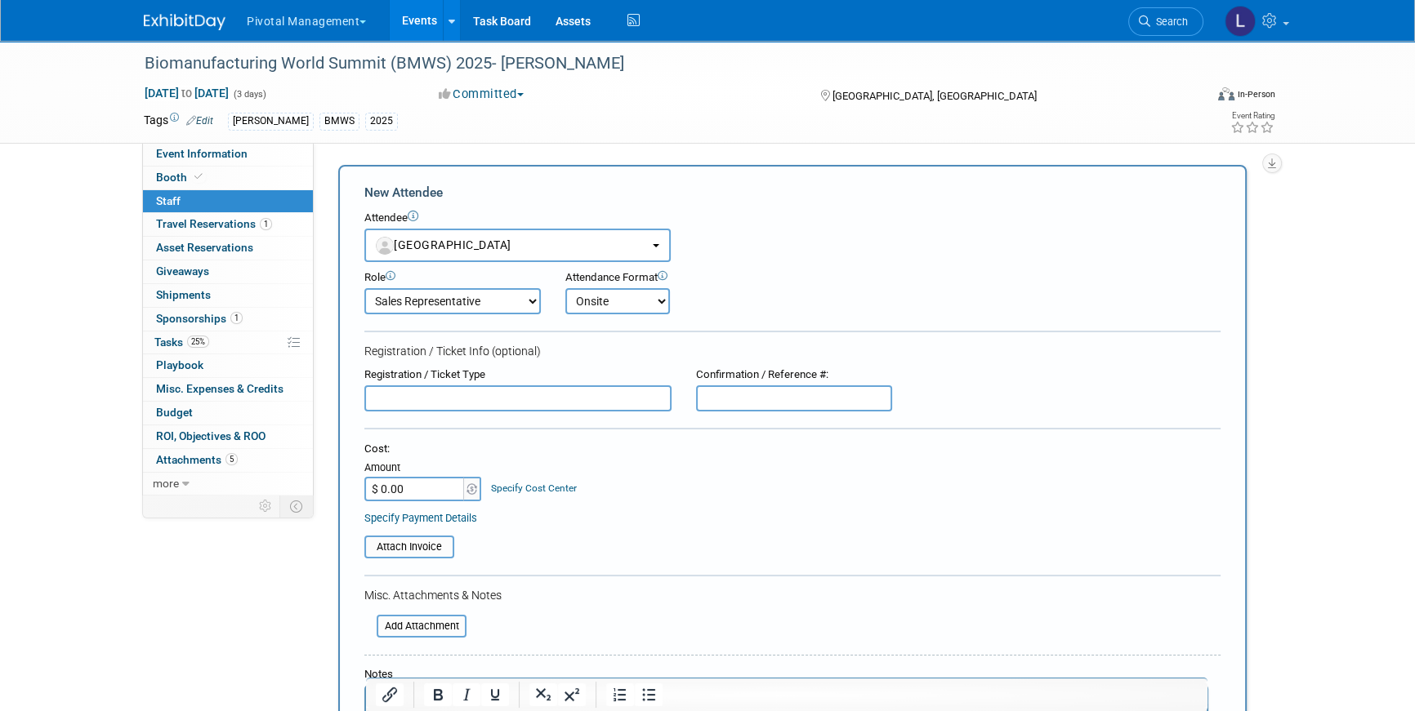
click at [565, 288] on select "Onsite Remote" at bounding box center [617, 301] width 105 height 26
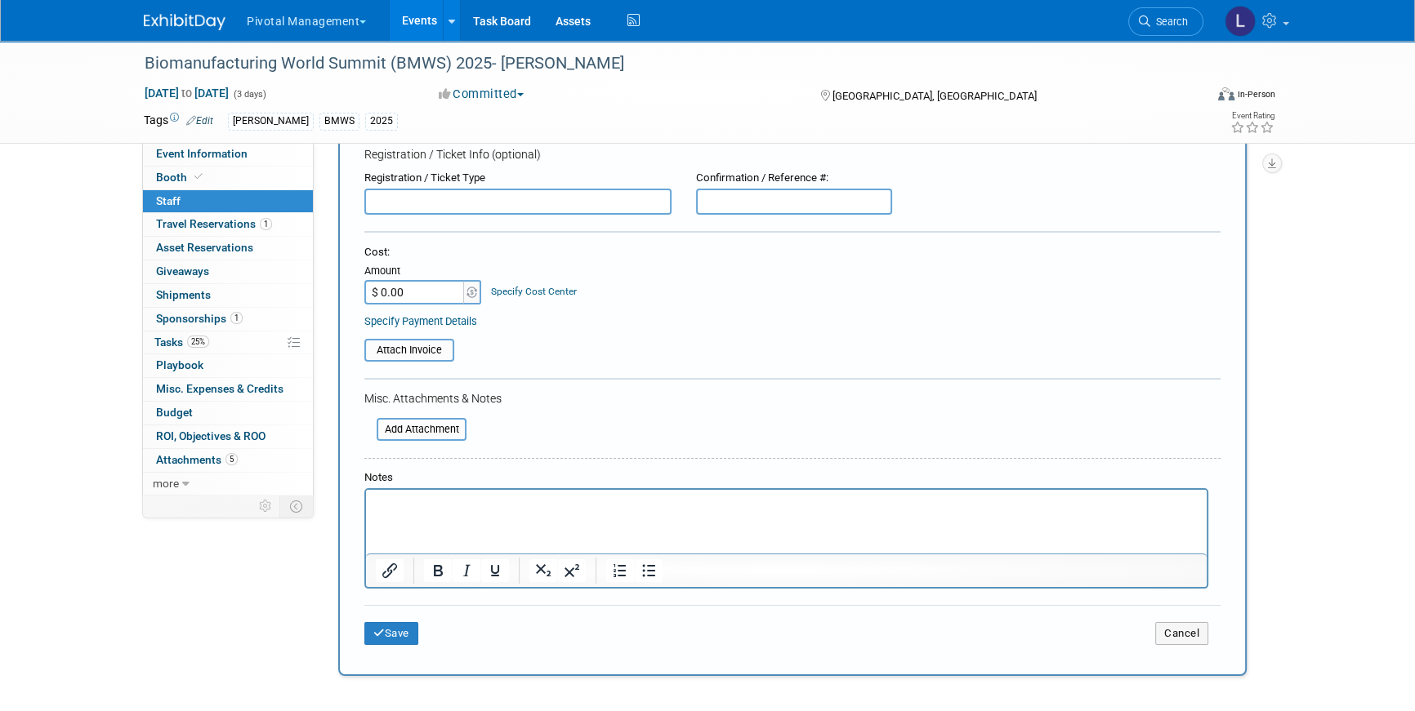
scroll to position [201, 0]
click at [416, 633] on button "Save" at bounding box center [391, 629] width 54 height 23
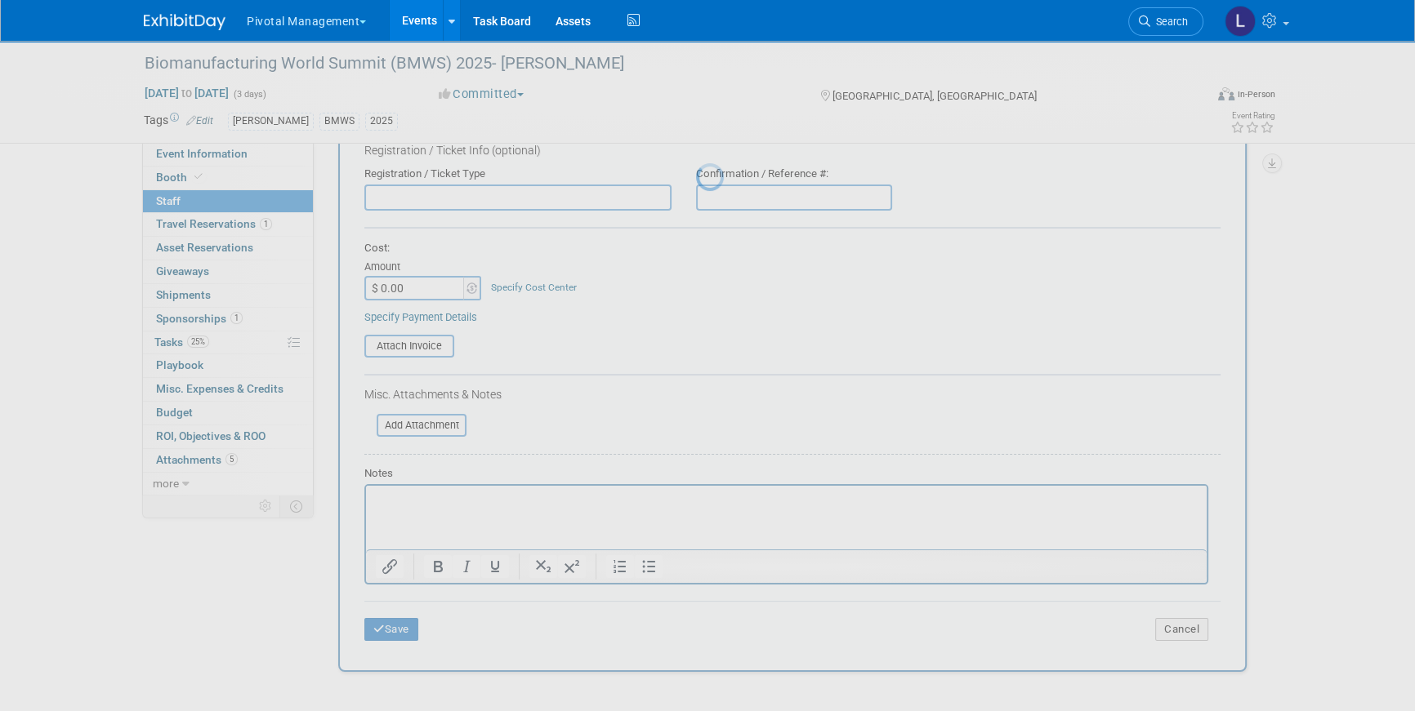
scroll to position [19, 0]
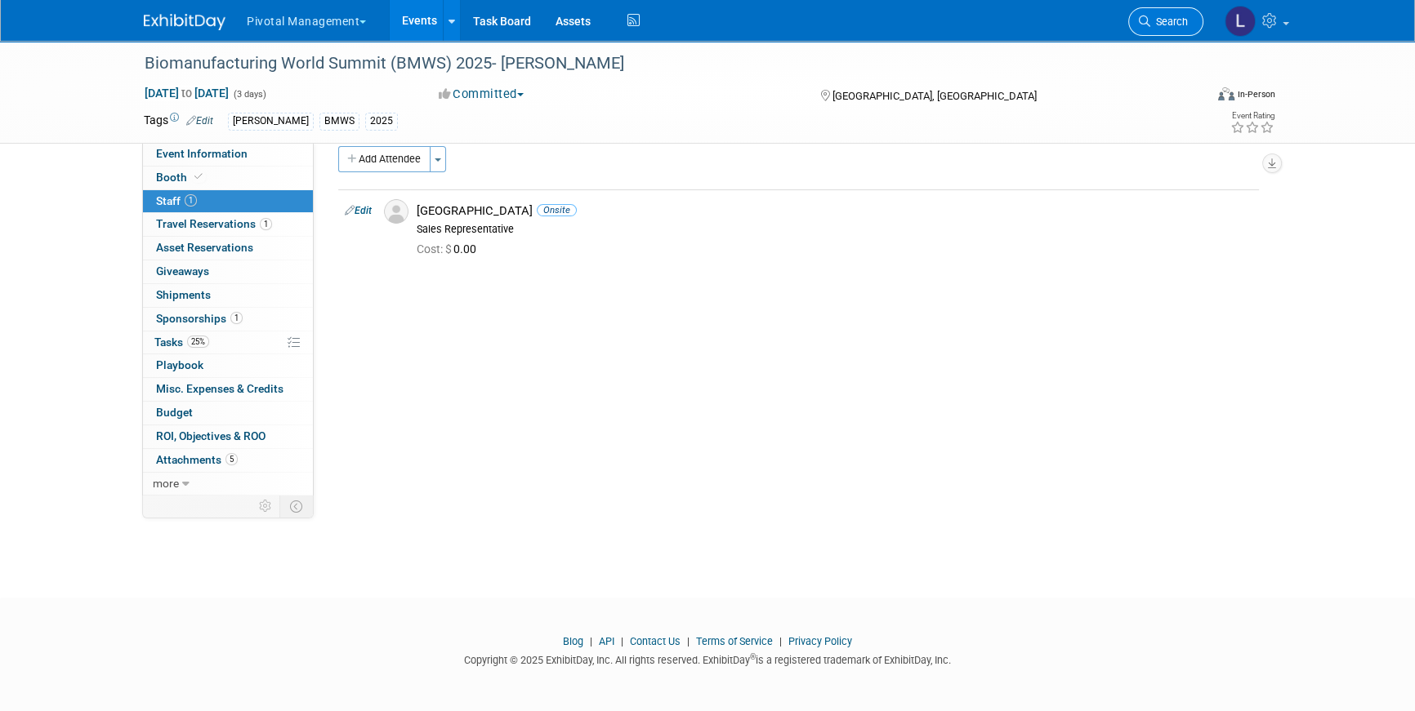
click at [1163, 27] on span "Search" at bounding box center [1169, 22] width 38 height 12
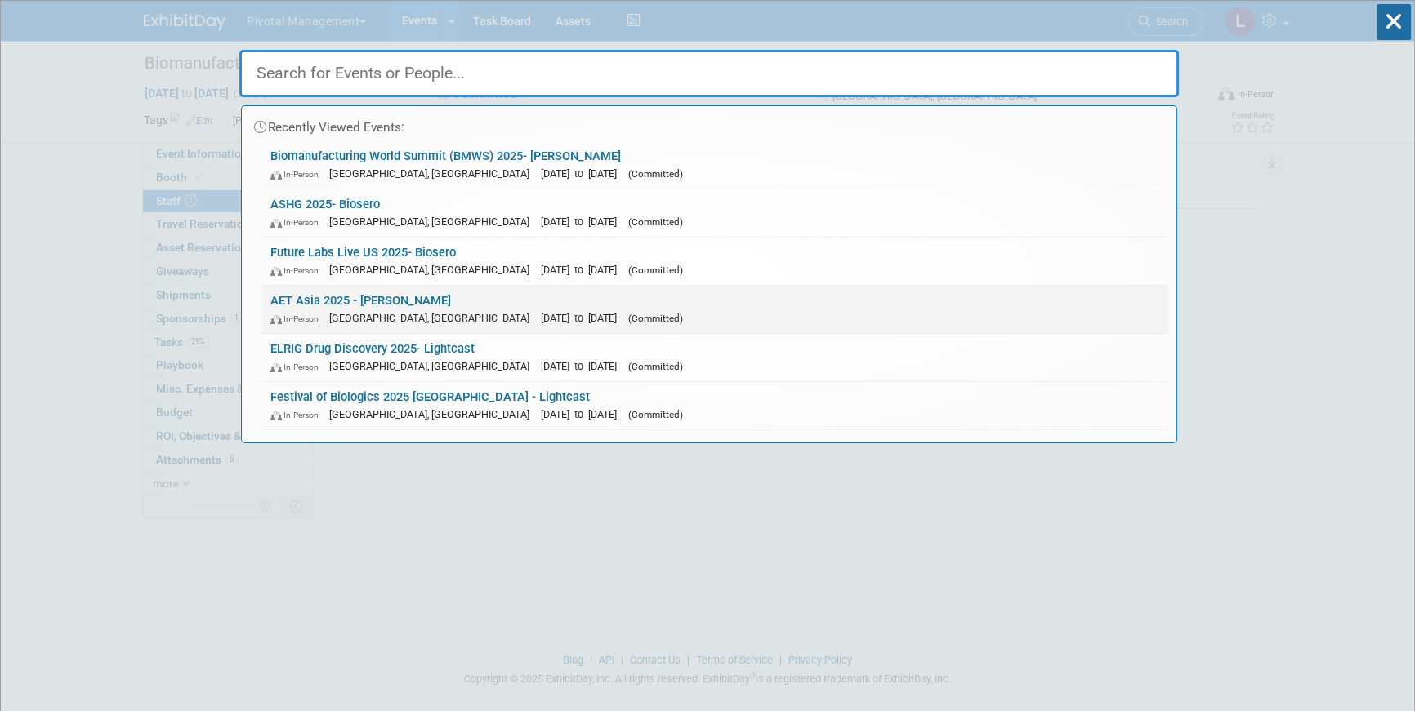
click at [373, 314] on span "[GEOGRAPHIC_DATA], [GEOGRAPHIC_DATA]" at bounding box center [433, 318] width 208 height 12
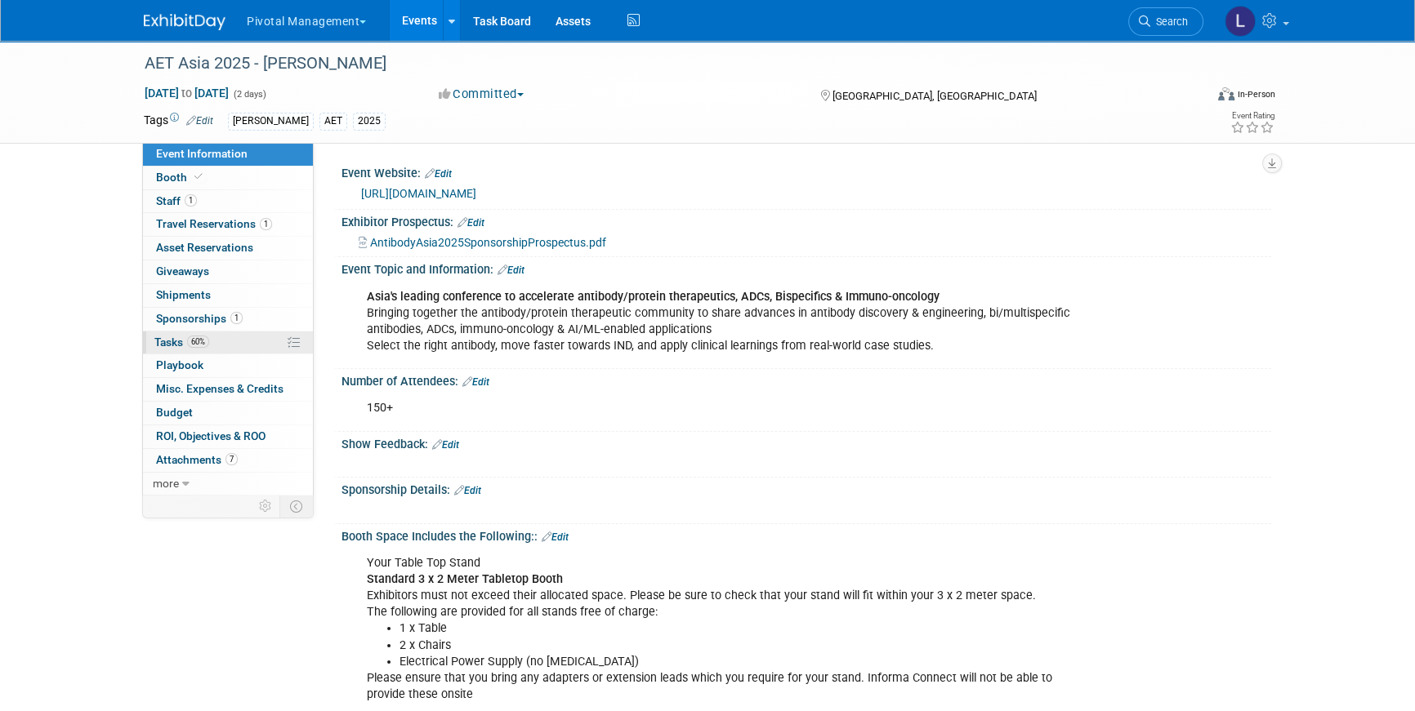
click at [182, 332] on link "60% Tasks 60%" at bounding box center [228, 343] width 170 height 23
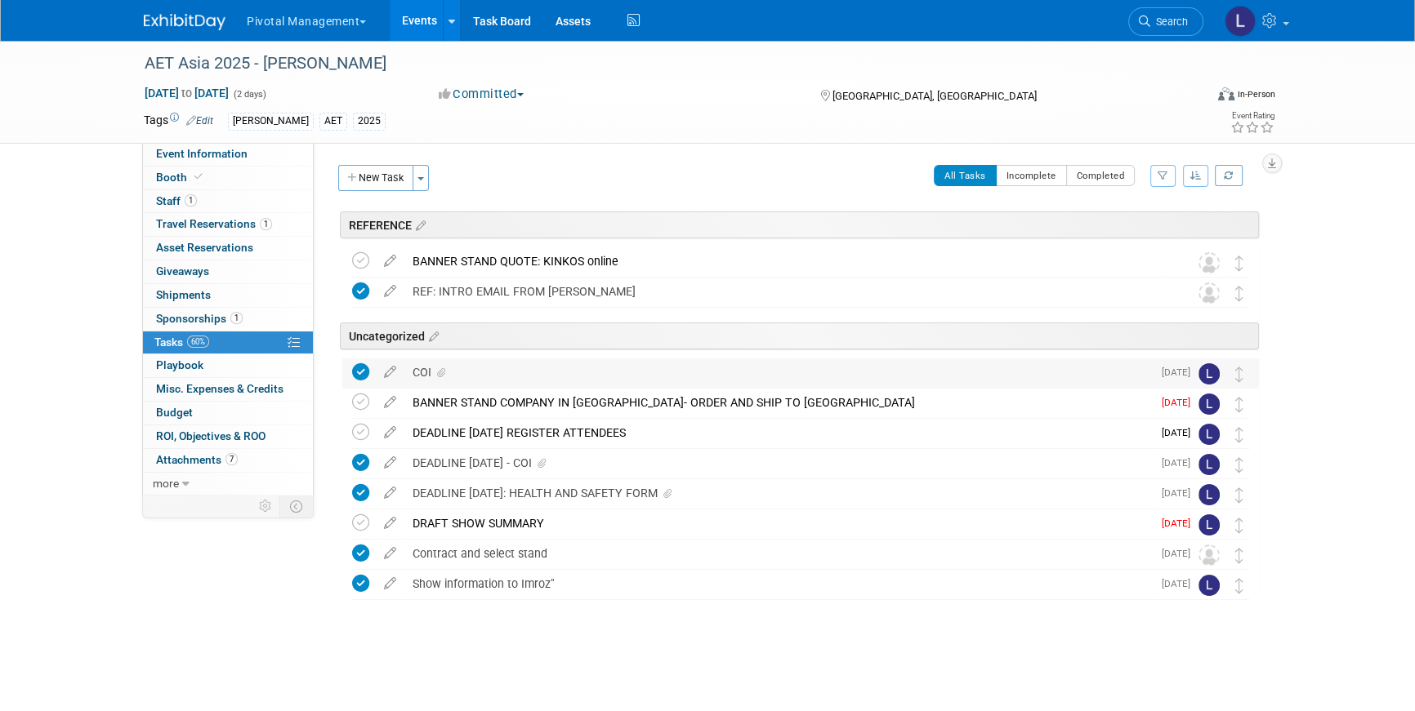
click at [422, 363] on div "COI" at bounding box center [777, 373] width 747 height 28
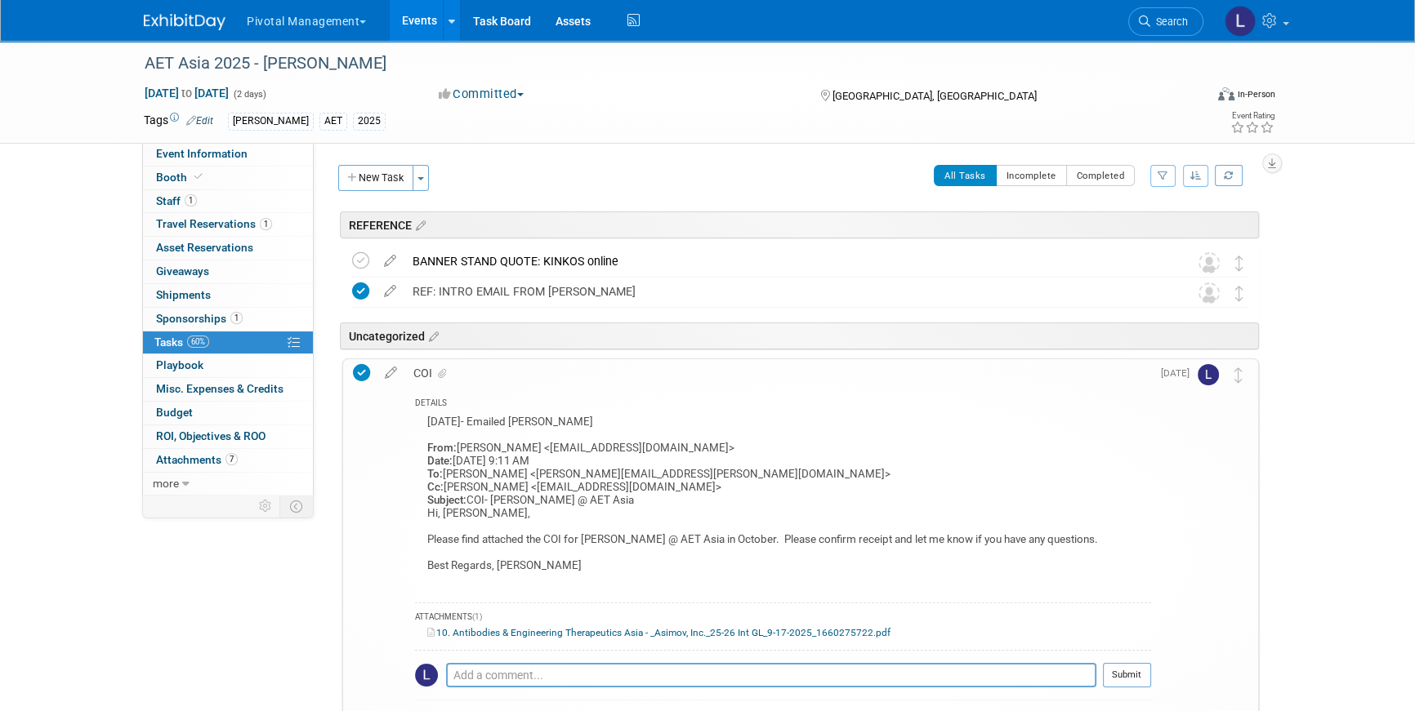
click at [517, 630] on link "10. Antibodies & Engineering Therapeutics Asia - _Asimov, Inc._25-26 Int GL_9-1…" at bounding box center [658, 632] width 463 height 11
